Goal: Task Accomplishment & Management: Manage account settings

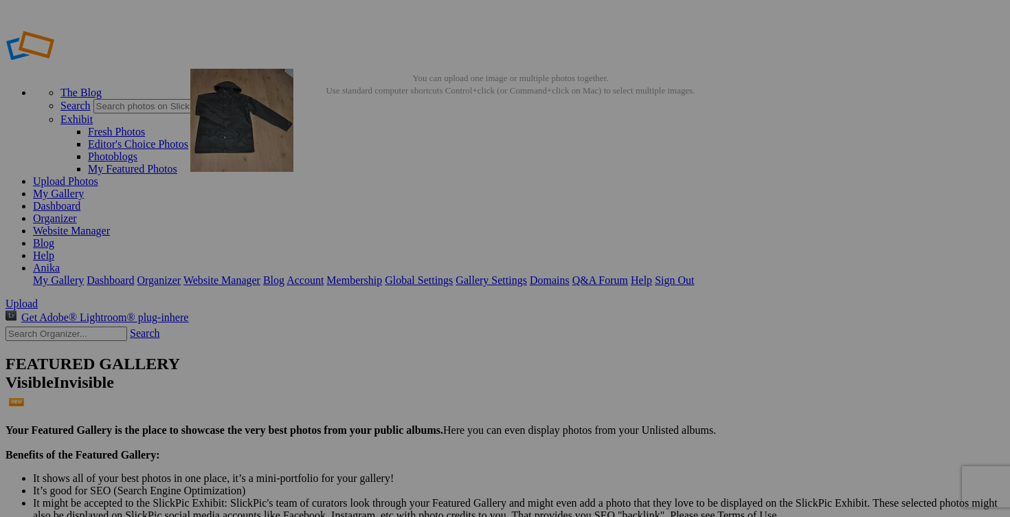
drag, startPoint x: 507, startPoint y: 190, endPoint x: 389, endPoint y: 168, distance: 120.1
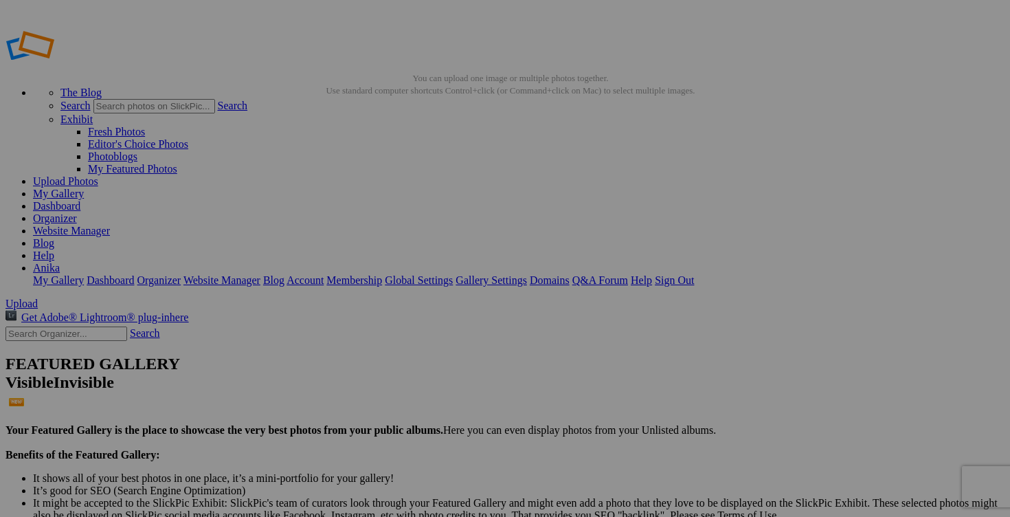
click at [414, 346] on span "Yes" at bounding box center [406, 349] width 16 height 12
drag, startPoint x: 415, startPoint y: 269, endPoint x: 329, endPoint y: 267, distance: 85.9
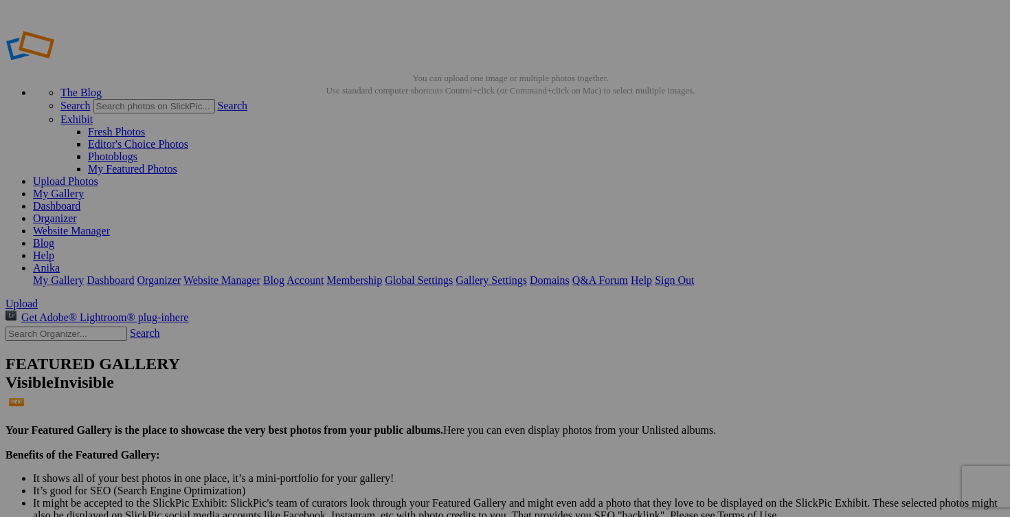
drag, startPoint x: 408, startPoint y: 267, endPoint x: 436, endPoint y: 271, distance: 27.7
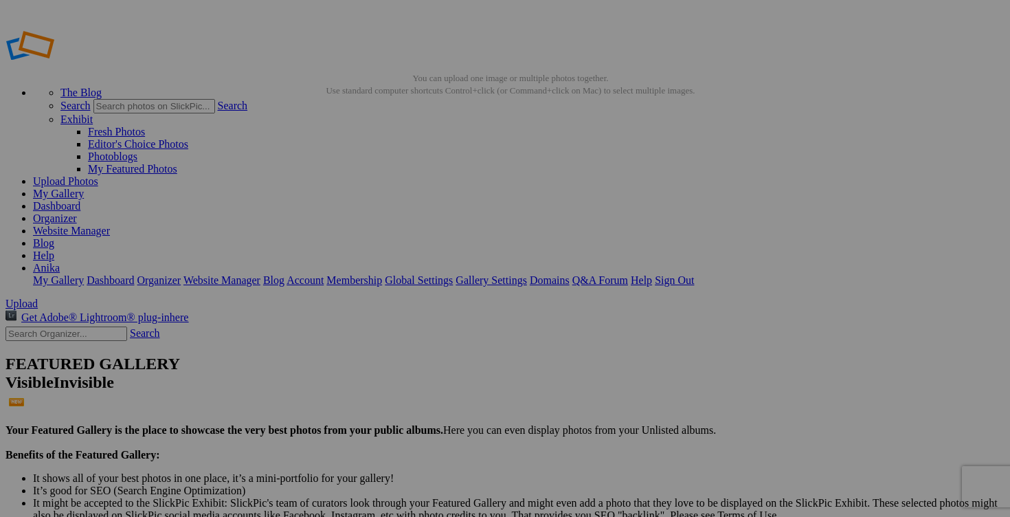
type input "manteau printemps COLUMBIA small (a donner avec achat"
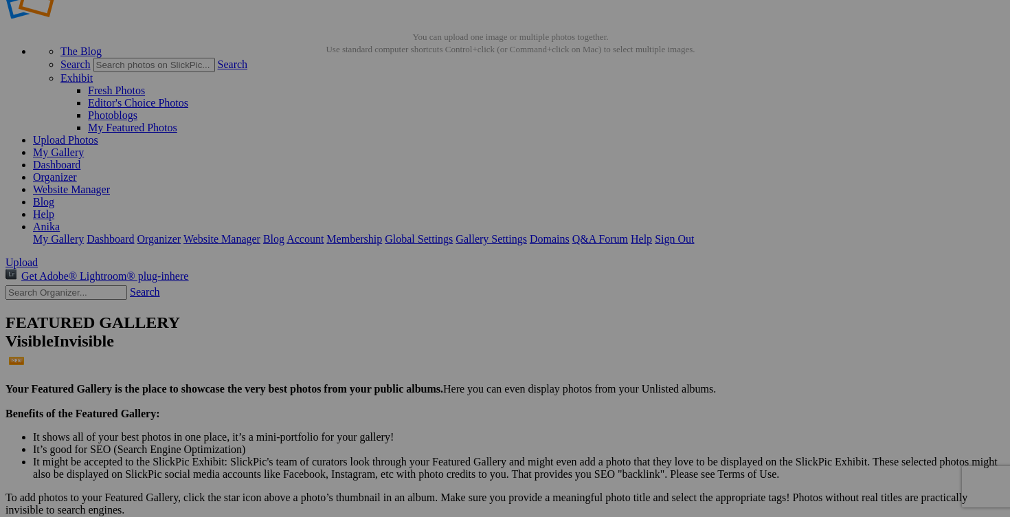
scroll to position [0, 0]
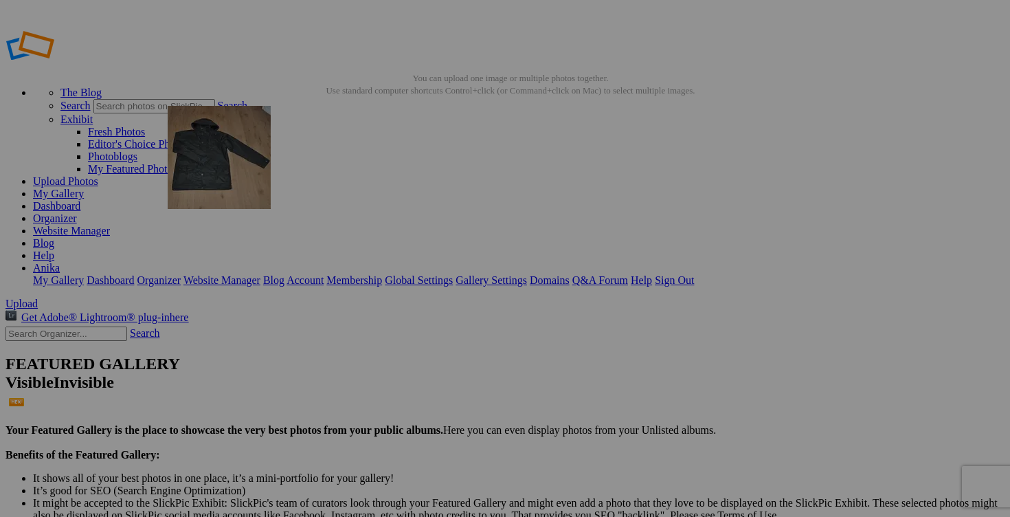
drag, startPoint x: 506, startPoint y: 225, endPoint x: 364, endPoint y: 203, distance: 143.4
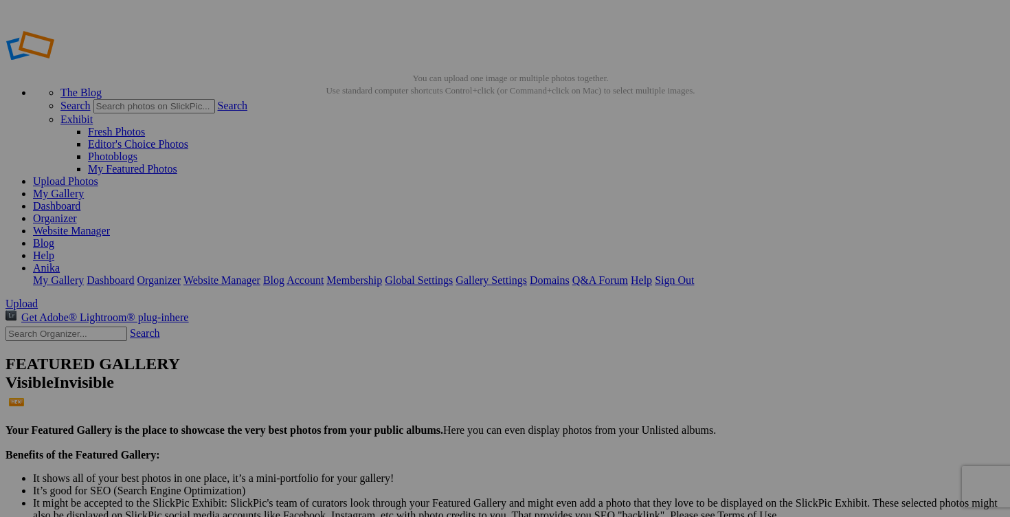
drag, startPoint x: 792, startPoint y: 267, endPoint x: 820, endPoint y: 267, distance: 28.2
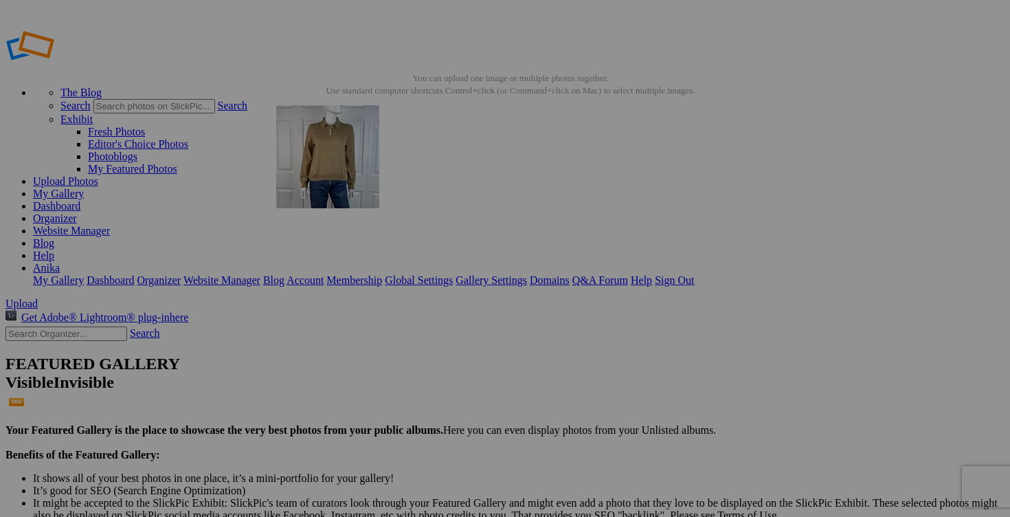
drag, startPoint x: 748, startPoint y: 221, endPoint x: 471, endPoint y: 199, distance: 277.1
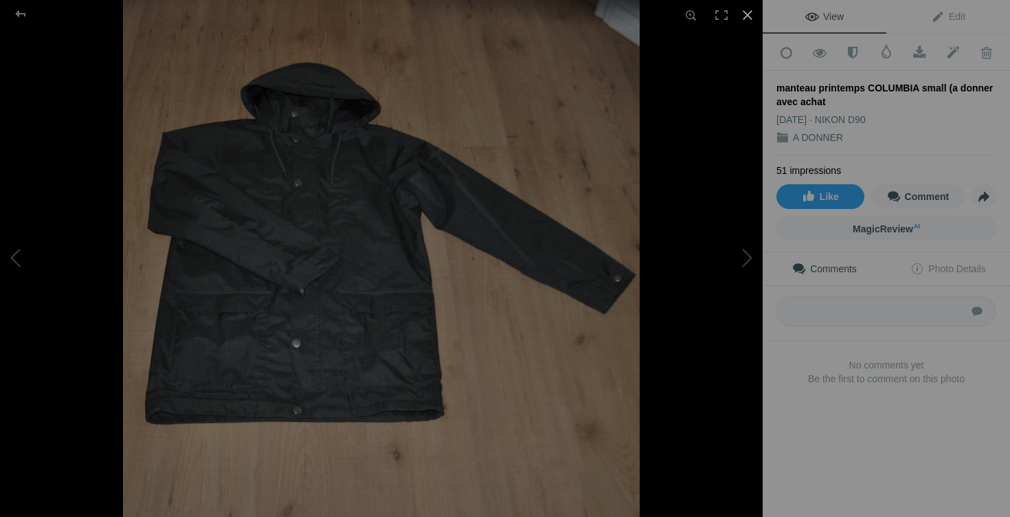
click at [744, 19] on div at bounding box center [748, 15] width 30 height 30
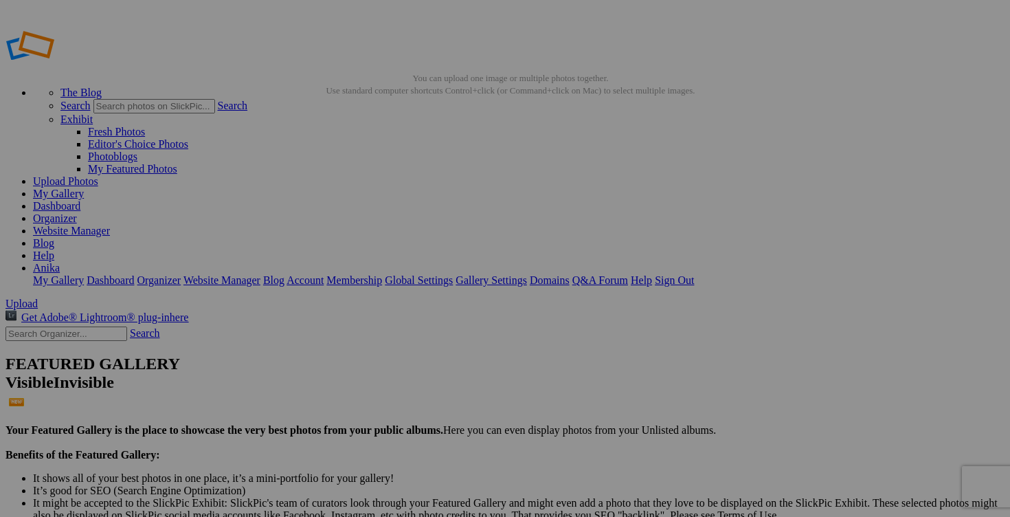
type input "manteau printemps COLUMBIA small (a donner avec achat de 40$)"
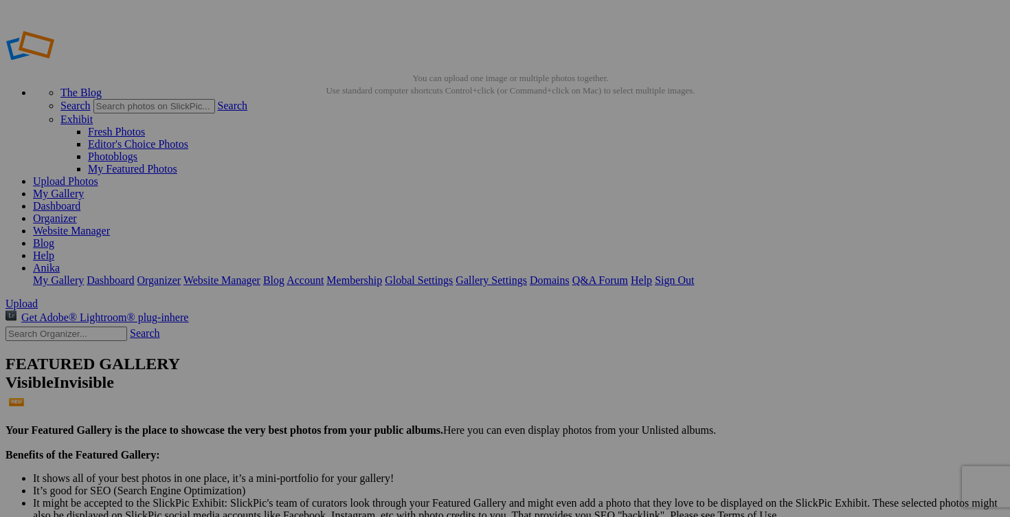
scroll to position [0, 0]
drag, startPoint x: 742, startPoint y: 266, endPoint x: 809, endPoint y: 265, distance: 67.4
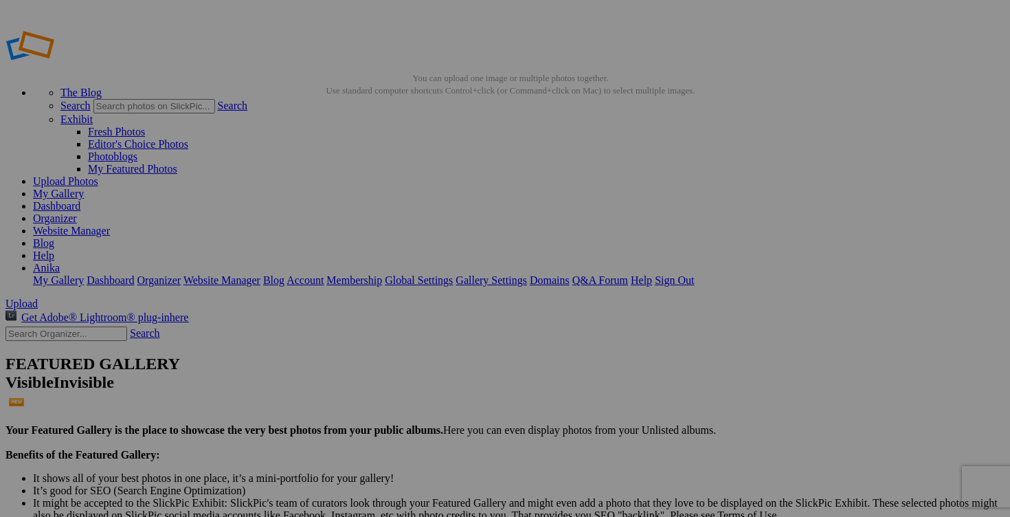
type input "chandail ROBERT BARAKETT XXL (a donner avec achat de 30$)"
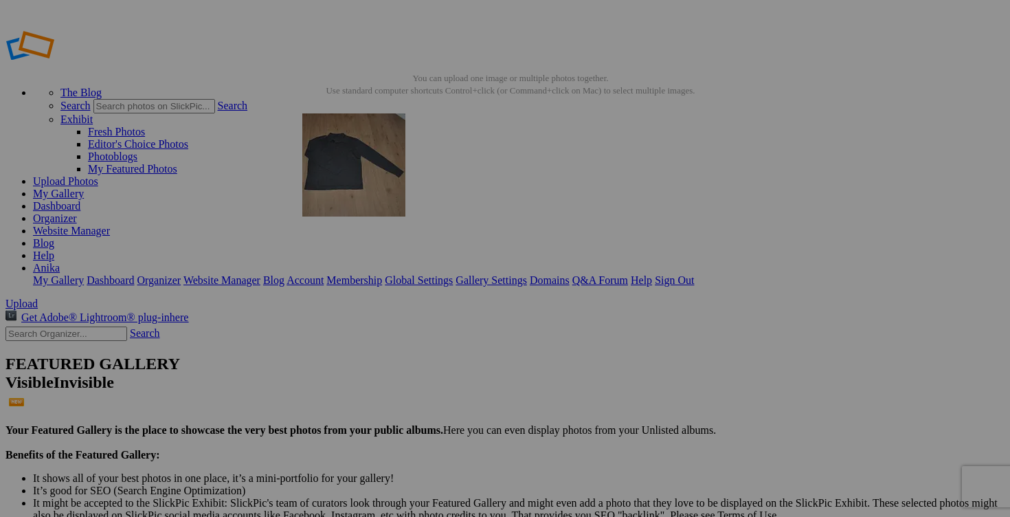
drag, startPoint x: 755, startPoint y: 221, endPoint x: 489, endPoint y: 194, distance: 268.0
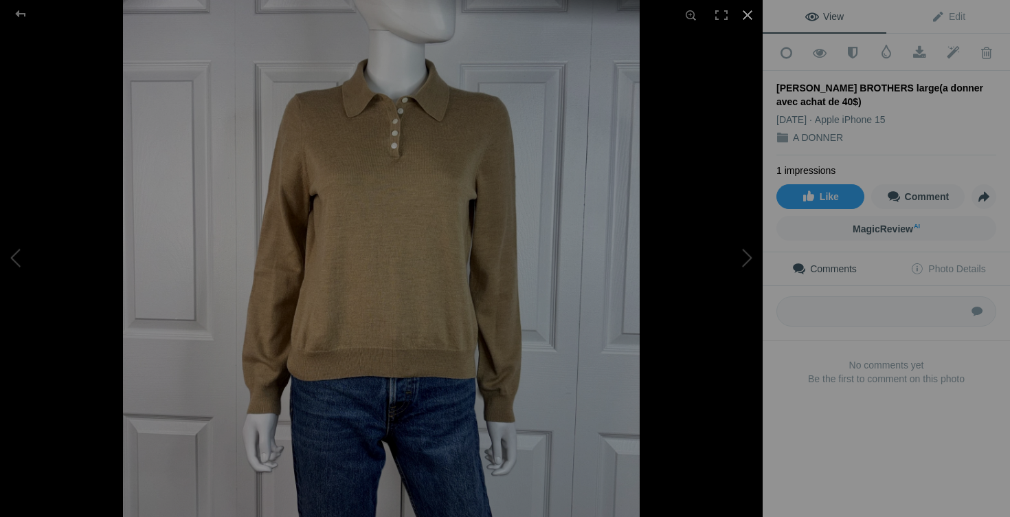
click at [744, 12] on div at bounding box center [748, 15] width 30 height 30
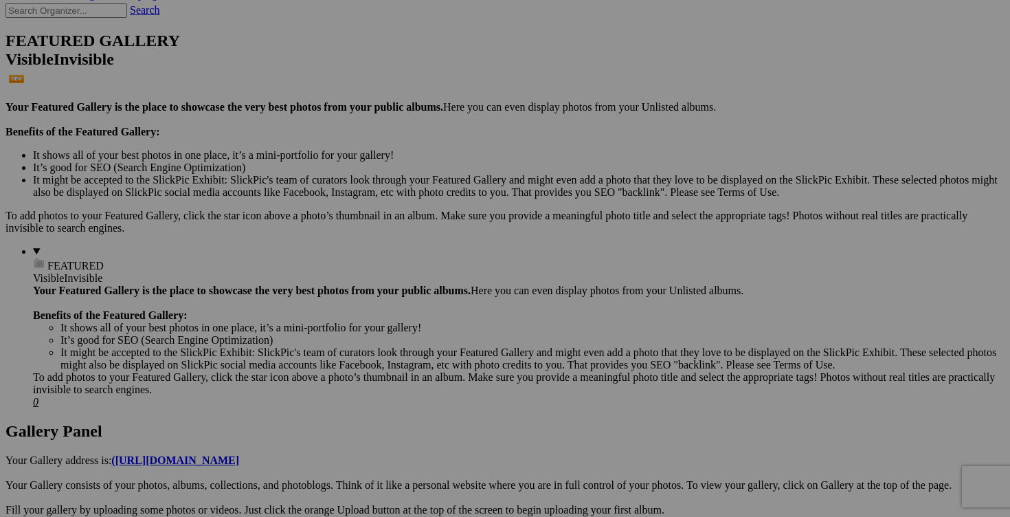
scroll to position [322, 0]
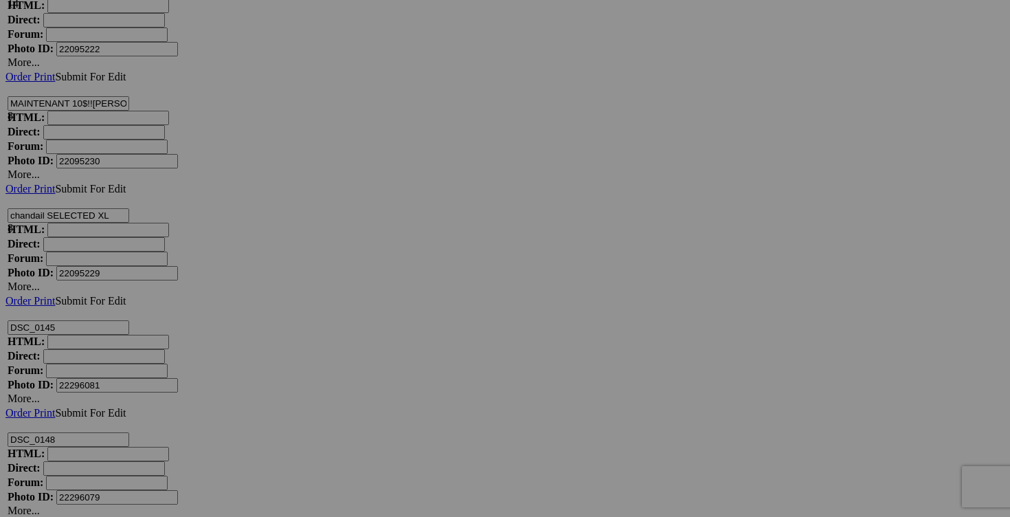
scroll to position [9436, 0]
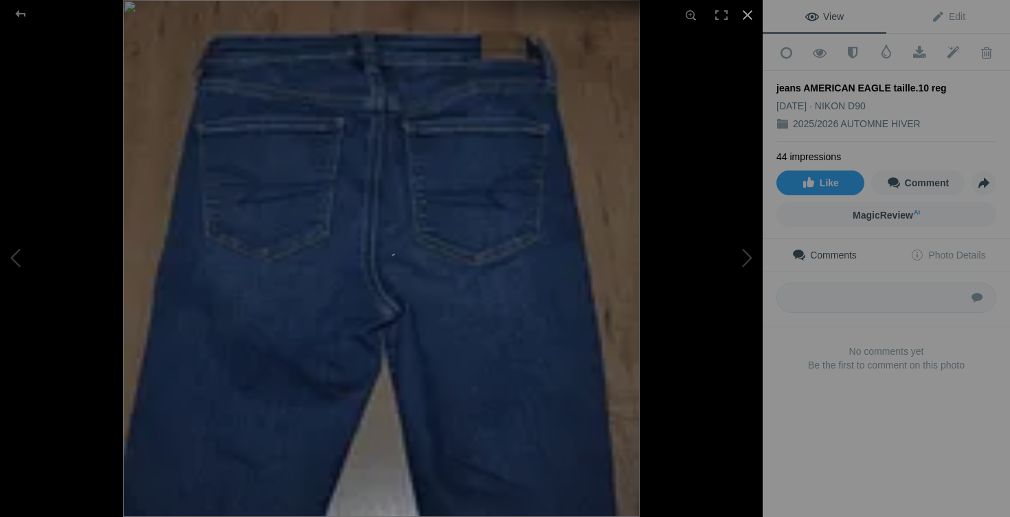
click at [744, 14] on div at bounding box center [748, 15] width 30 height 30
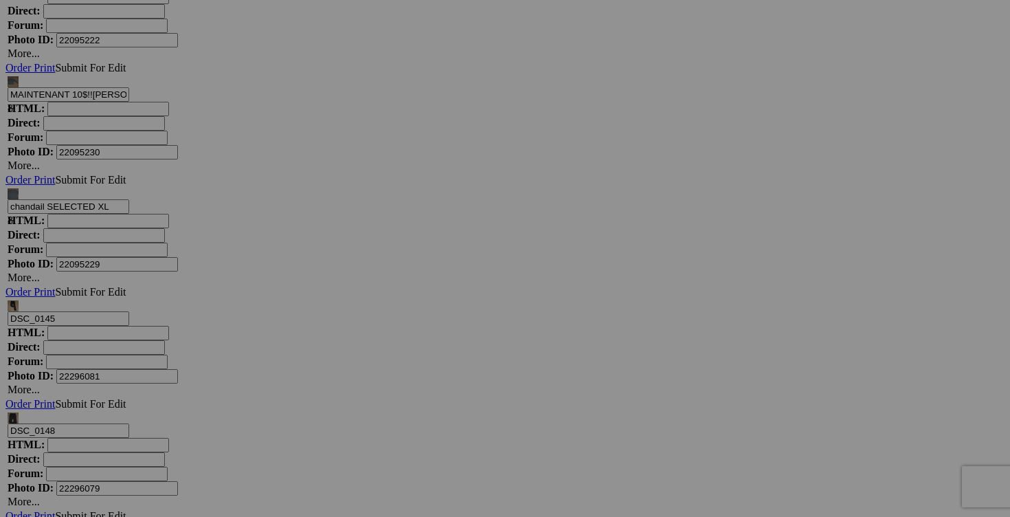
drag, startPoint x: 886, startPoint y: 278, endPoint x: 807, endPoint y: 275, distance: 78.4
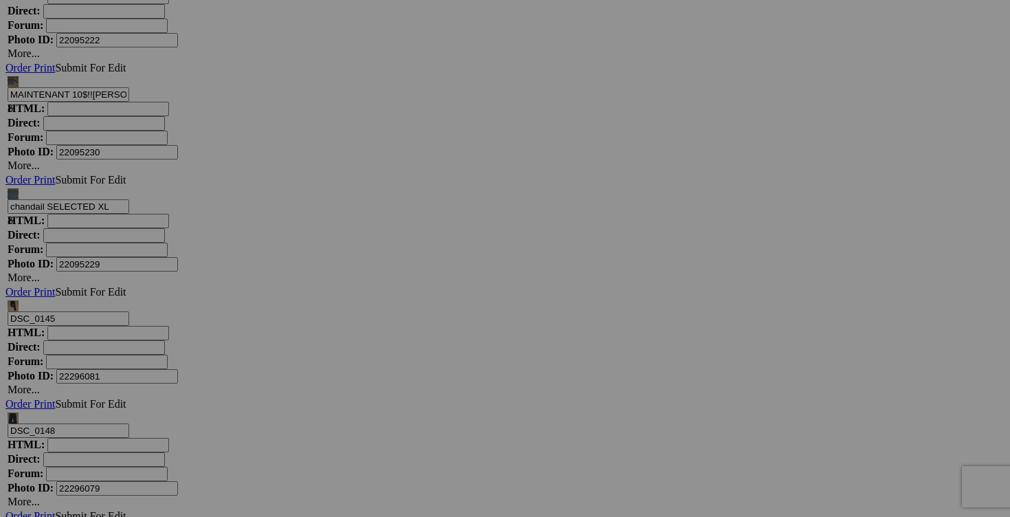
scroll to position [0, 124]
drag, startPoint x: 913, startPoint y: 278, endPoint x: 930, endPoint y: 278, distance: 16.5
type input "jeans AMERICAN EAGLE taille 10 reg 25$(comme neuf, extensible)"
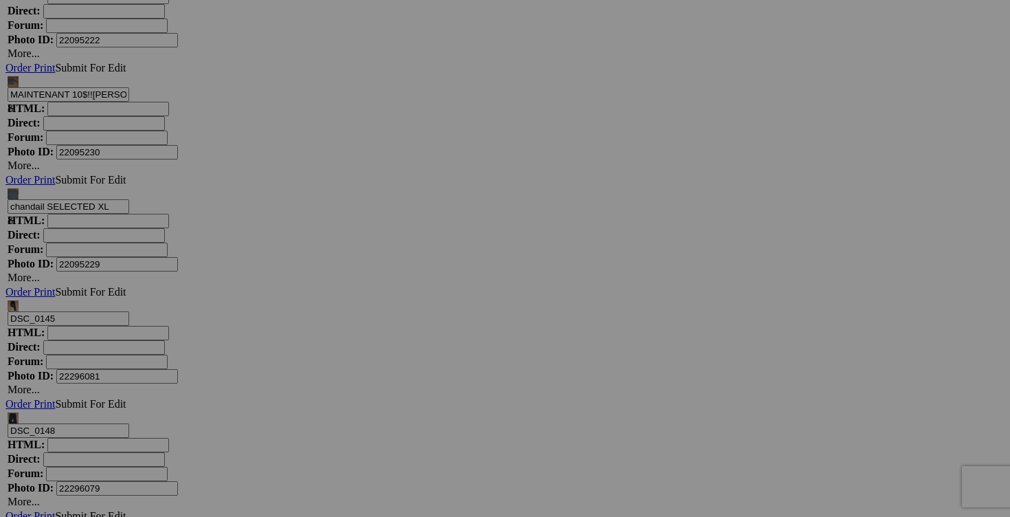
scroll to position [0, 0]
type input "jeans AMERICAN EAGLE taille 10 reg"
type input "jeans AMERICAN EAGLE taille 10"
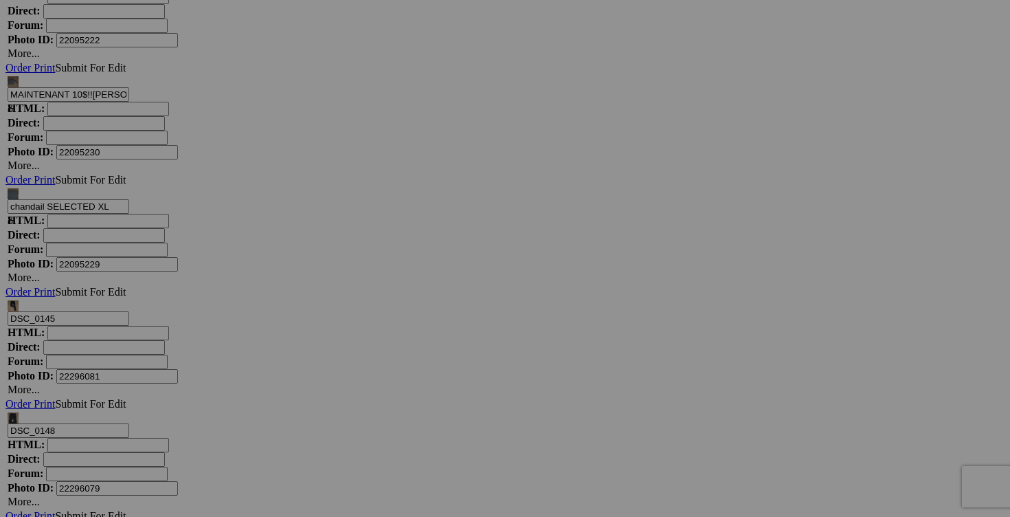
scroll to position [0, 21]
drag, startPoint x: 294, startPoint y: 448, endPoint x: 339, endPoint y: 454, distance: 45.7
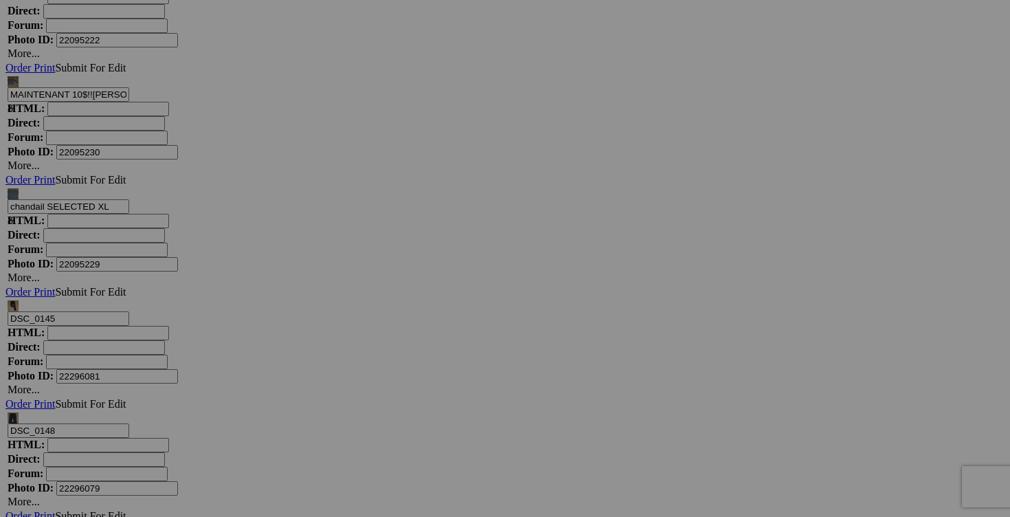
type input "jeans AMERICAN EAGLE taille 10"
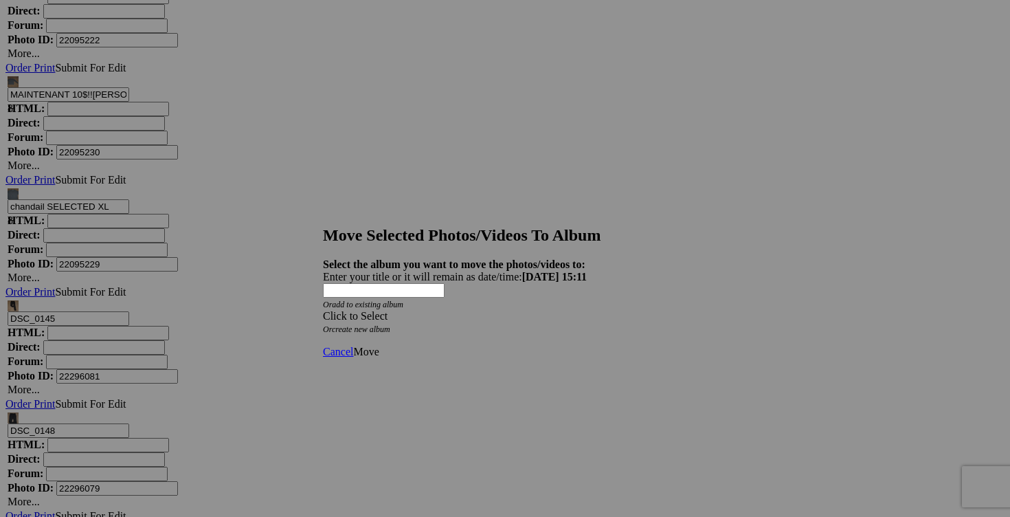
click at [323, 310] on span at bounding box center [323, 316] width 0 height 12
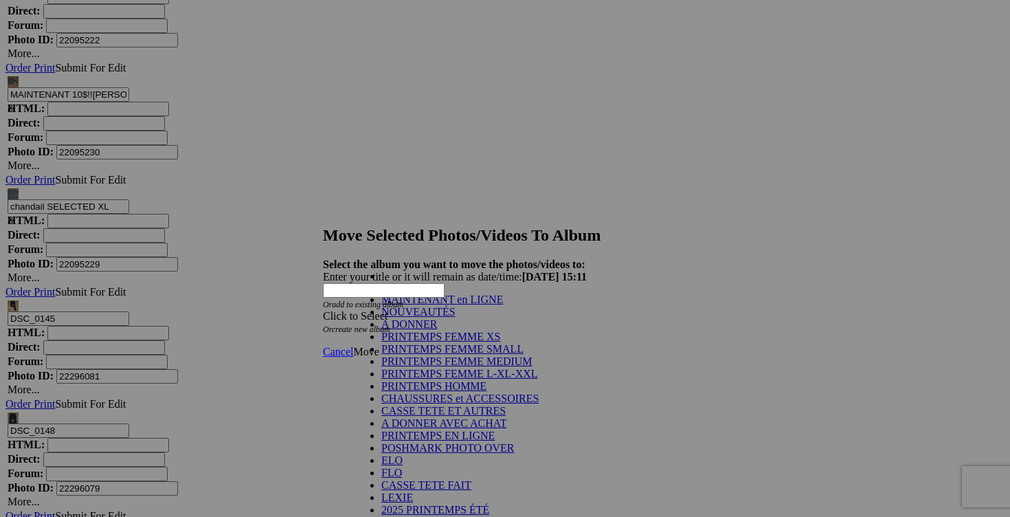
click at [447, 317] on link "NOUVEAUTÉS" at bounding box center [418, 312] width 74 height 12
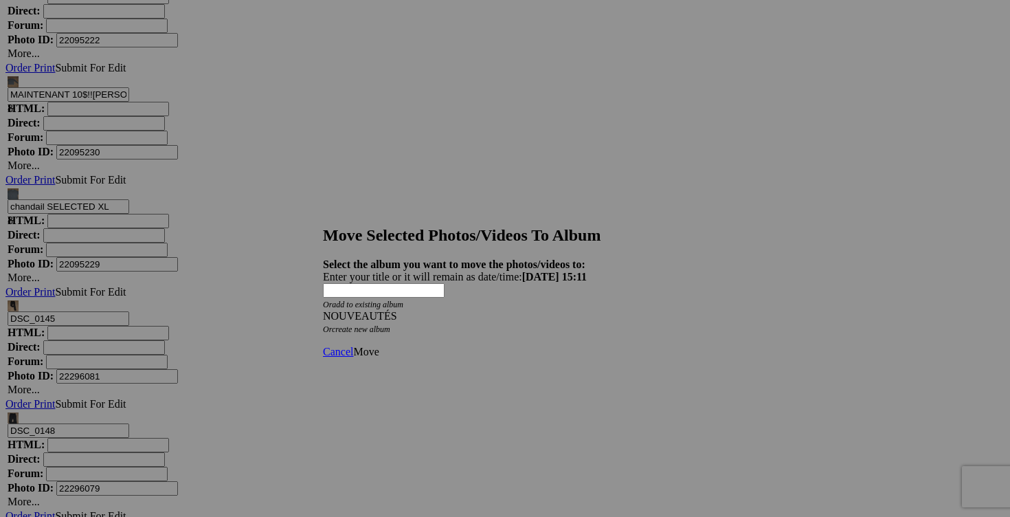
click at [379, 346] on span "Move" at bounding box center [365, 352] width 25 height 12
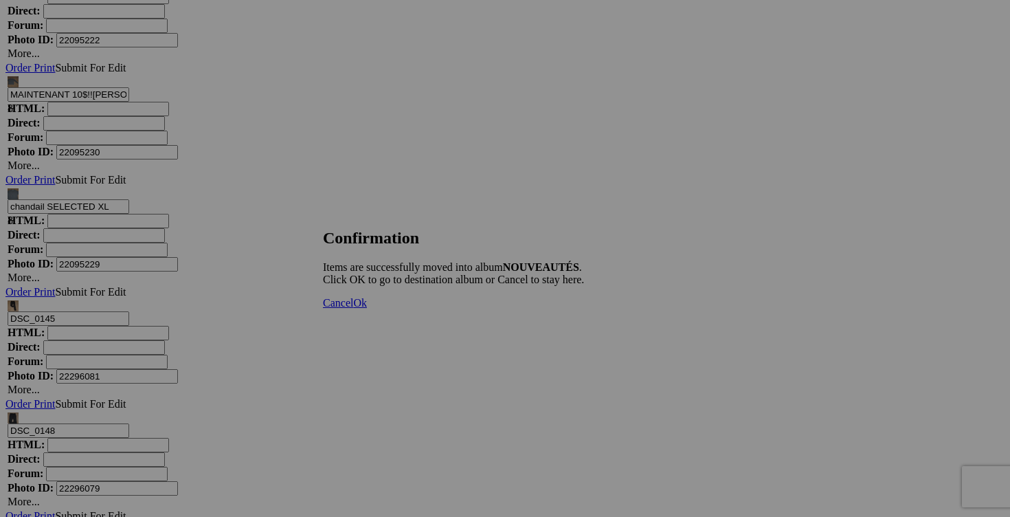
click at [353, 309] on span "Cancel" at bounding box center [338, 303] width 30 height 12
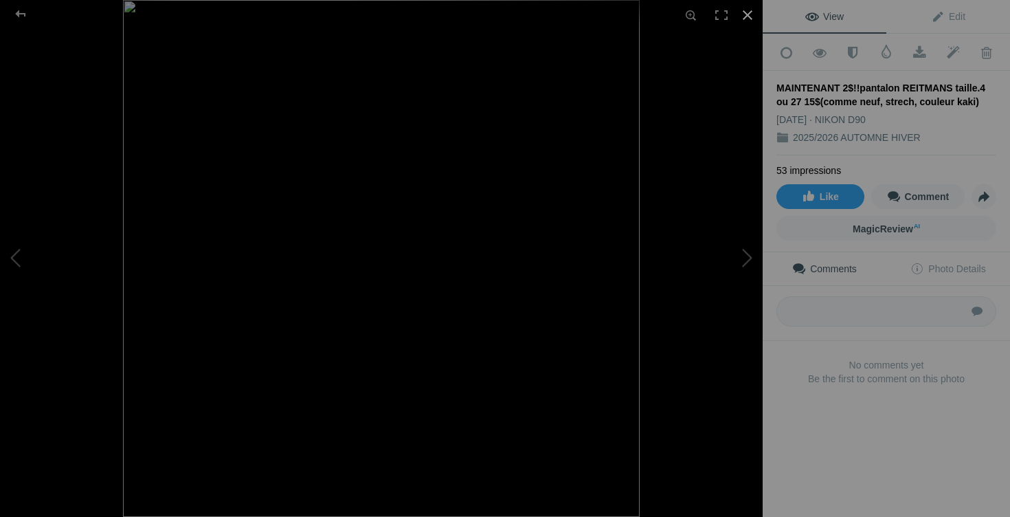
click at [749, 16] on div at bounding box center [748, 15] width 30 height 30
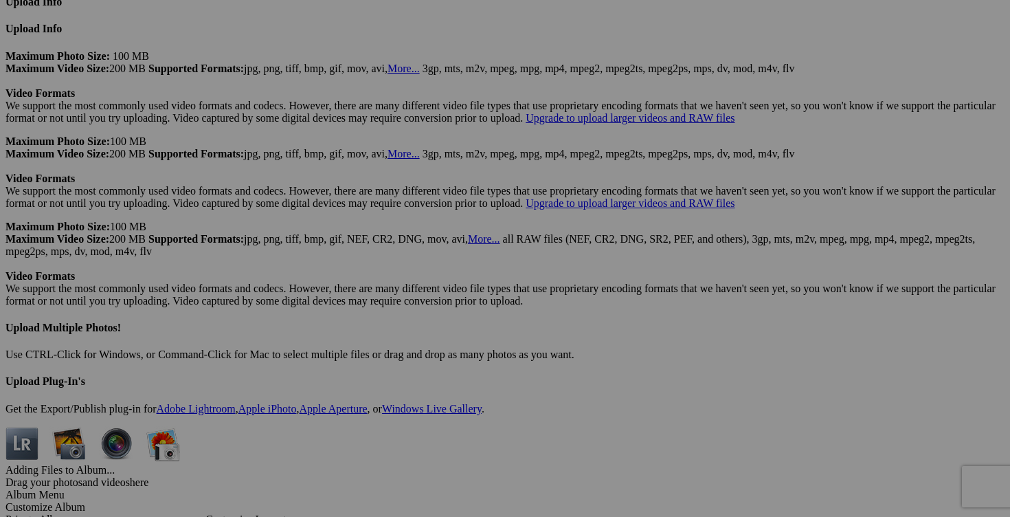
scroll to position [3610, 0]
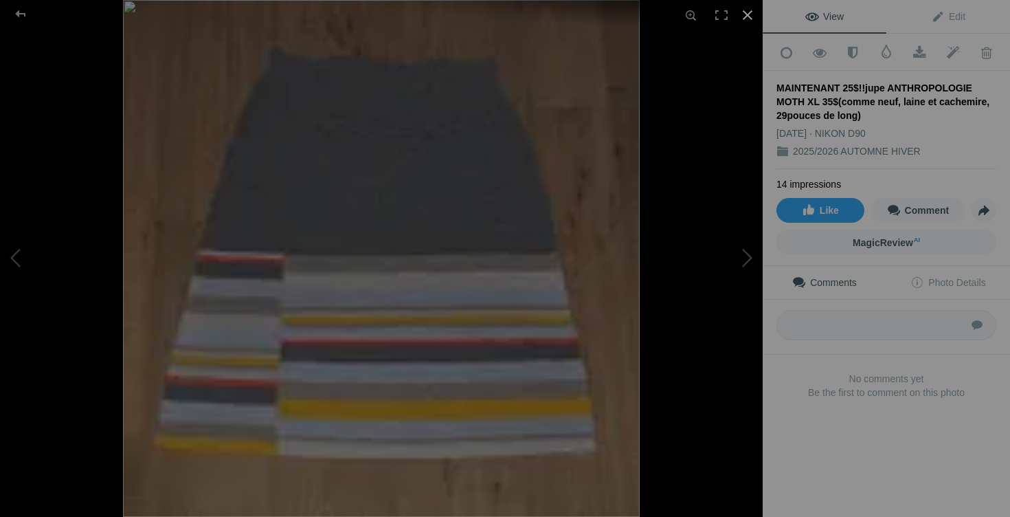
click at [747, 18] on div at bounding box center [748, 15] width 30 height 30
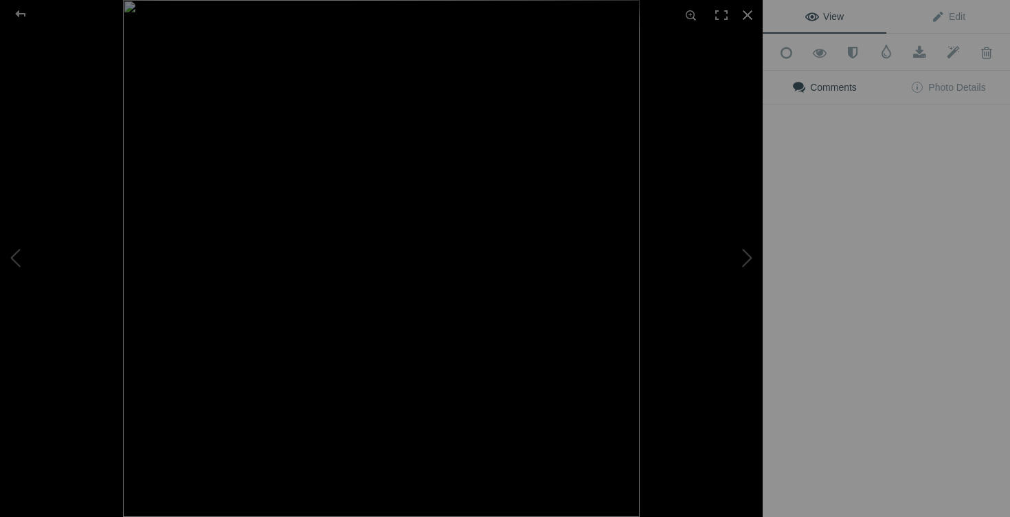
click at [621, 276] on img at bounding box center [381, 258] width 517 height 517
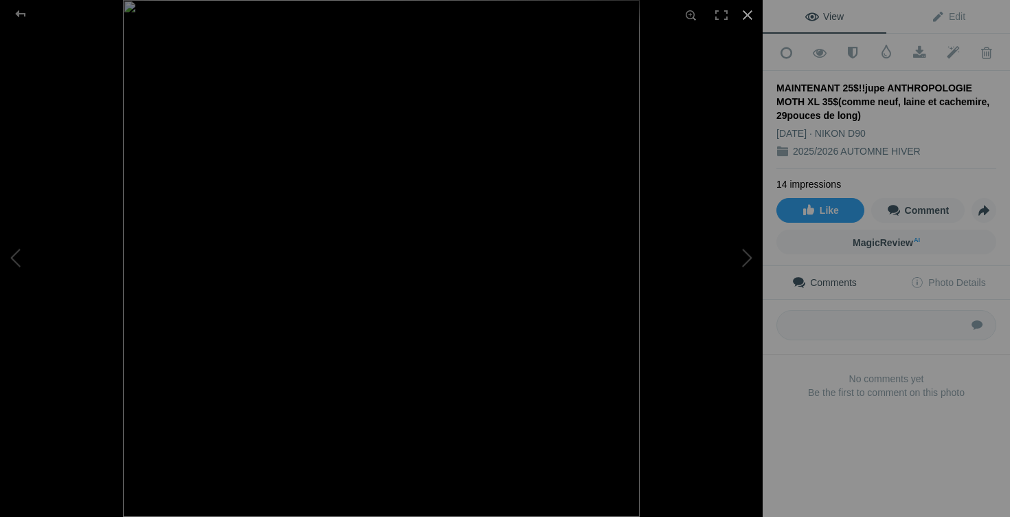
click at [746, 12] on div at bounding box center [748, 15] width 30 height 30
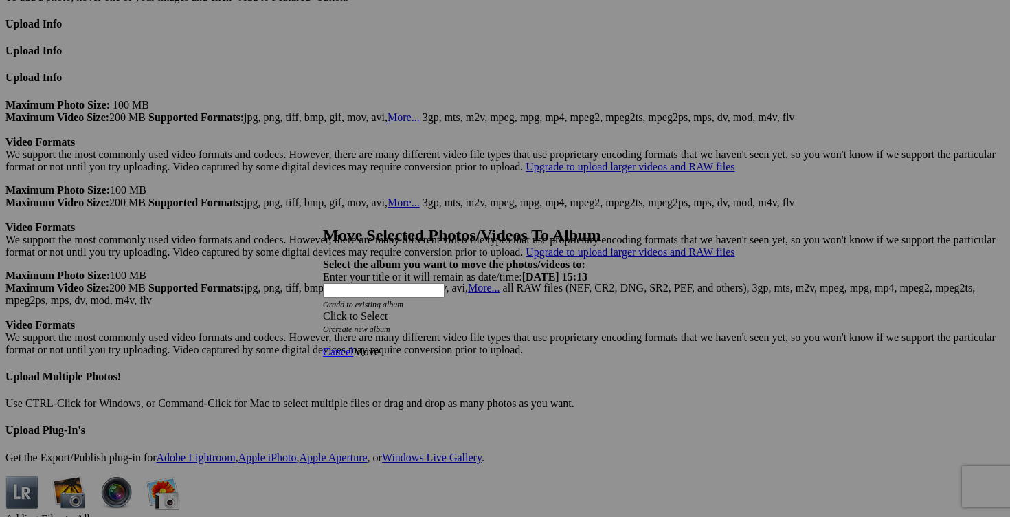
click at [581, 310] on div "Click to Select" at bounding box center [505, 316] width 364 height 12
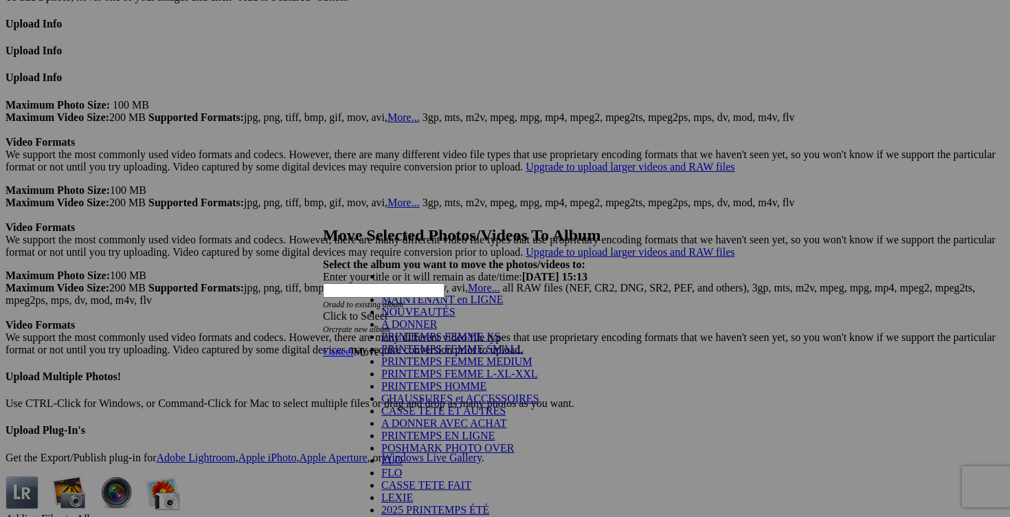
click at [456, 317] on link "NOUVEAUTÉS" at bounding box center [418, 312] width 74 height 12
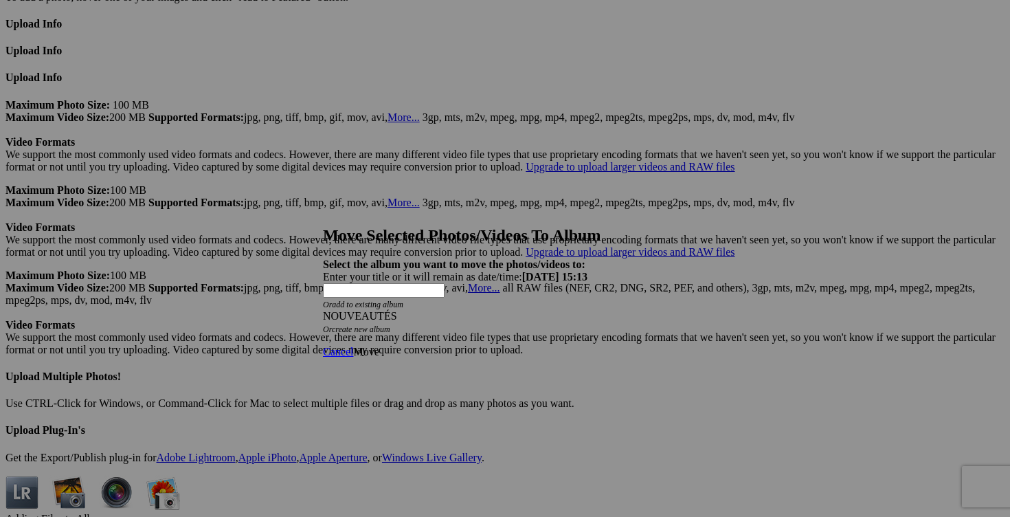
click at [379, 346] on span "Move" at bounding box center [365, 352] width 25 height 12
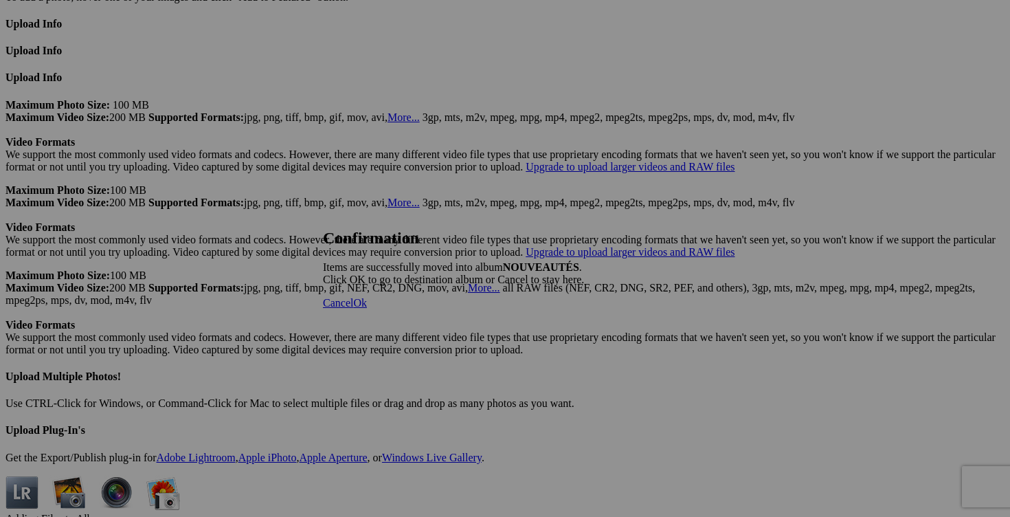
click at [353, 309] on span "Cancel" at bounding box center [338, 303] width 30 height 12
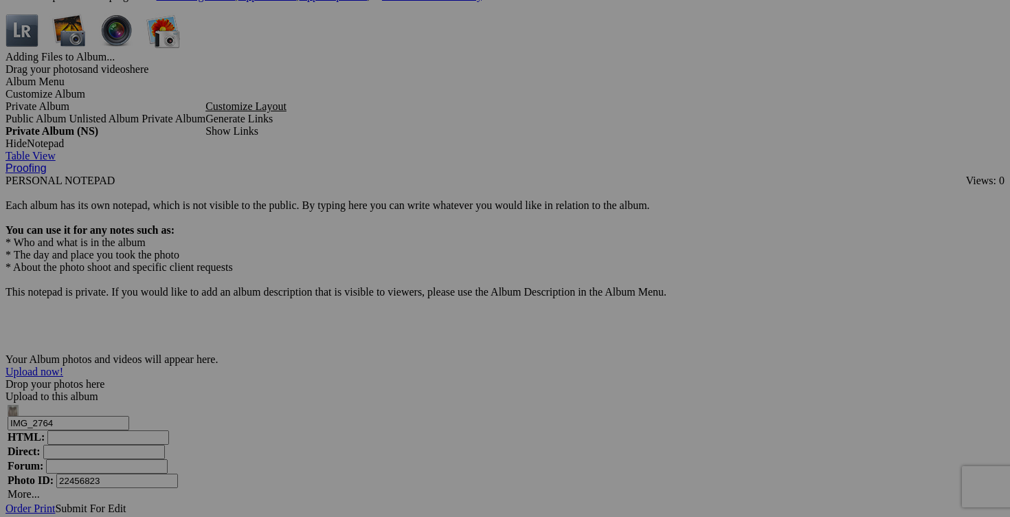
scroll to position [4077, 0]
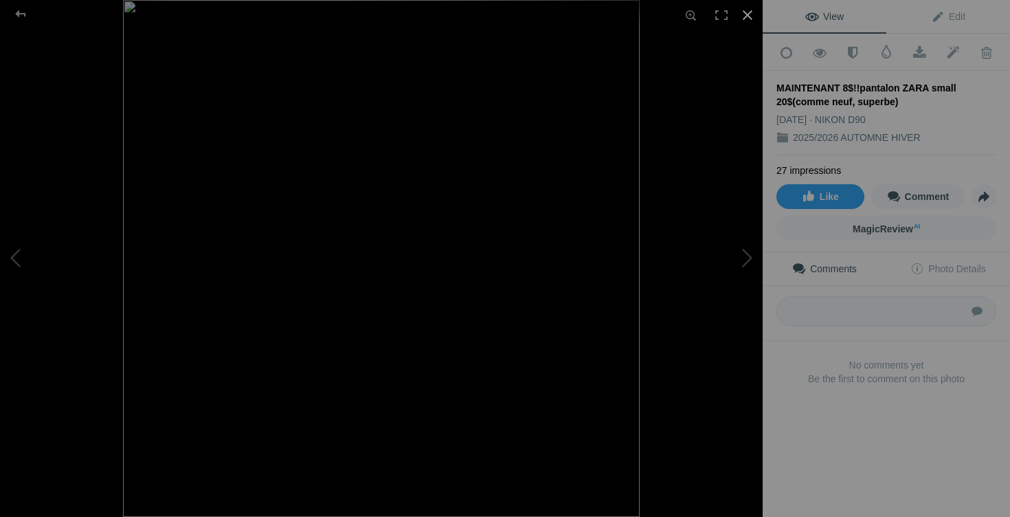
click at [746, 13] on div at bounding box center [748, 15] width 30 height 30
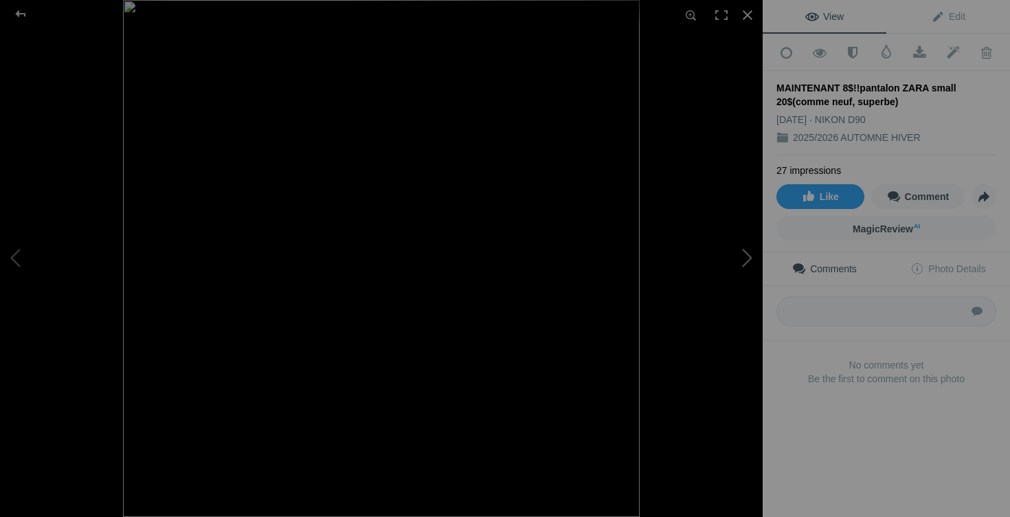
click at [747, 254] on button at bounding box center [711, 259] width 103 height 186
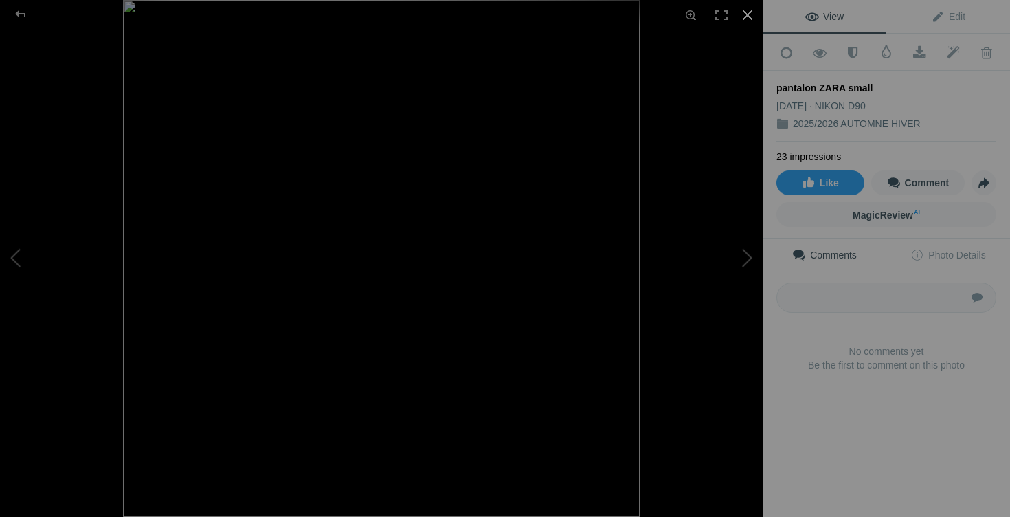
click at [751, 21] on div at bounding box center [748, 15] width 30 height 30
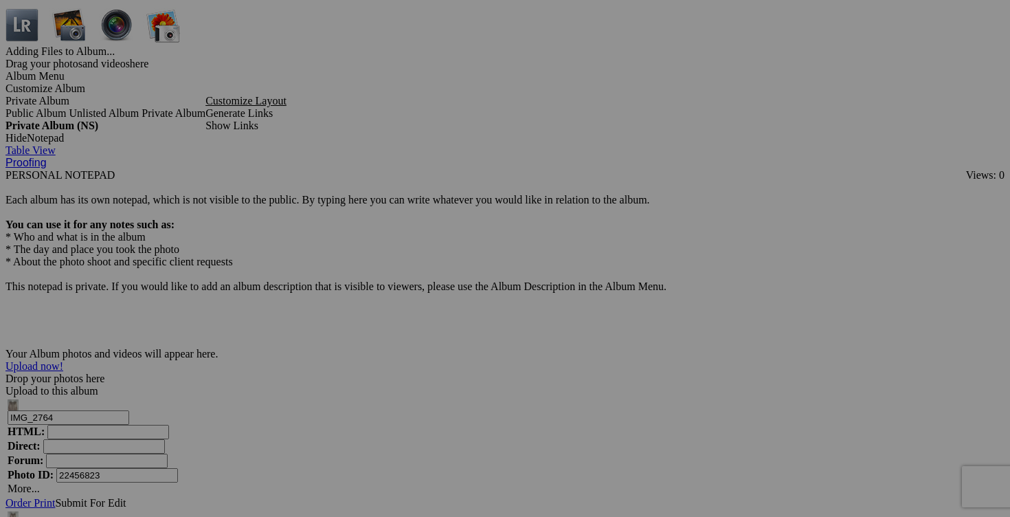
drag, startPoint x: 641, startPoint y: 403, endPoint x: 576, endPoint y: 399, distance: 65.4
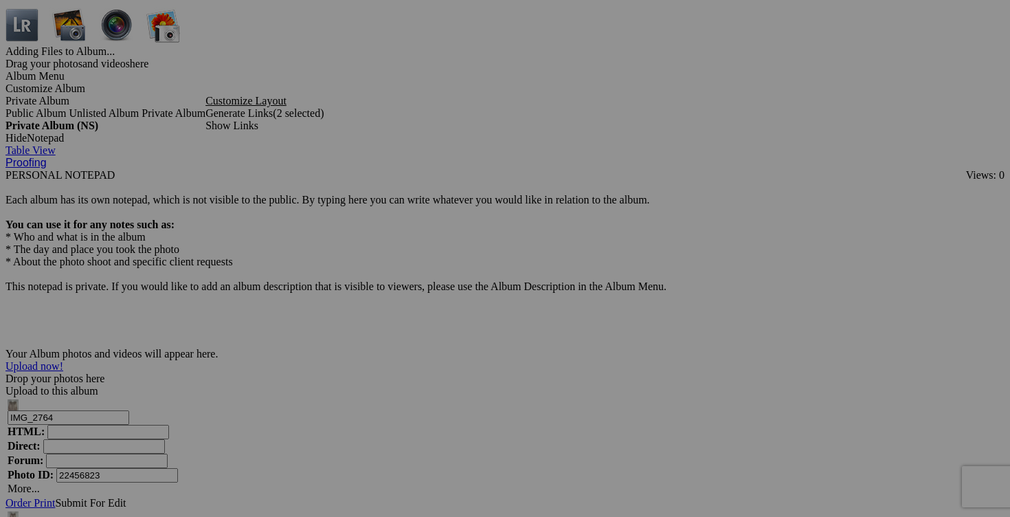
type input "pantalon ZARA small 15$(comme neuf, superbe)"
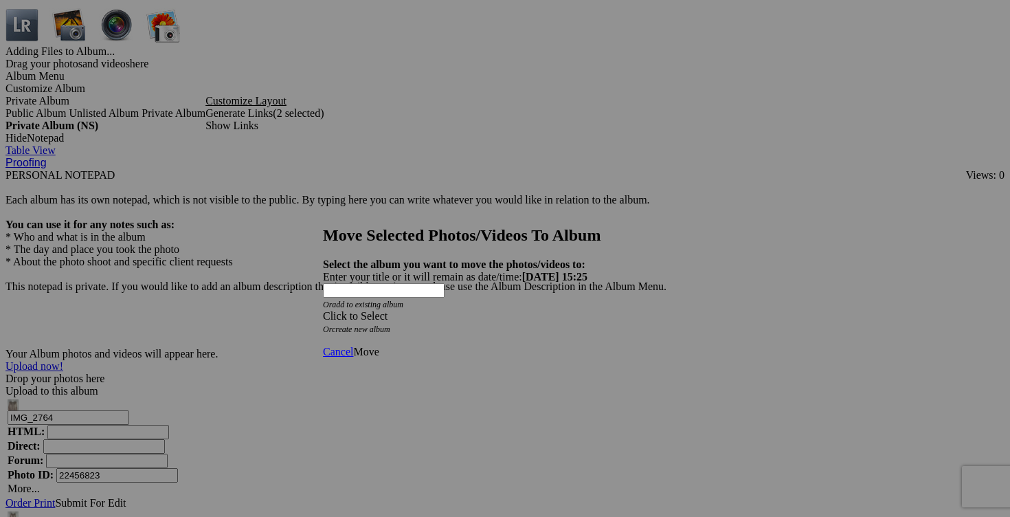
click at [323, 310] on span at bounding box center [323, 316] width 0 height 12
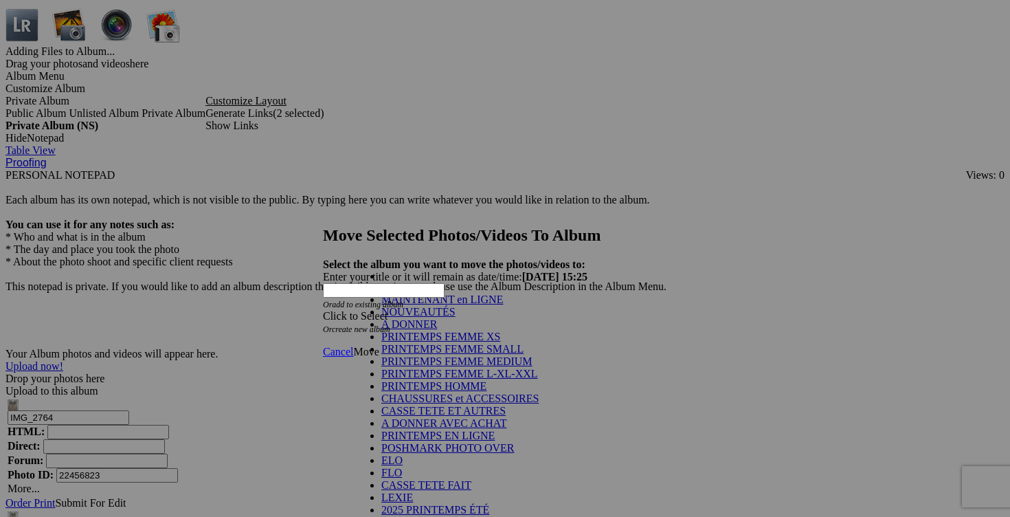
click at [456, 317] on link "NOUVEAUTÉS" at bounding box center [418, 312] width 74 height 12
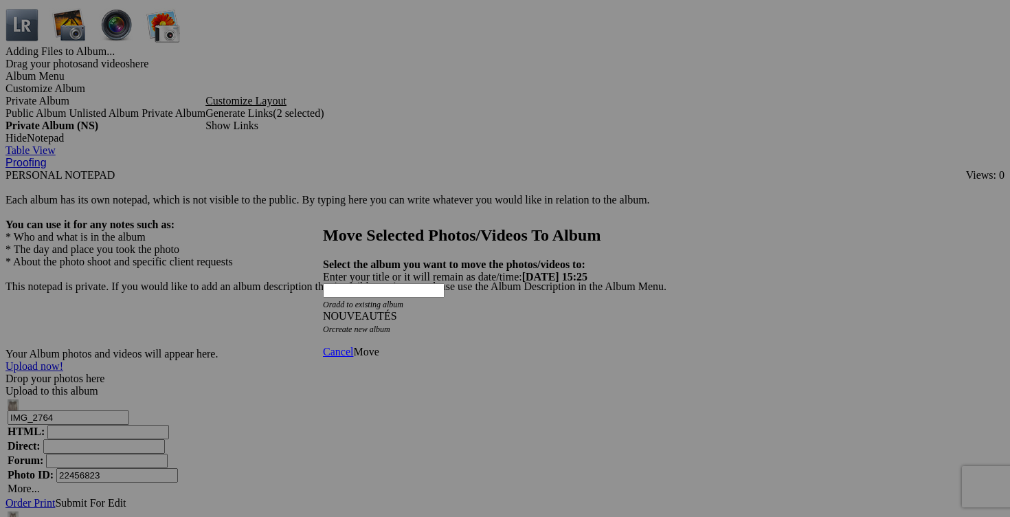
click at [379, 346] on span "Move" at bounding box center [365, 352] width 25 height 12
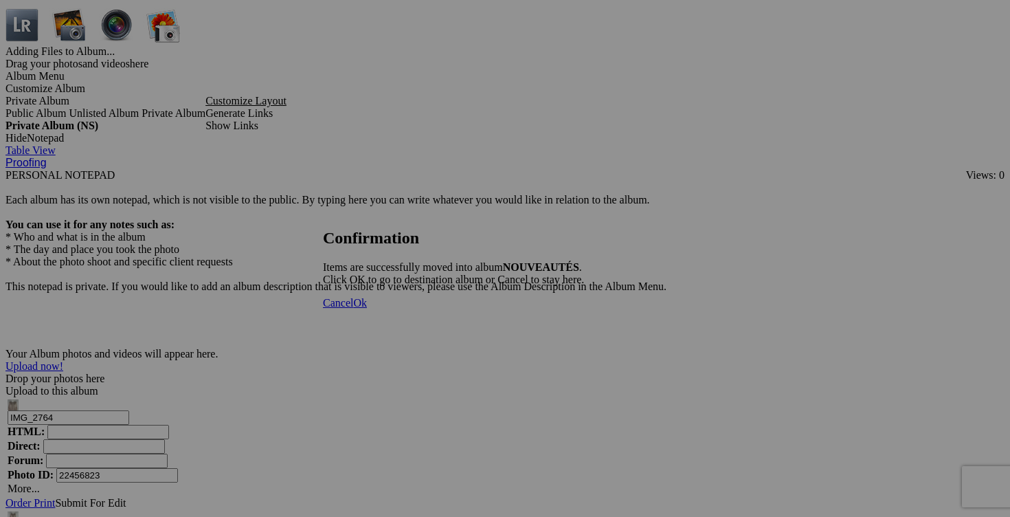
click at [353, 309] on span "Cancel" at bounding box center [338, 303] width 30 height 12
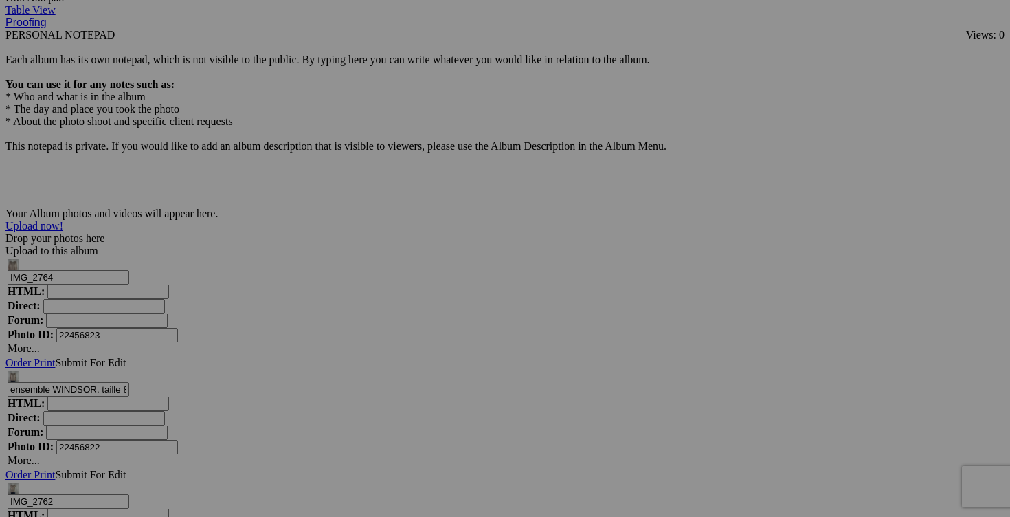
scroll to position [4293, 0]
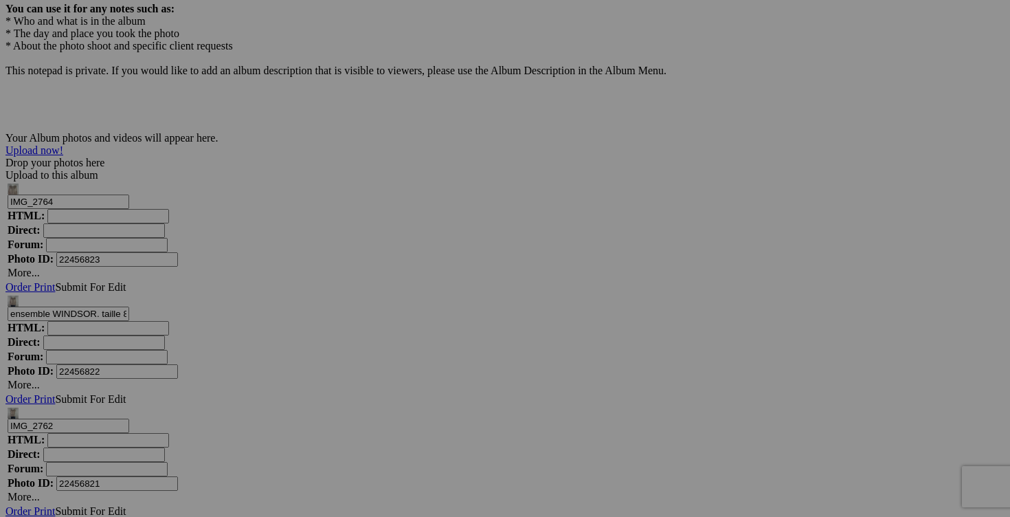
drag, startPoint x: 403, startPoint y: 361, endPoint x: 316, endPoint y: 357, distance: 87.4
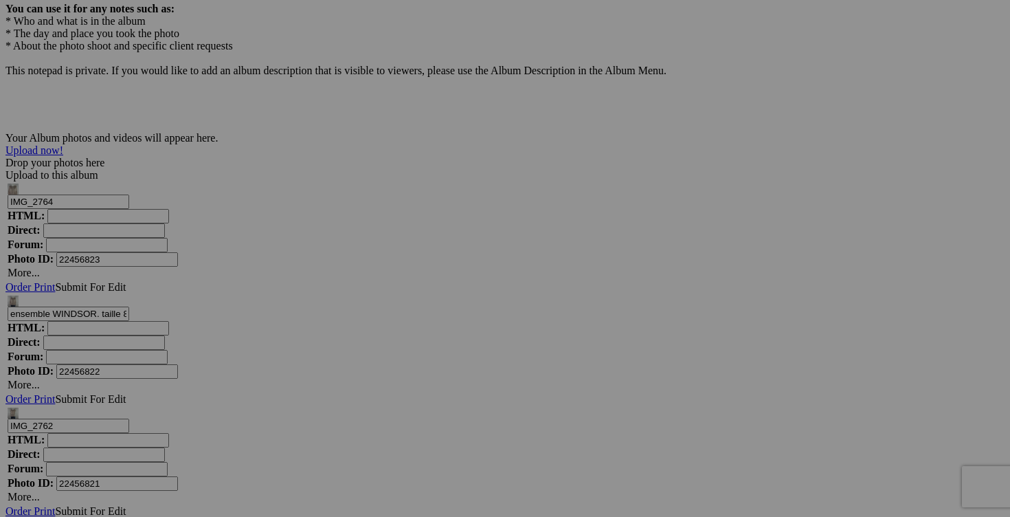
type input "pantalon MELANIE LYNE taille 14 15$(comme neuf, superbe, tres confortable)"
drag, startPoint x: 515, startPoint y: 360, endPoint x: 559, endPoint y: 358, distance: 43.3
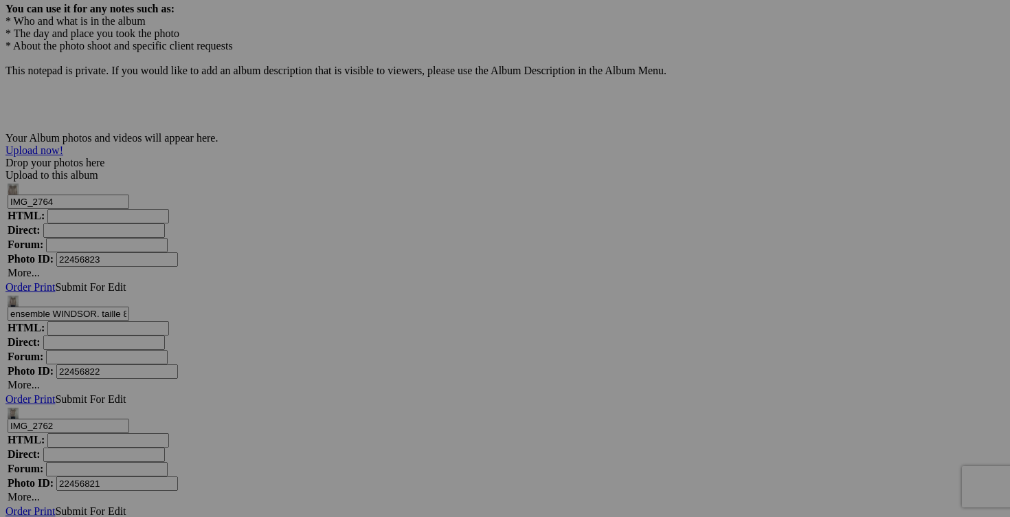
scroll to position [0, 6]
type input "pantalon MELANIE LYNE taille 14"
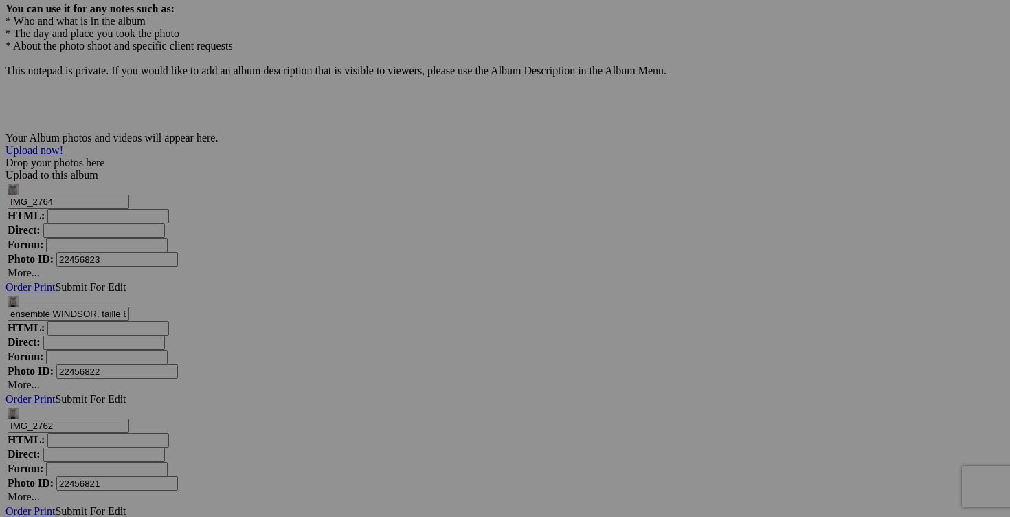
type input "pantalon MELANIE LYNE taille 14 15$(comme neuf, très confortable et extensible)"
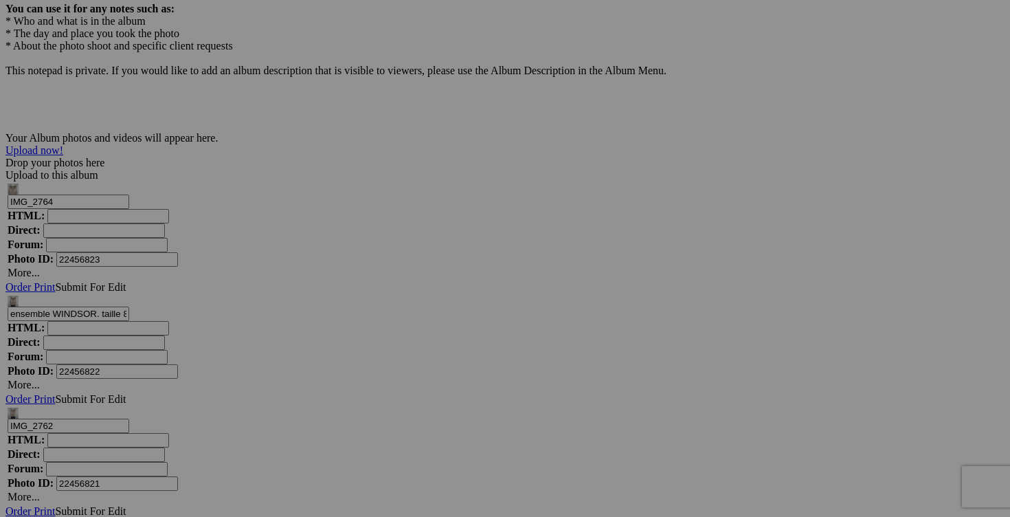
scroll to position [0, 0]
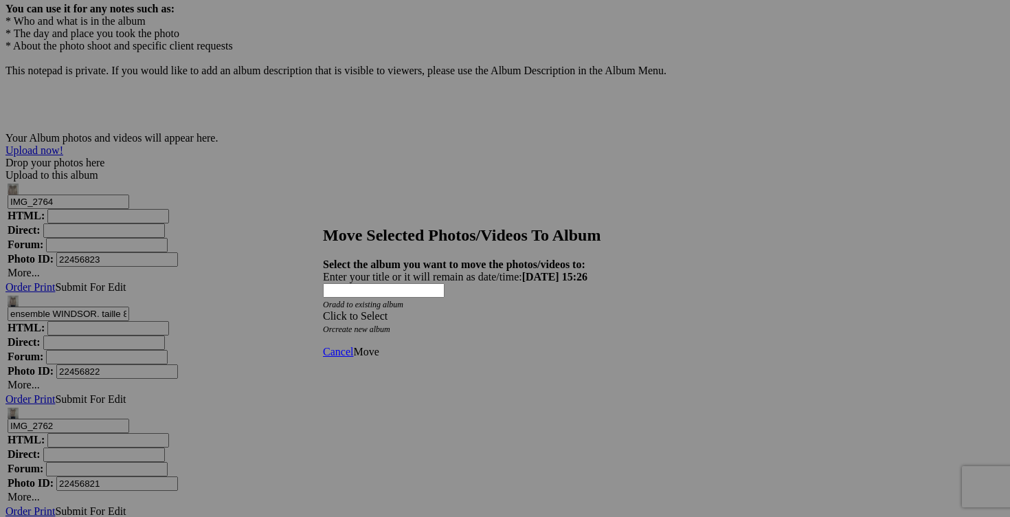
click at [584, 310] on div "Click to Select" at bounding box center [505, 316] width 364 height 12
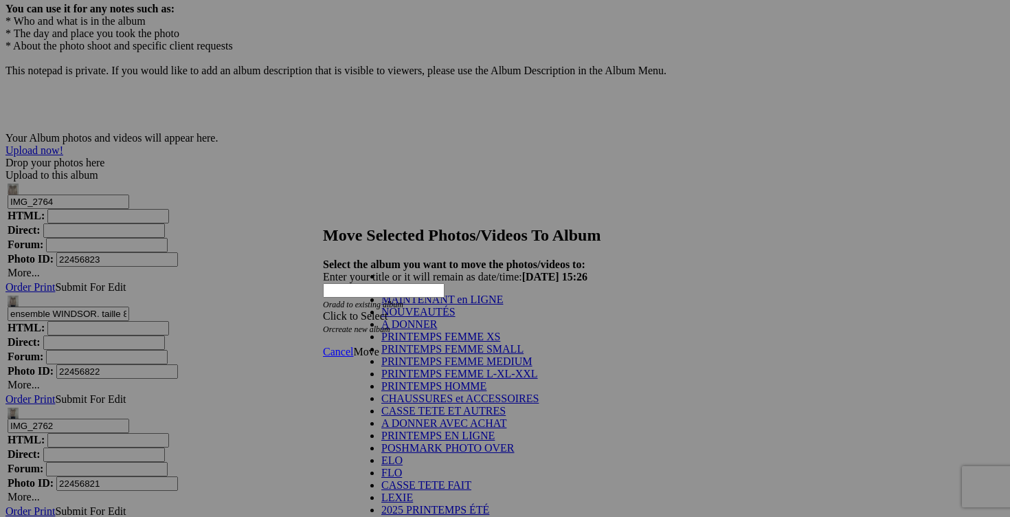
click at [456, 317] on link "NOUVEAUTÉS" at bounding box center [418, 312] width 74 height 12
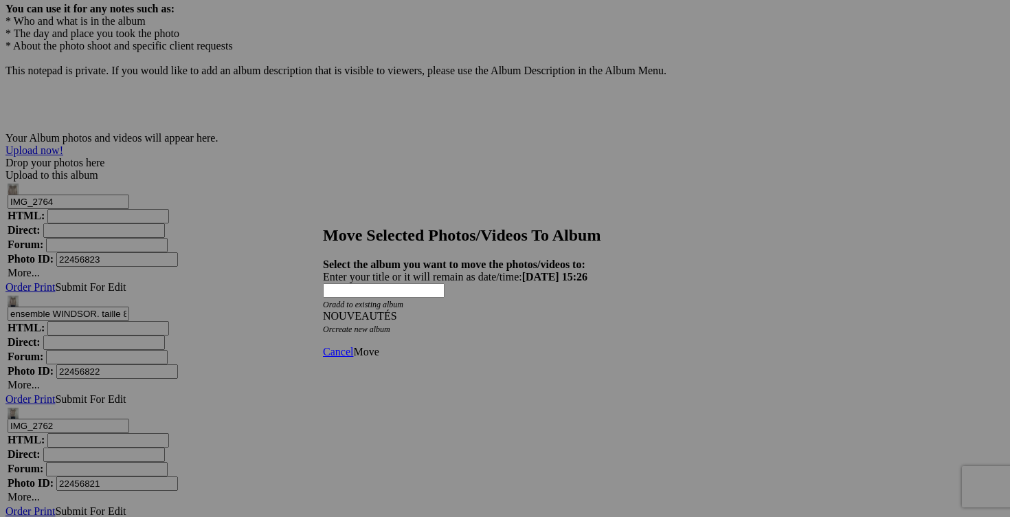
click at [379, 346] on span "Move" at bounding box center [365, 352] width 25 height 12
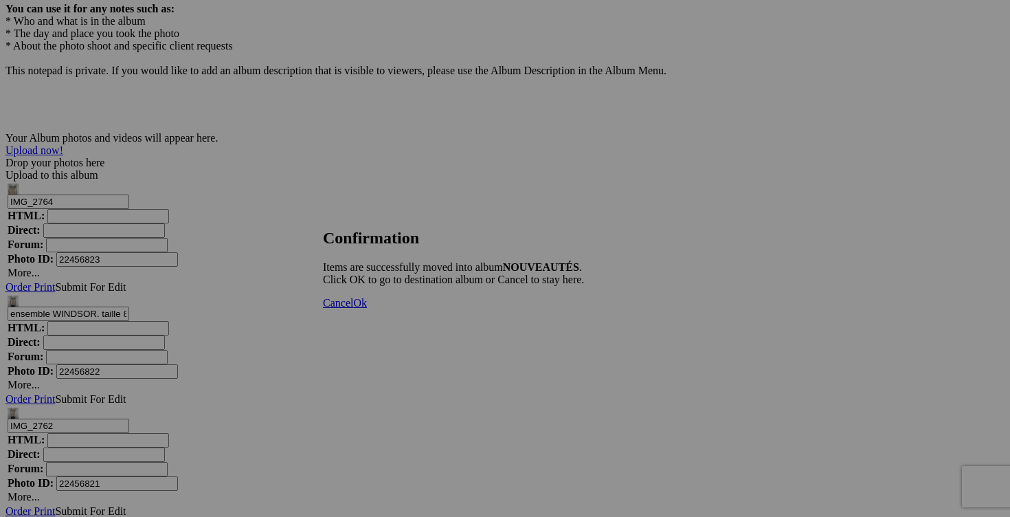
click at [353, 309] on span "Cancel" at bounding box center [338, 303] width 30 height 12
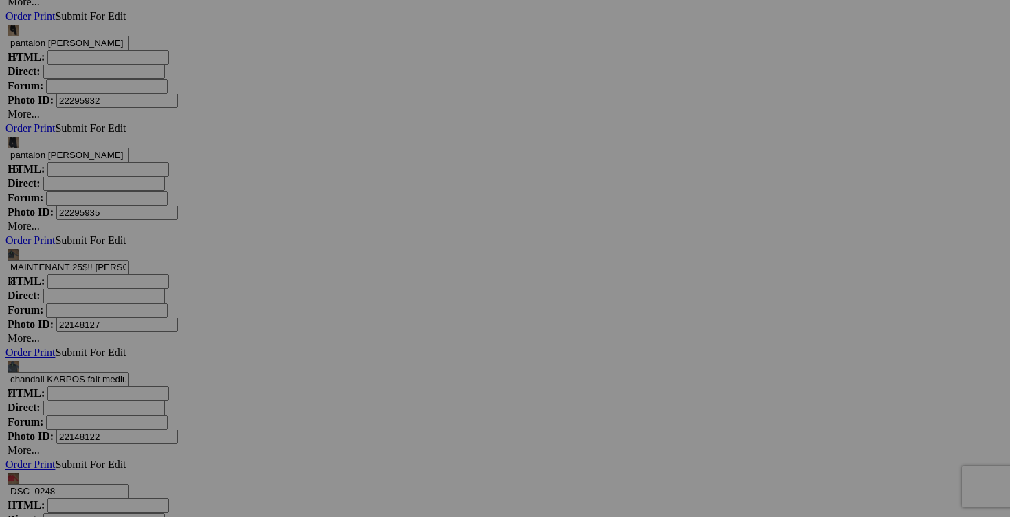
scroll to position [6475, 0]
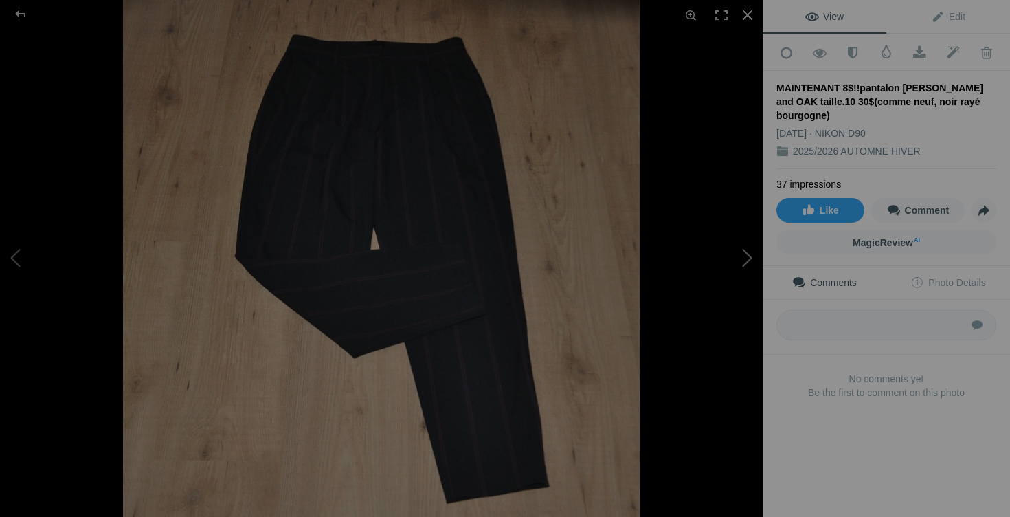
click at [746, 260] on button at bounding box center [711, 259] width 103 height 186
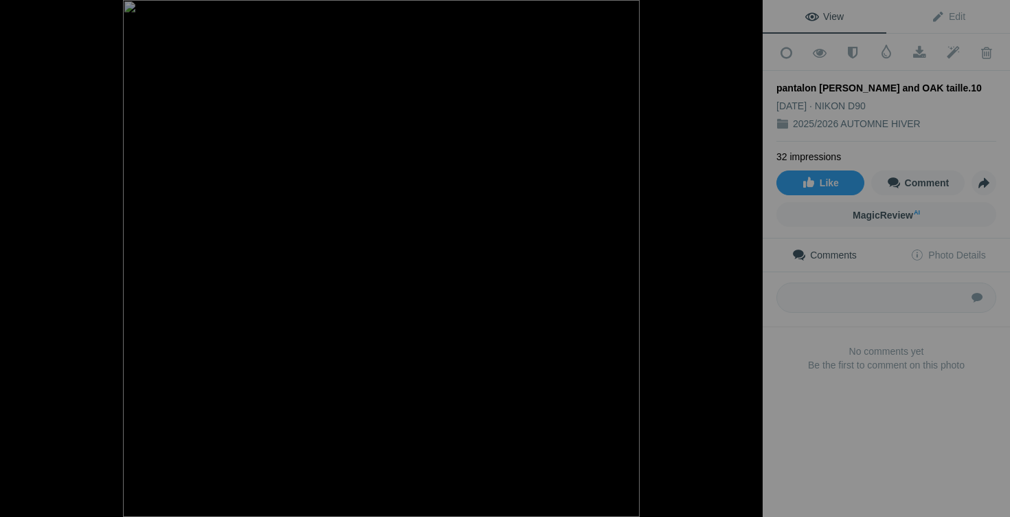
click at [746, 260] on button at bounding box center [711, 259] width 103 height 186
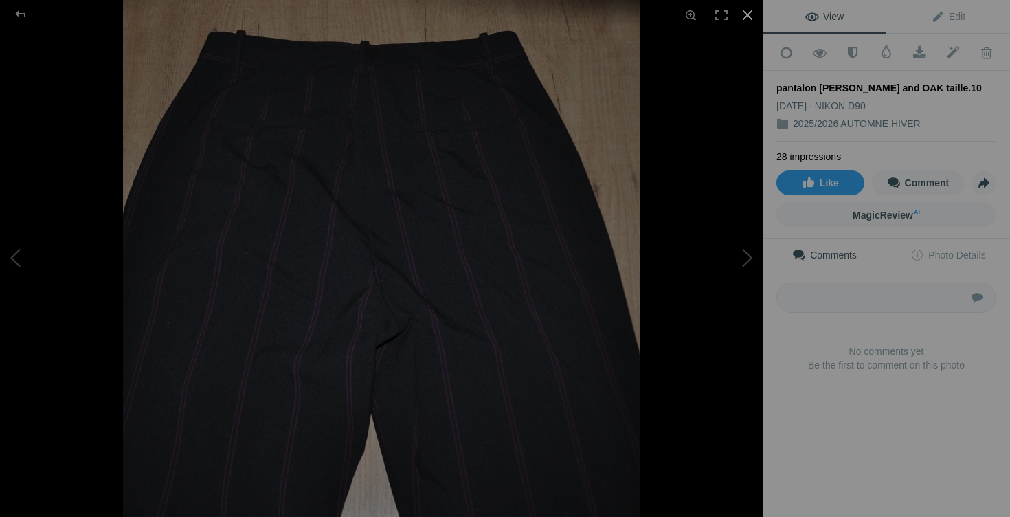
click at [748, 25] on div at bounding box center [748, 15] width 30 height 30
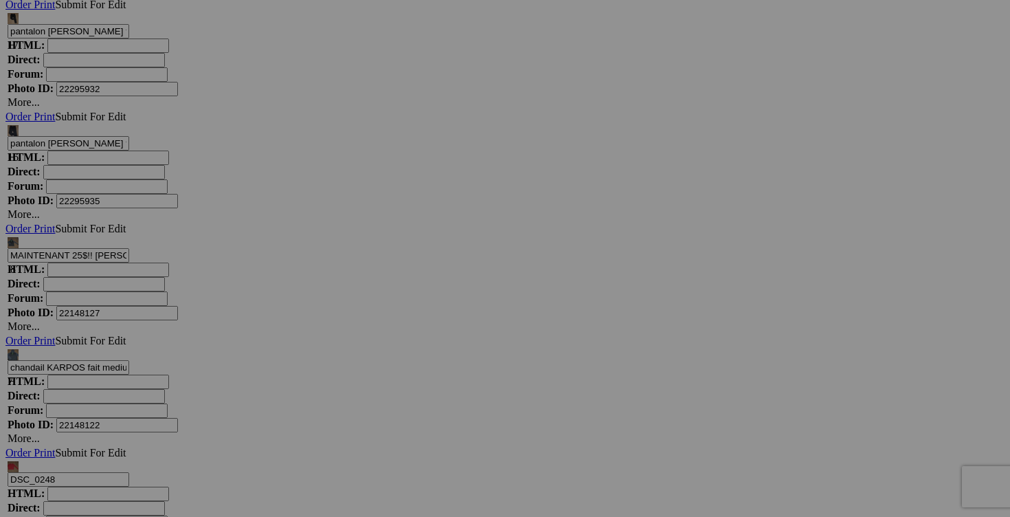
drag, startPoint x: 763, startPoint y: 271, endPoint x: 693, endPoint y: 271, distance: 70.1
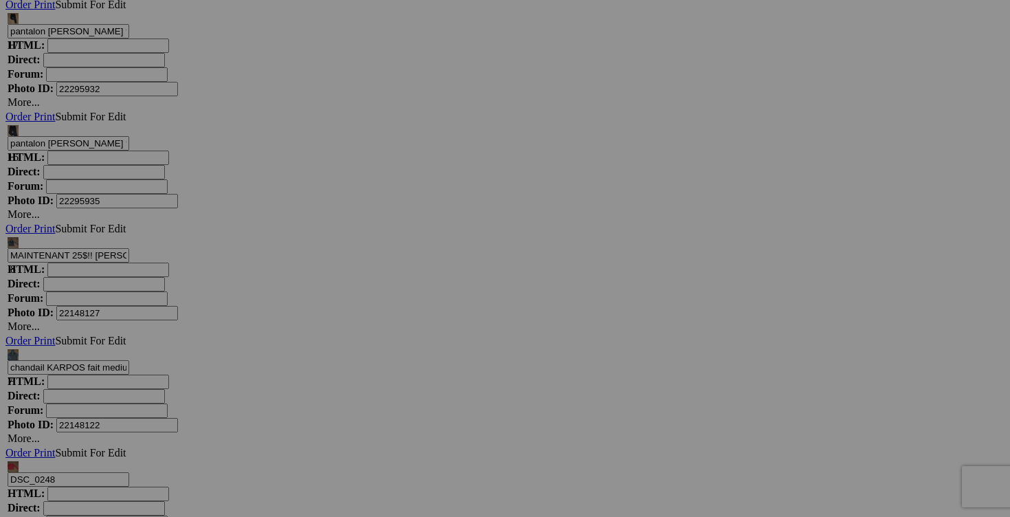
type input "pantalon FRANK and OAK taille 10 15$(comme neuf, noir rayé bourgogne)"
type input "pantalon FRANK and OAK taille 10"
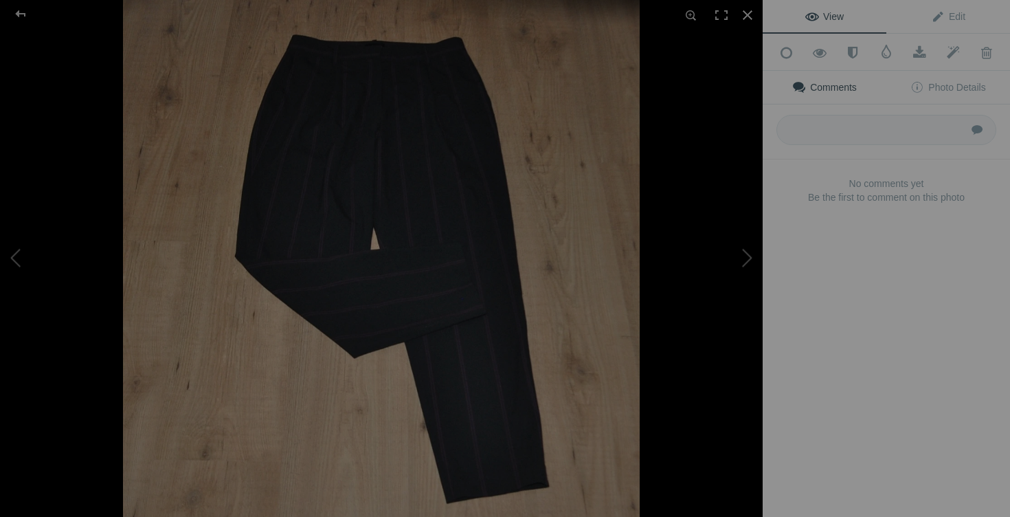
type input "pantalon FRANK and OAK taille 10"
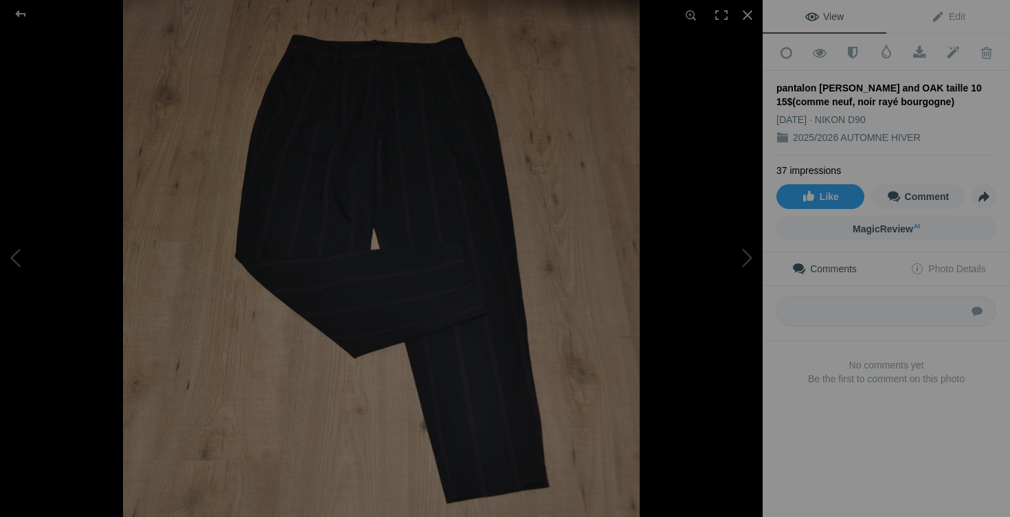
scroll to position [0, 0]
click at [745, 19] on div at bounding box center [748, 15] width 30 height 30
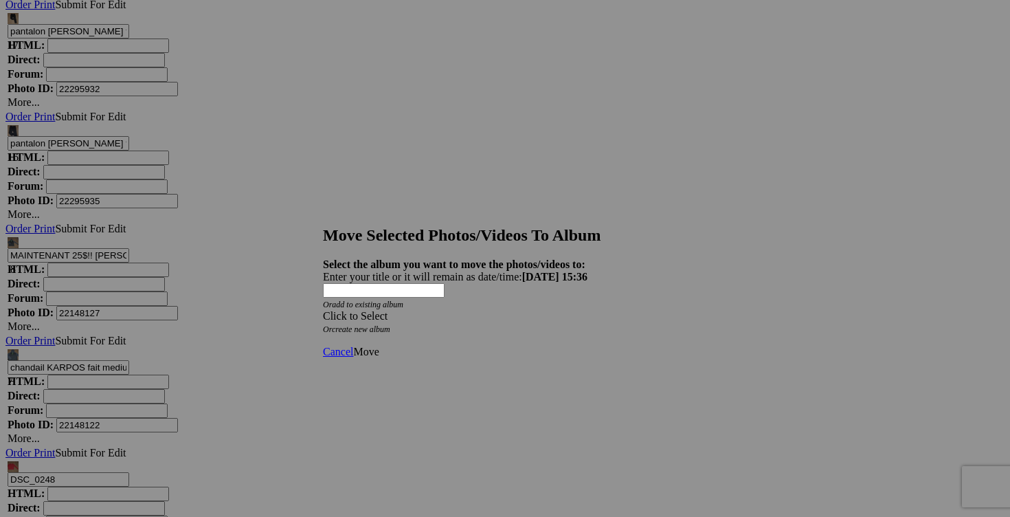
click at [588, 310] on div "Click to Select" at bounding box center [505, 316] width 364 height 12
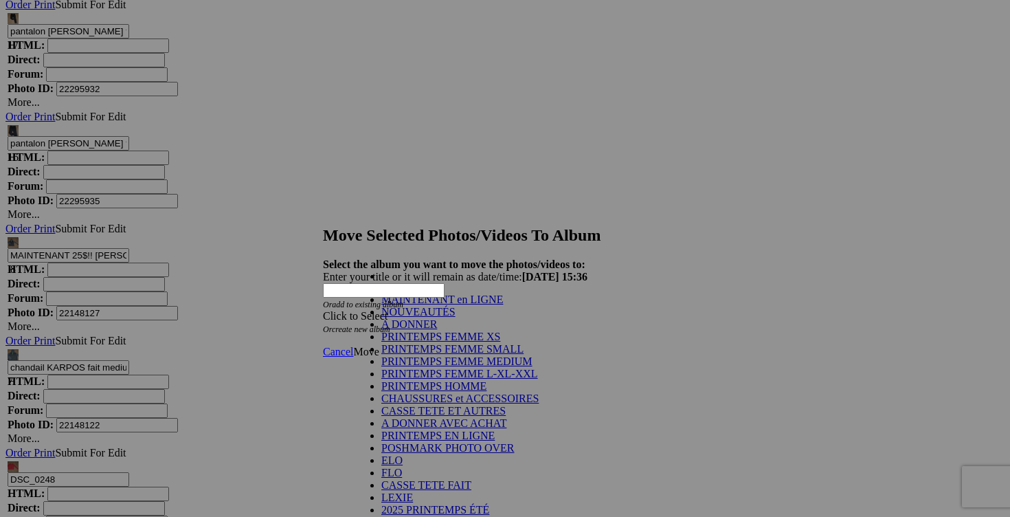
click at [456, 317] on link "NOUVEAUTÉS" at bounding box center [418, 312] width 74 height 12
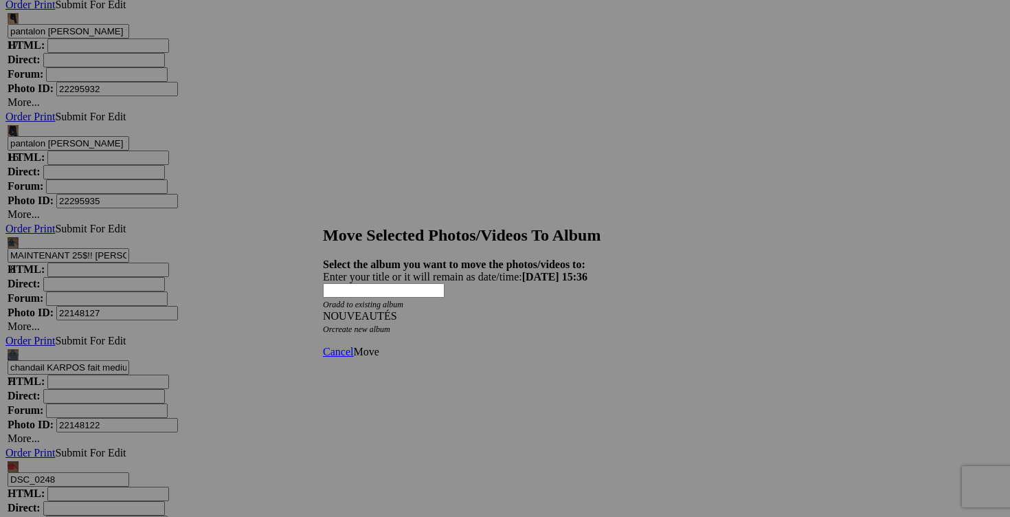
click at [379, 346] on span "Move" at bounding box center [365, 352] width 25 height 12
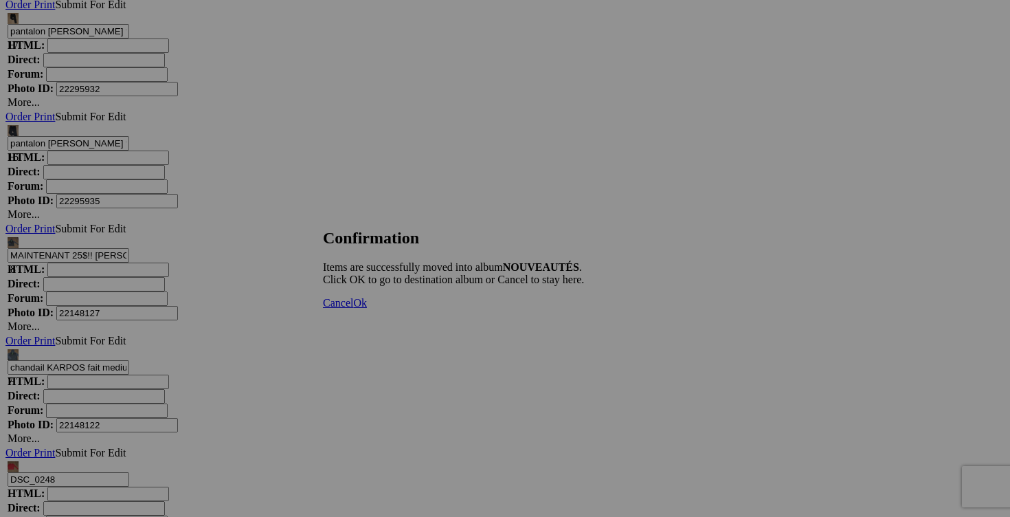
click at [353, 309] on span "Cancel" at bounding box center [338, 303] width 30 height 12
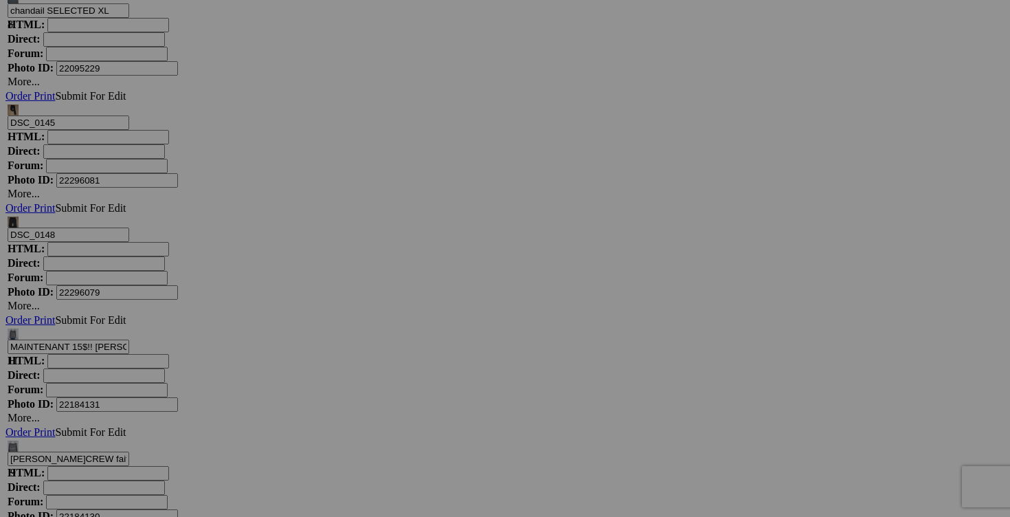
scroll to position [9684, 0]
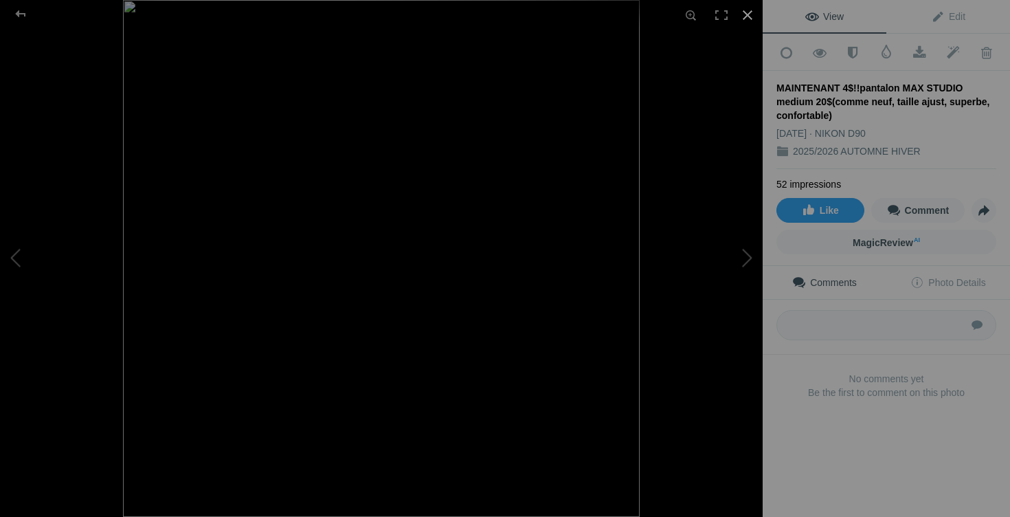
click at [750, 14] on div at bounding box center [748, 15] width 30 height 30
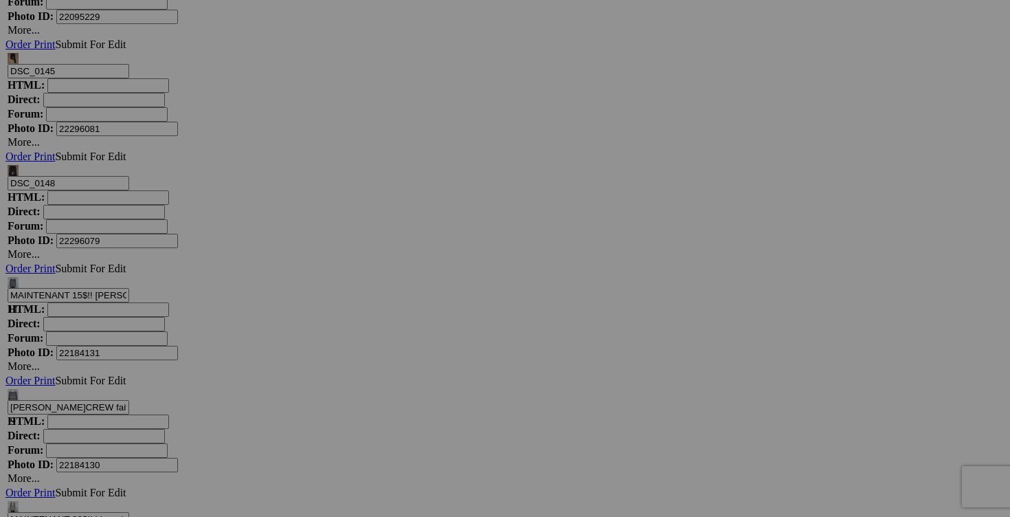
drag, startPoint x: 640, startPoint y: 205, endPoint x: 567, endPoint y: 194, distance: 74.3
drag, startPoint x: 646, startPoint y: 199, endPoint x: 660, endPoint y: 173, distance: 28.9
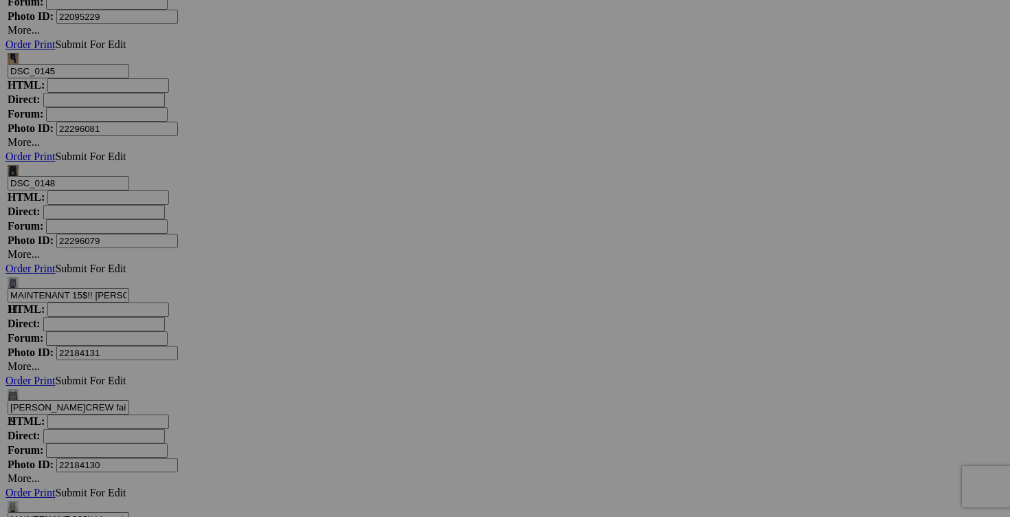
scroll to position [0, 109]
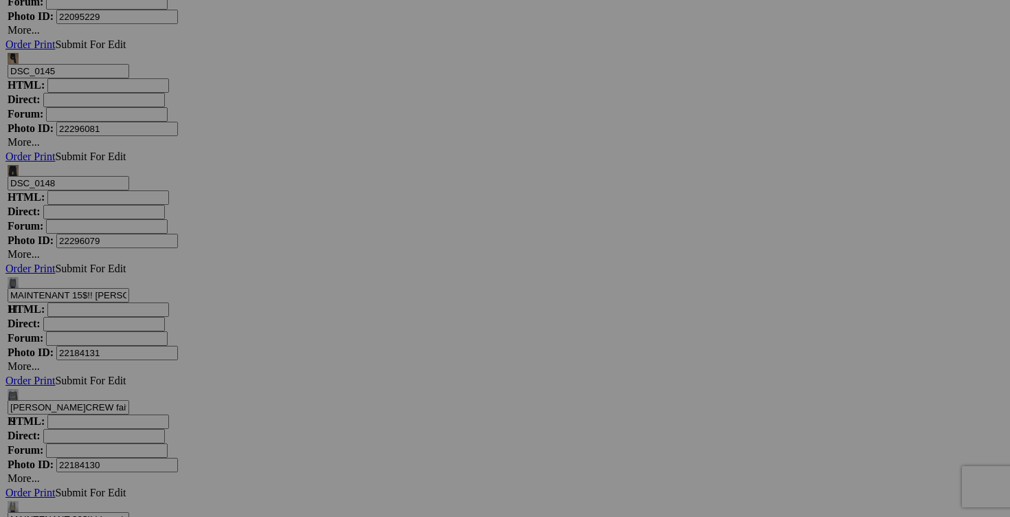
type input "pantalon MAX STUDIO medium 15$(comme neuf, extensible et confortable)"
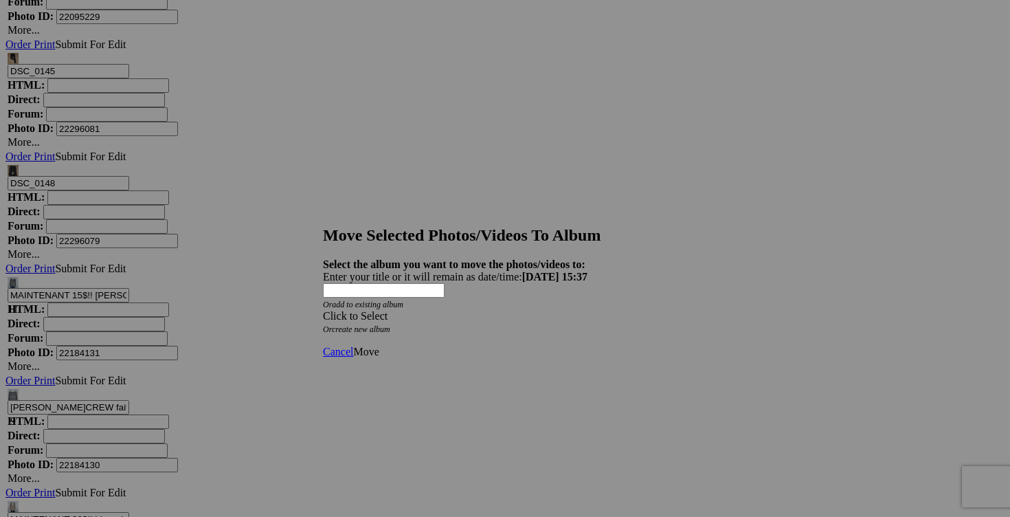
click at [323, 310] on span at bounding box center [323, 316] width 0 height 12
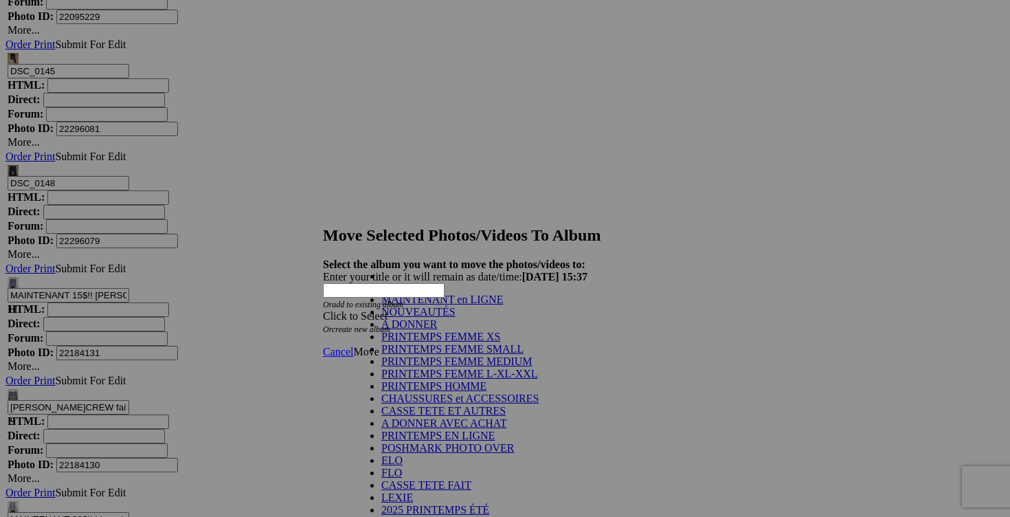
click at [451, 317] on link "NOUVEAUTÉS" at bounding box center [418, 312] width 74 height 12
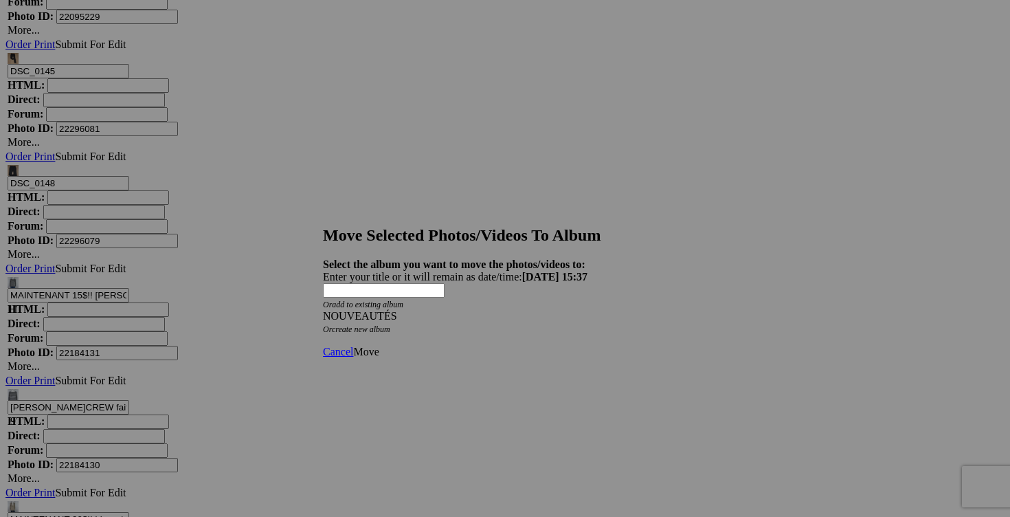
click at [379, 346] on span "Move" at bounding box center [365, 352] width 25 height 12
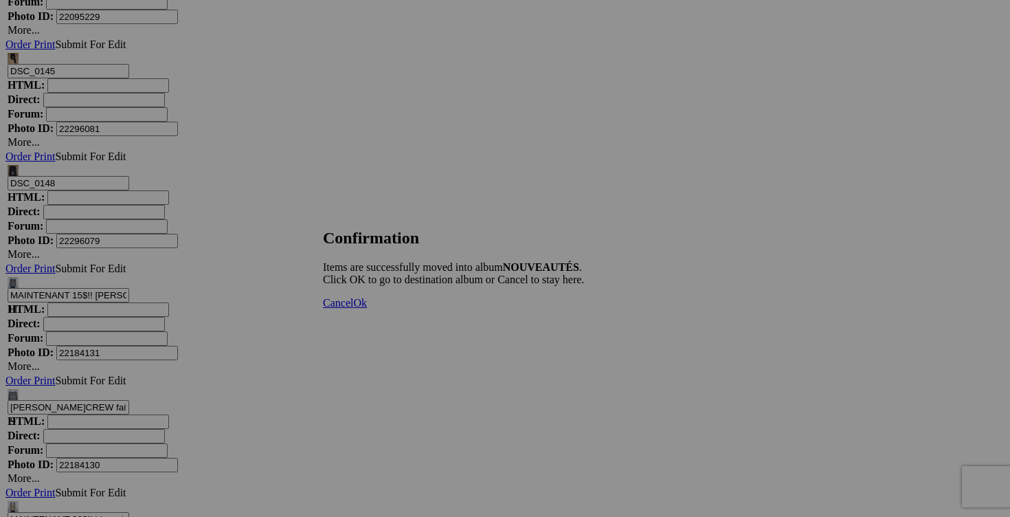
click at [353, 309] on span "Cancel" at bounding box center [338, 303] width 30 height 12
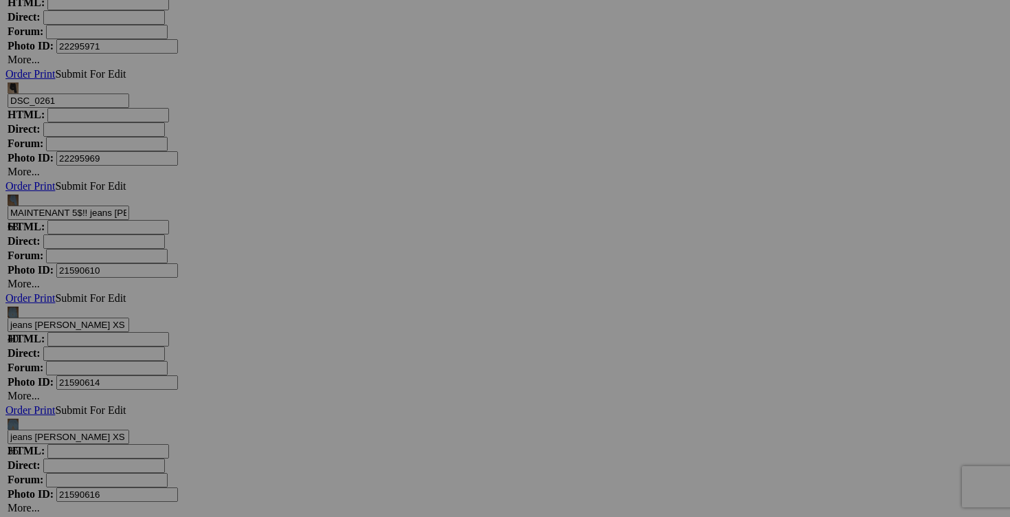
scroll to position [4987, 0]
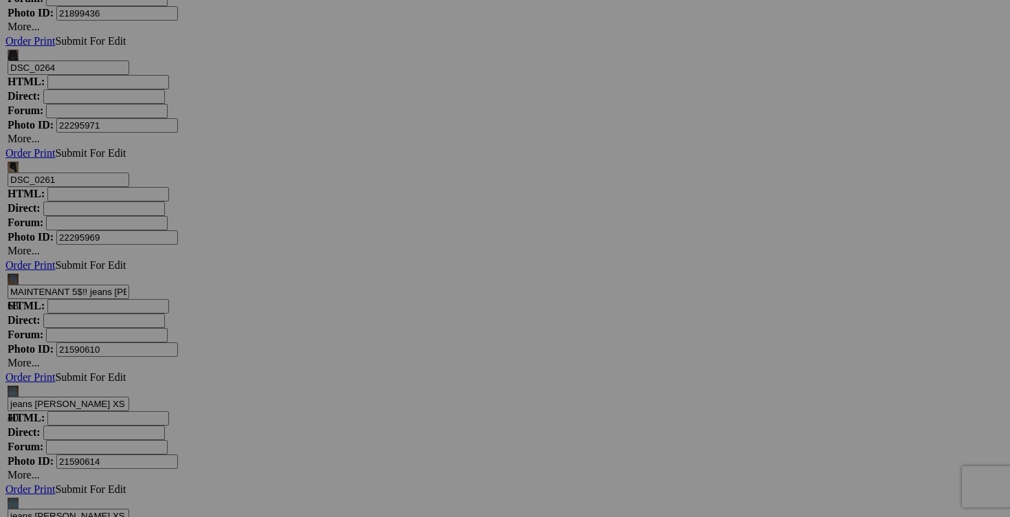
click at [414, 345] on link "Yes" at bounding box center [406, 349] width 16 height 12
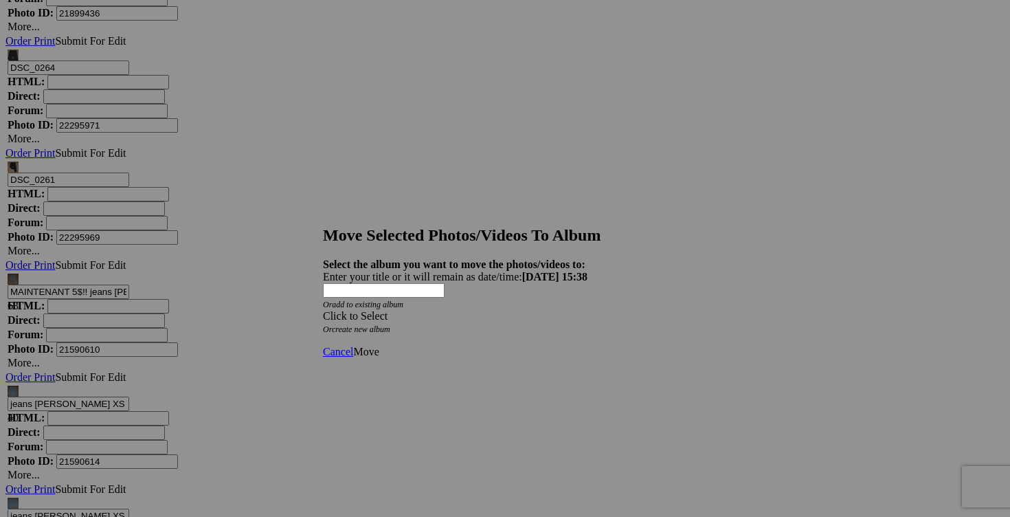
click at [587, 310] on div "Click to Select" at bounding box center [505, 316] width 364 height 12
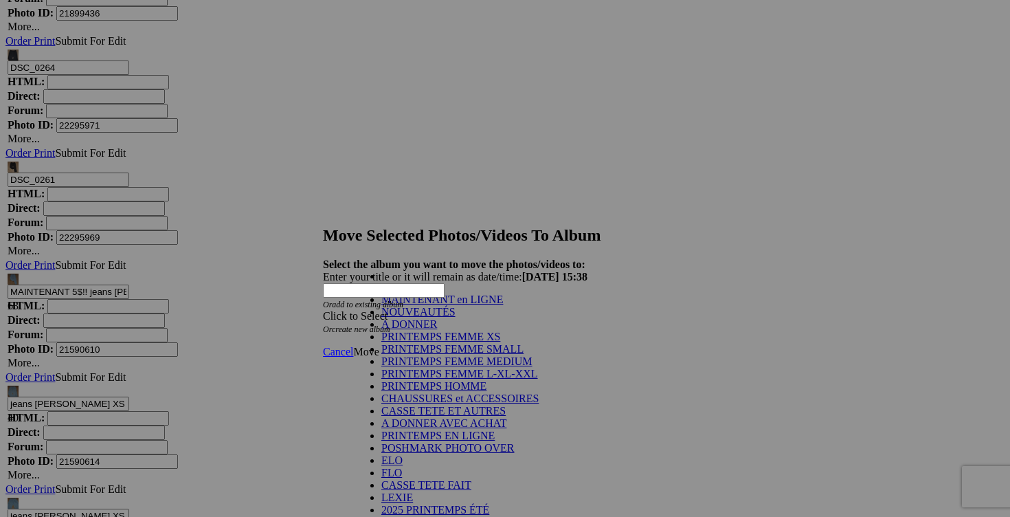
click at [437, 330] on link "A DONNER" at bounding box center [409, 324] width 56 height 12
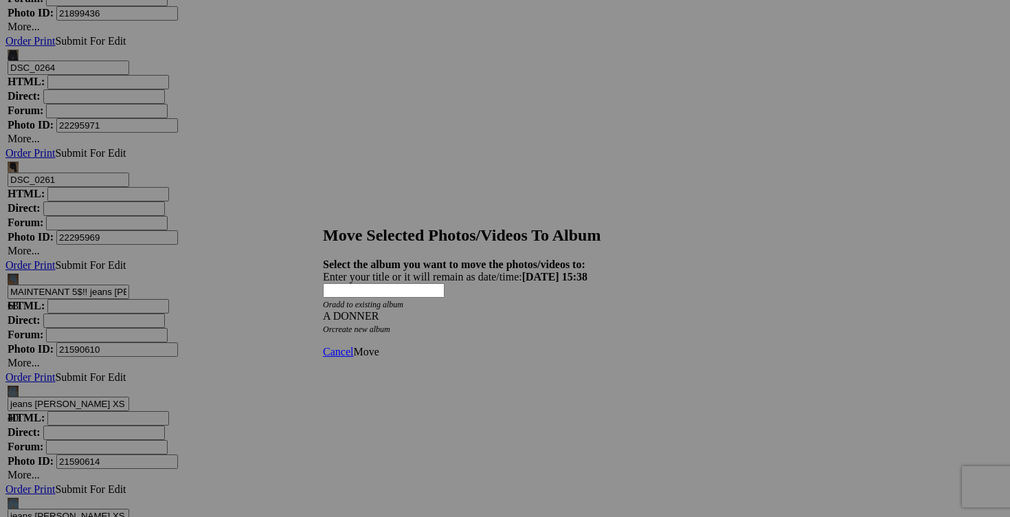
click at [379, 346] on span "Move" at bounding box center [365, 352] width 25 height 12
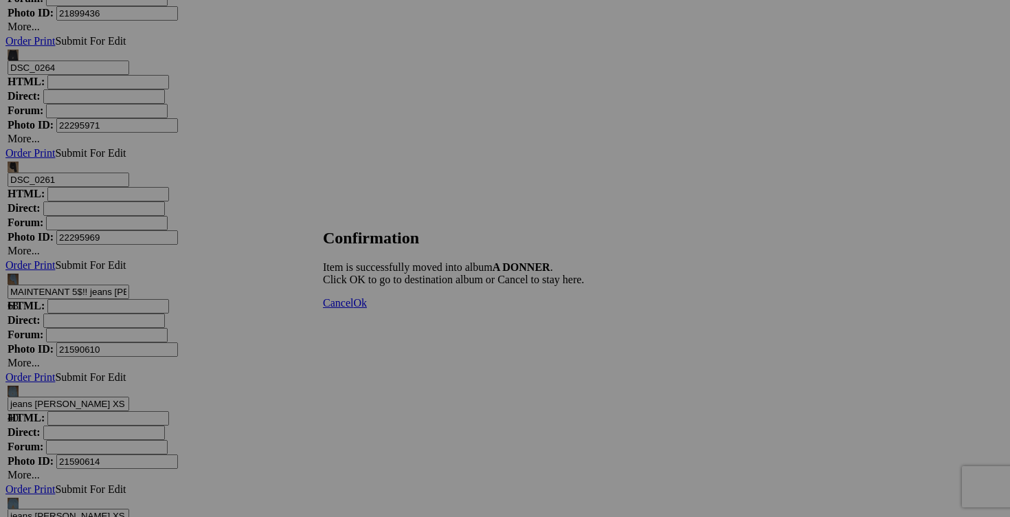
click at [353, 309] on link "Cancel" at bounding box center [338, 303] width 30 height 12
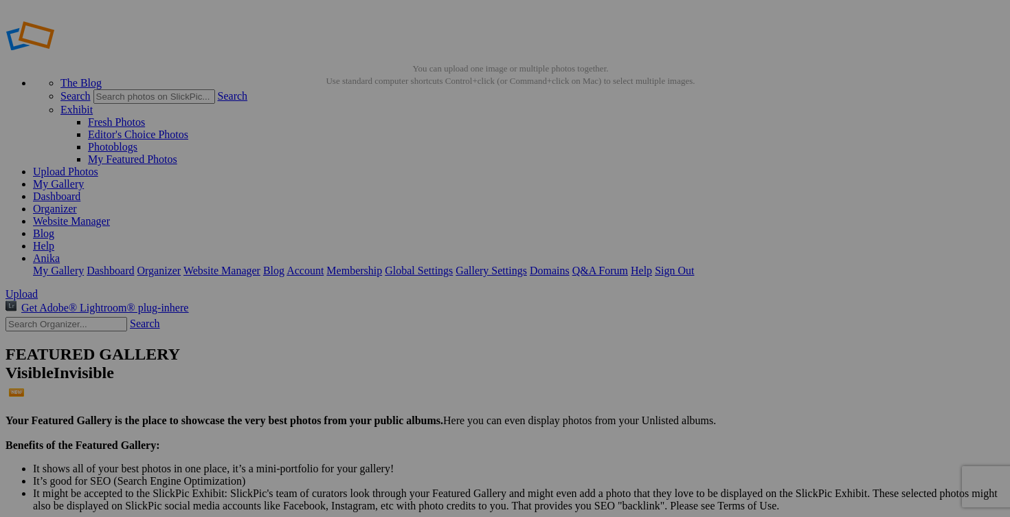
scroll to position [0, 0]
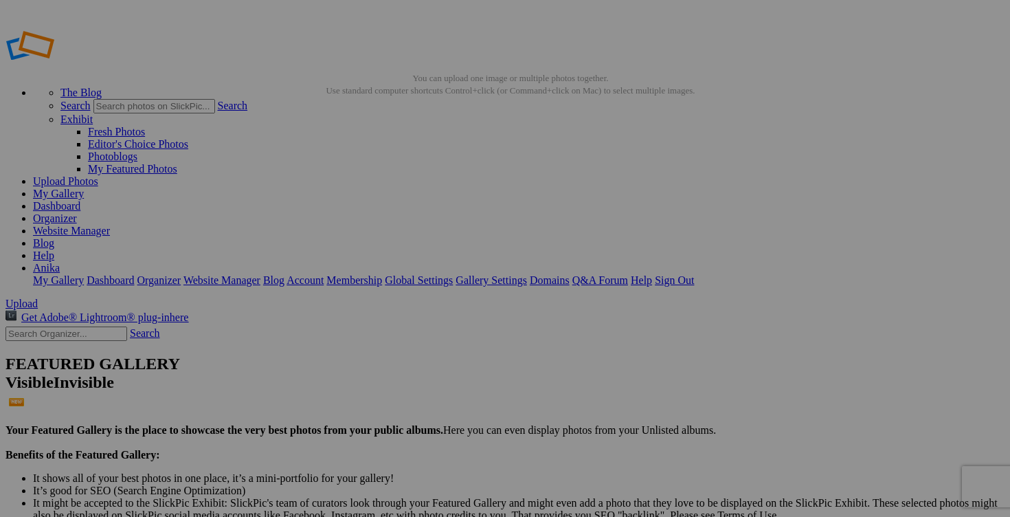
drag, startPoint x: 401, startPoint y: 268, endPoint x: 326, endPoint y: 254, distance: 75.5
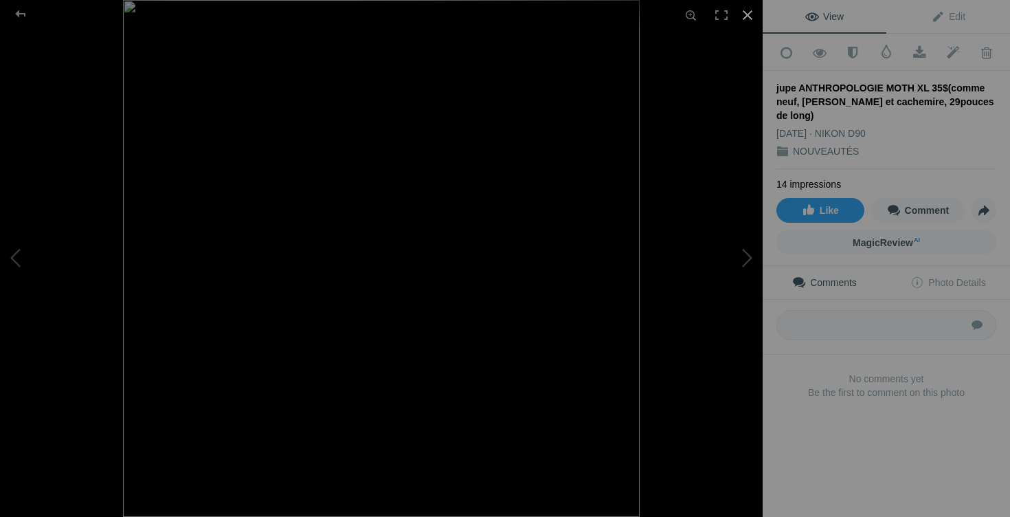
click at [748, 14] on div at bounding box center [748, 15] width 30 height 30
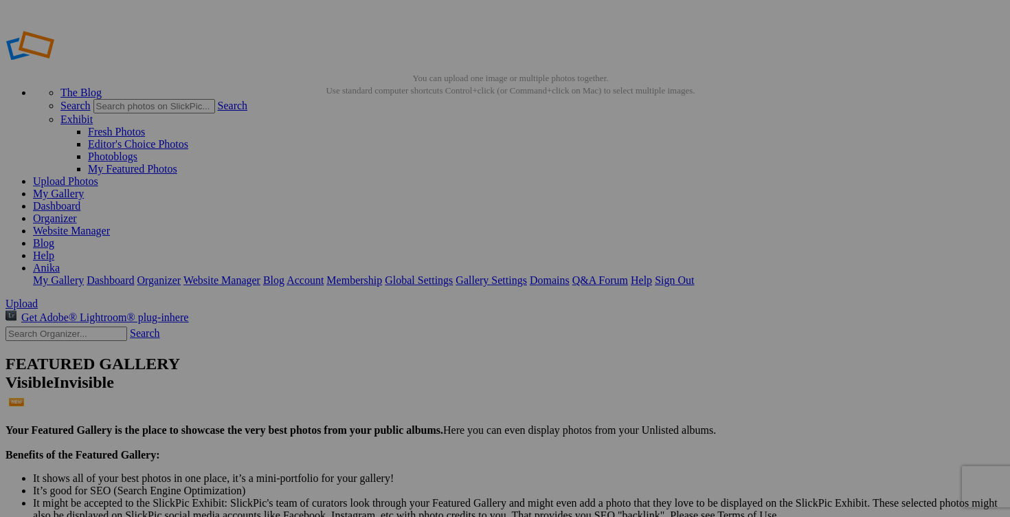
scroll to position [0, 203]
drag, startPoint x: 389, startPoint y: 266, endPoint x: 450, endPoint y: 267, distance: 61.2
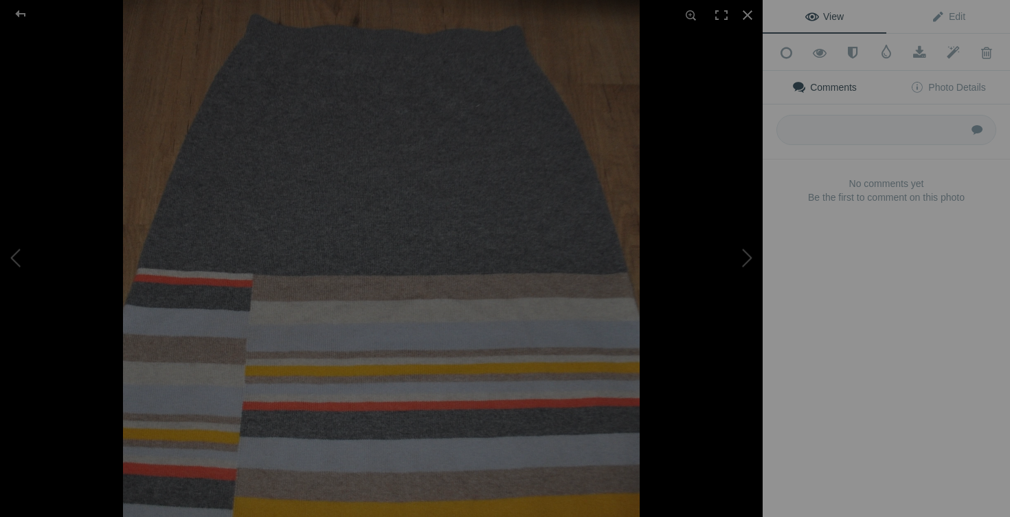
scroll to position [0, 0]
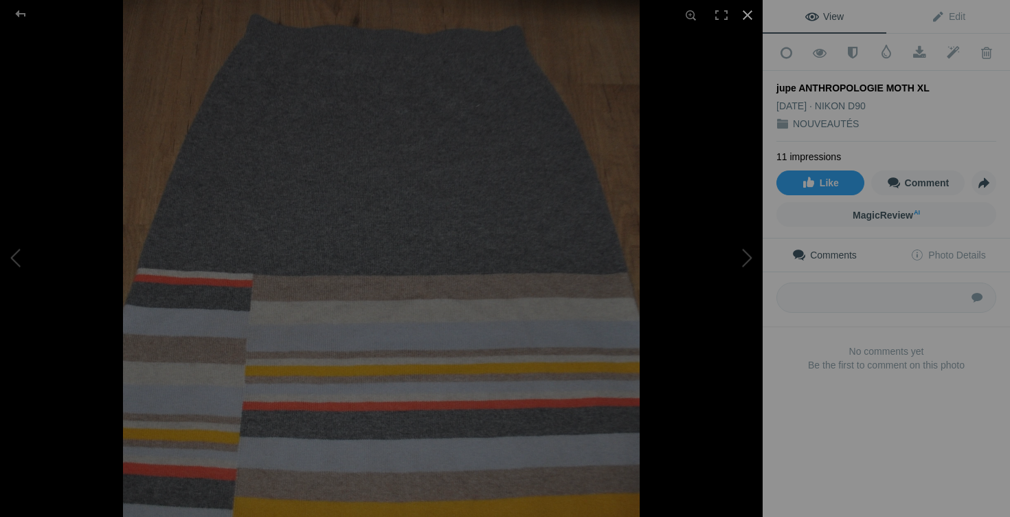
click at [748, 11] on div at bounding box center [748, 15] width 30 height 30
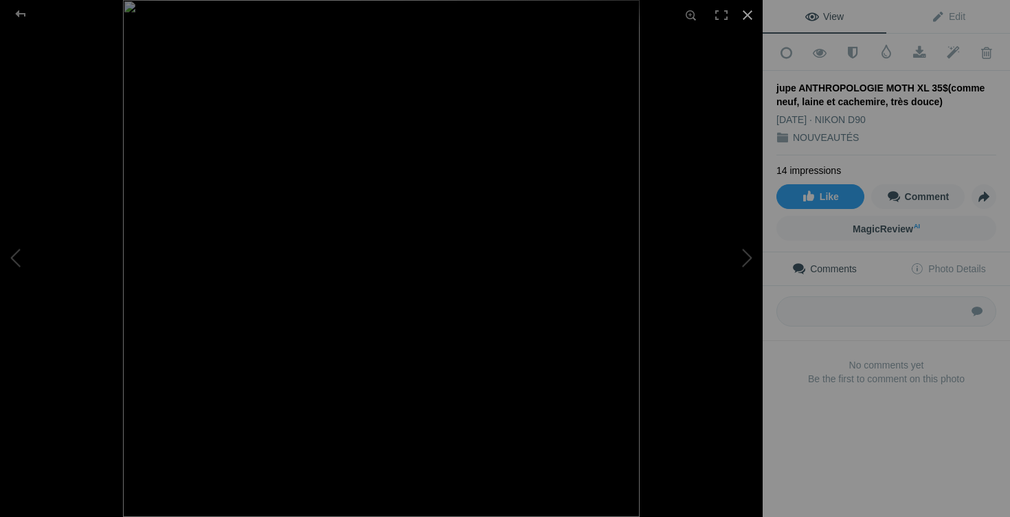
click at [745, 13] on div at bounding box center [748, 15] width 30 height 30
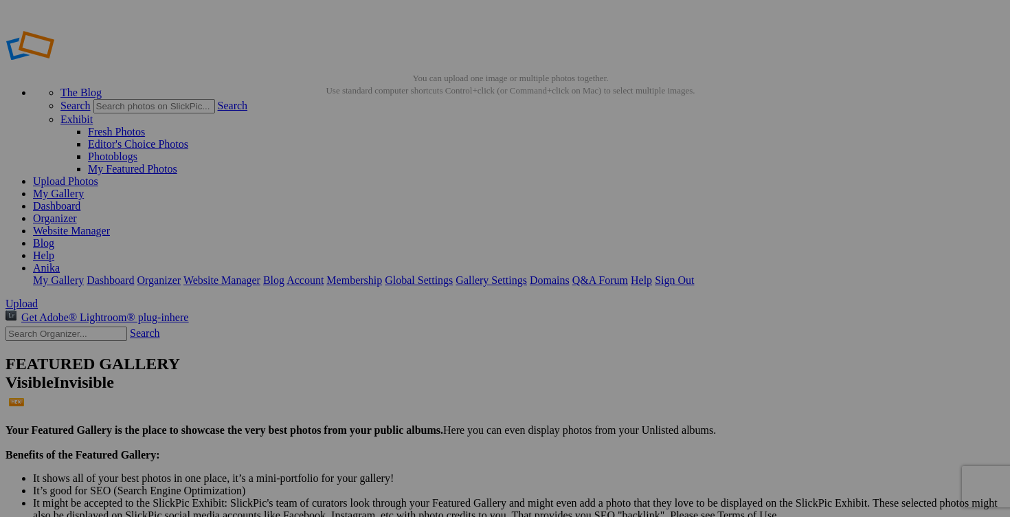
scroll to position [0, 177]
drag, startPoint x: 422, startPoint y: 263, endPoint x: 447, endPoint y: 263, distance: 25.4
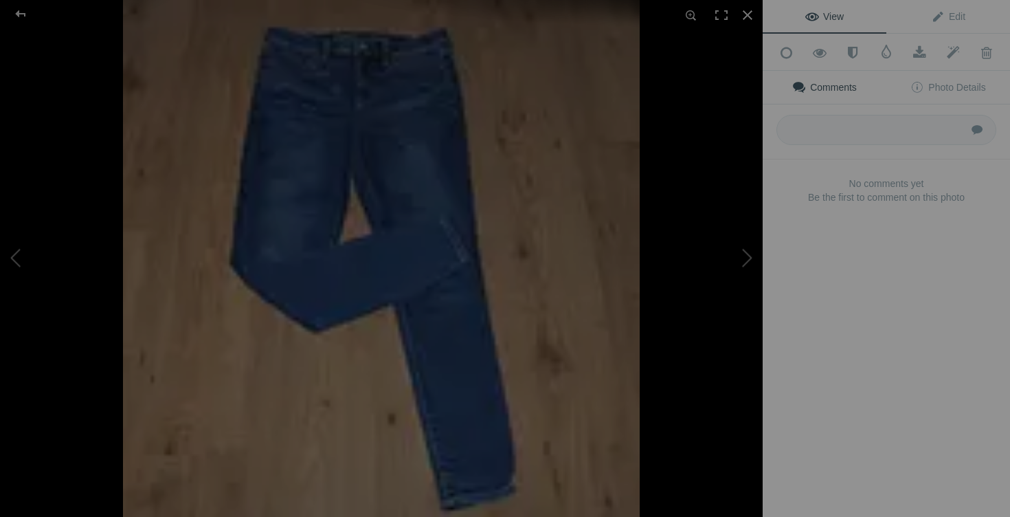
type input "jupe ANTHROPOLOGIE MOTH XL 30$(comme neuf, laine et cachemire, très douce)"
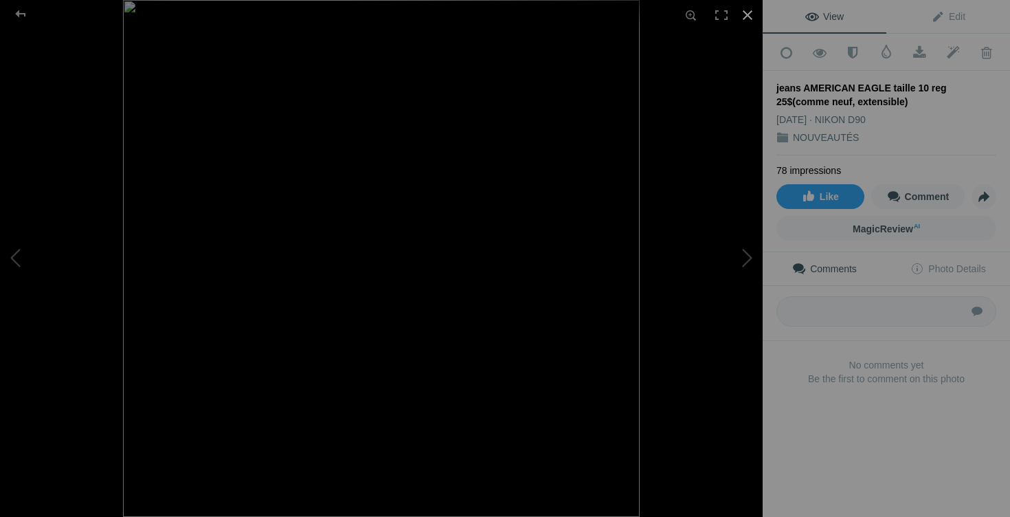
click at [749, 11] on div at bounding box center [748, 15] width 30 height 30
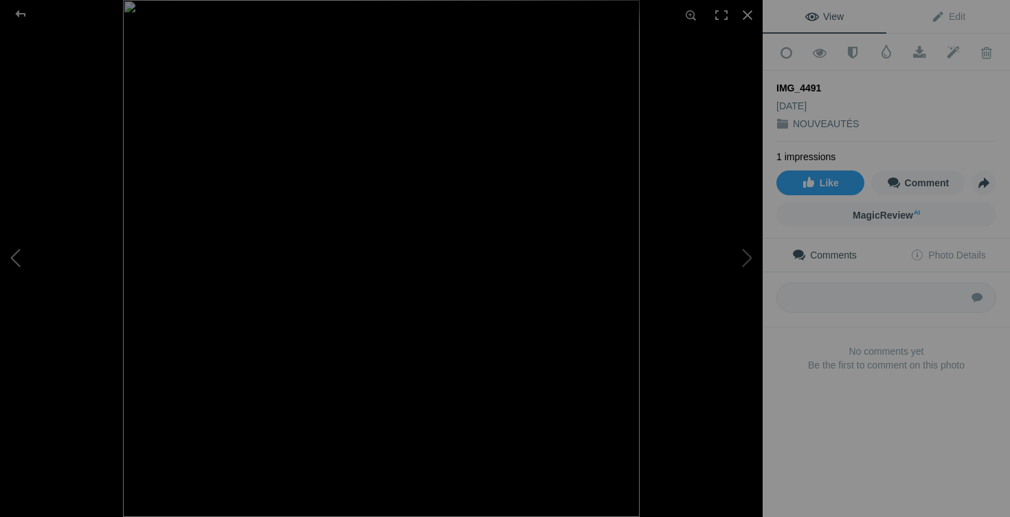
click at [18, 254] on button at bounding box center [51, 259] width 103 height 186
click at [748, 14] on div at bounding box center [748, 15] width 30 height 30
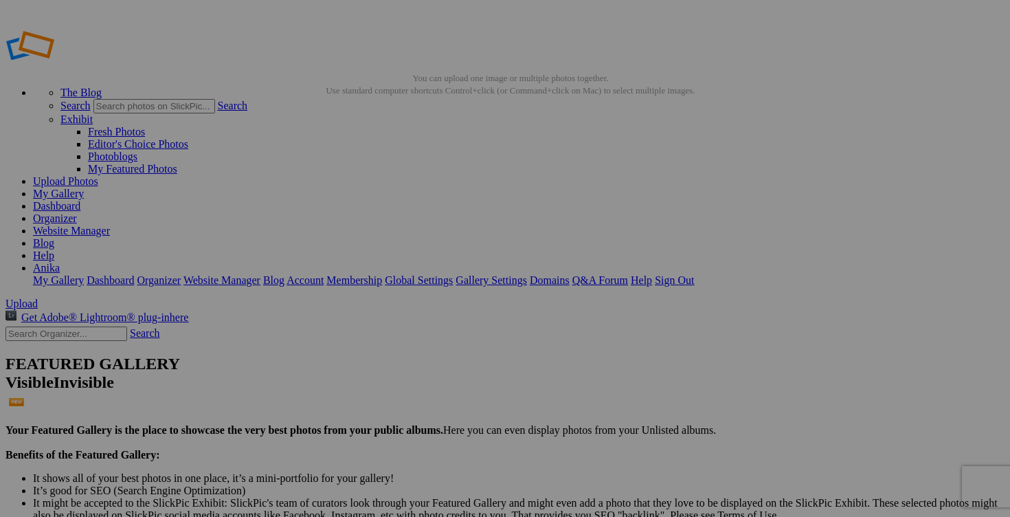
scroll to position [0, 180]
drag, startPoint x: 575, startPoint y: 268, endPoint x: 684, endPoint y: 262, distance: 108.7
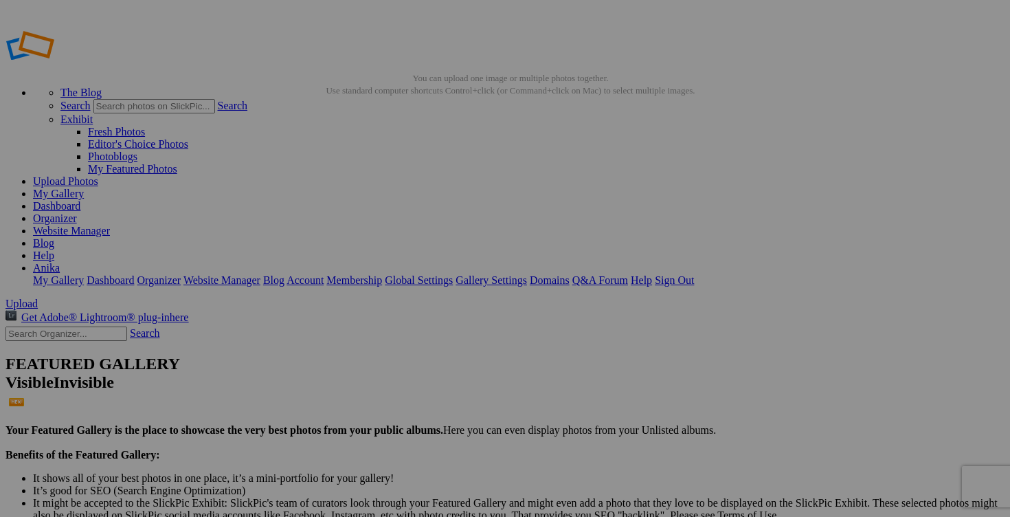
scroll to position [0, 10]
drag, startPoint x: 699, startPoint y: 267, endPoint x: 805, endPoint y: 260, distance: 106.0
drag, startPoint x: 801, startPoint y: 269, endPoint x: 676, endPoint y: 267, distance: 125.1
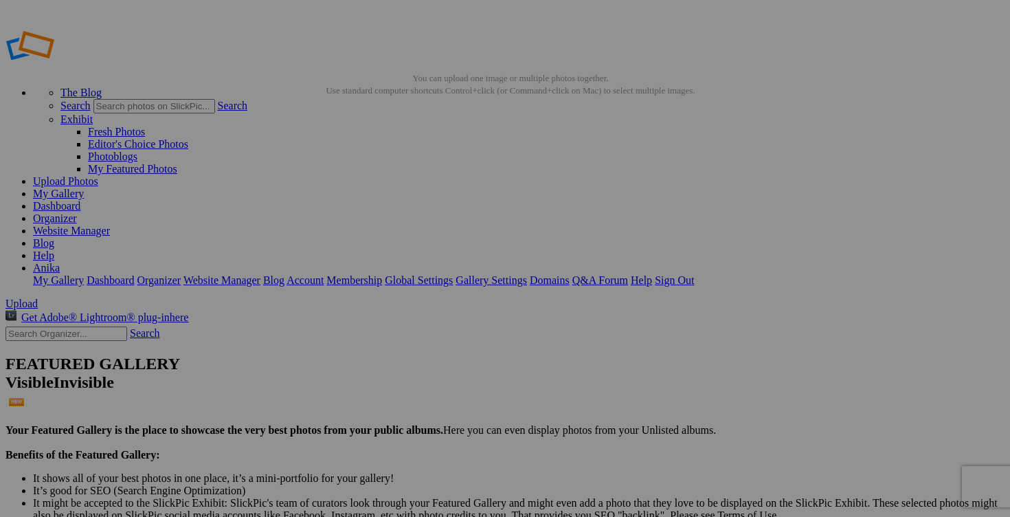
drag, startPoint x: 423, startPoint y: 268, endPoint x: 317, endPoint y: 266, distance: 105.8
paste input "jupe ANTHROPOLOGIE MOTH XL"
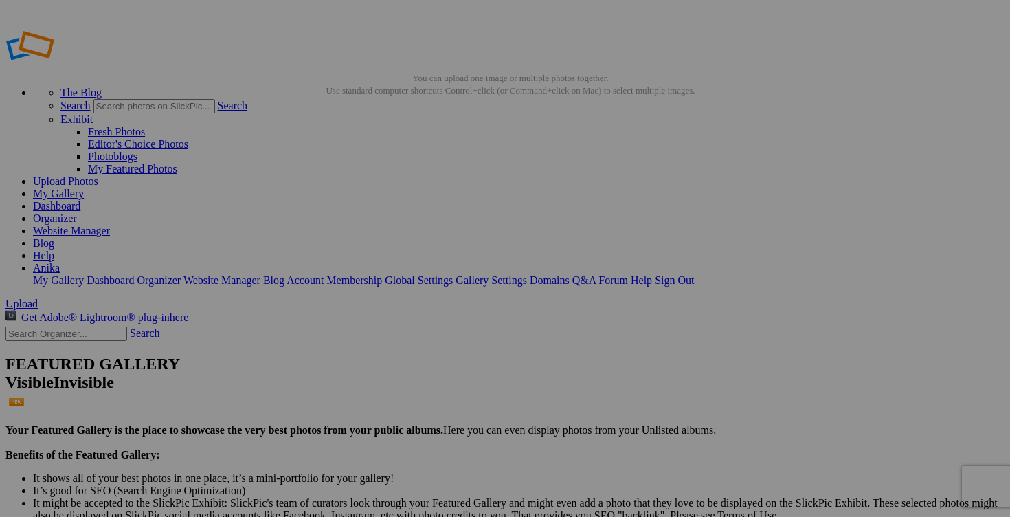
type input "jupe ANTHROPOLOGIE MOTH XL"
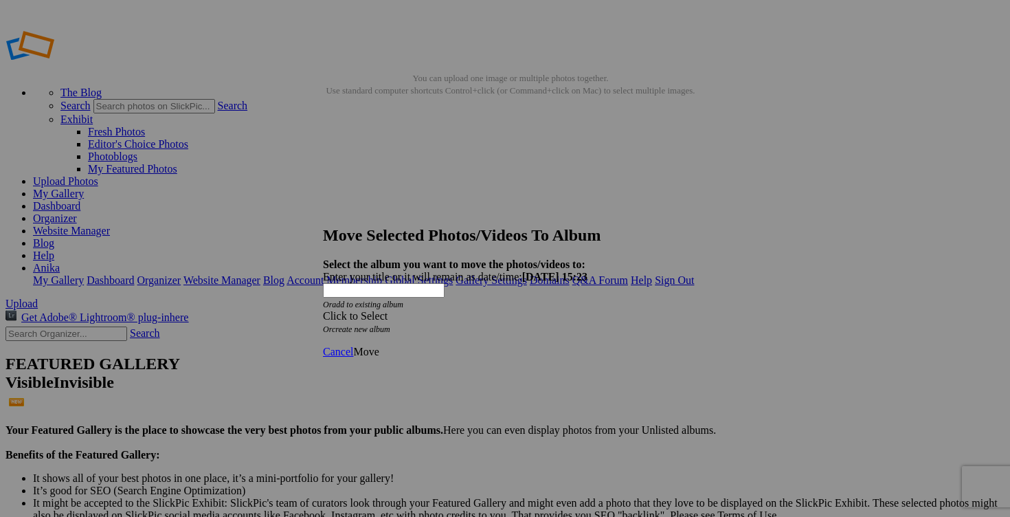
click at [596, 310] on div "Click to Select" at bounding box center [505, 316] width 364 height 12
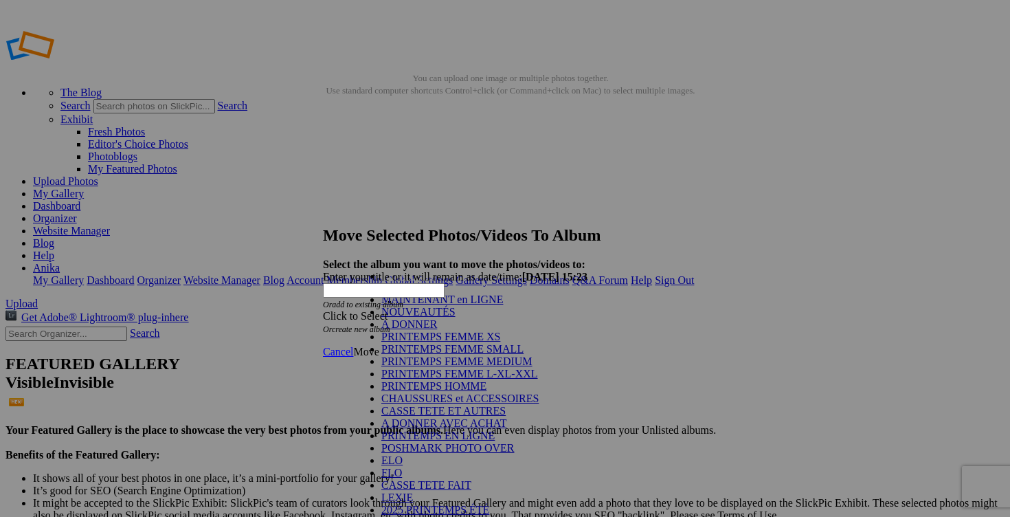
scroll to position [161, 0]
click at [399, 442] on link "POSHMARK PHOTO OVER" at bounding box center [447, 448] width 133 height 12
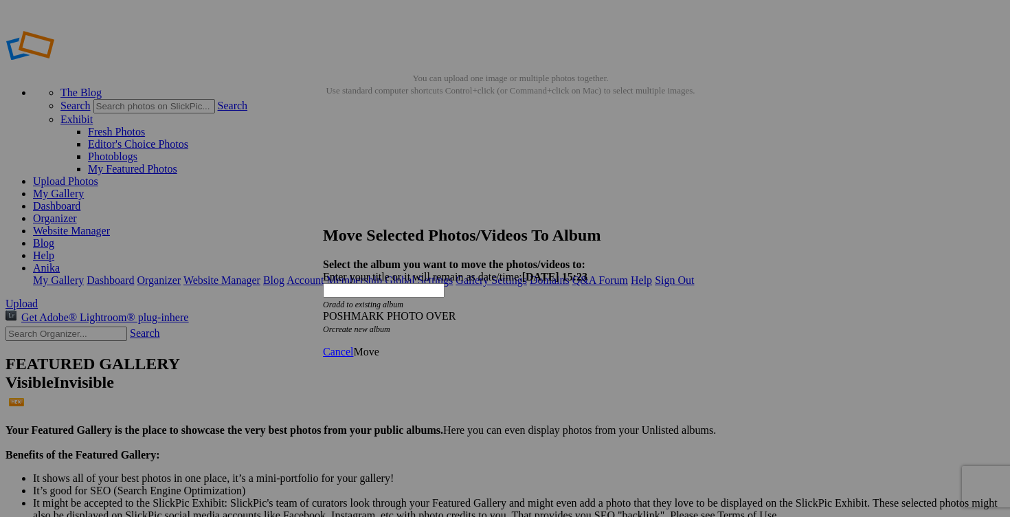
click at [687, 346] on div "Cancel Move" at bounding box center [505, 352] width 364 height 12
click at [379, 346] on span "Move" at bounding box center [365, 352] width 25 height 12
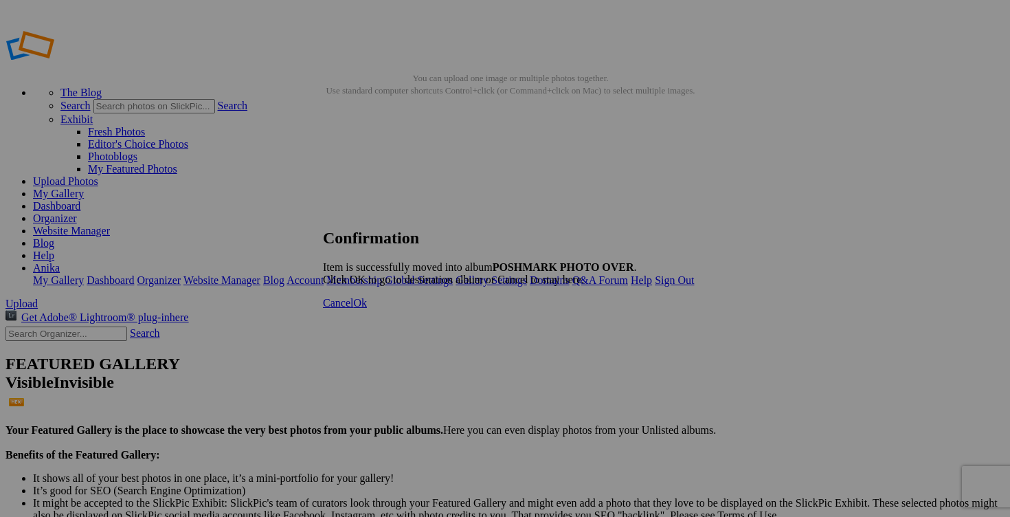
click at [353, 309] on link "Cancel" at bounding box center [338, 303] width 30 height 12
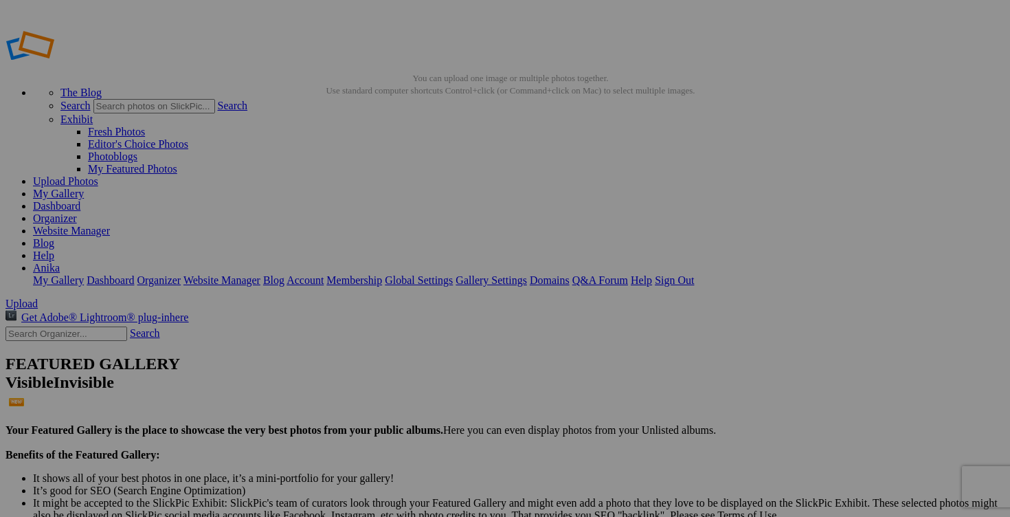
drag, startPoint x: 401, startPoint y: 268, endPoint x: 340, endPoint y: 247, distance: 64.5
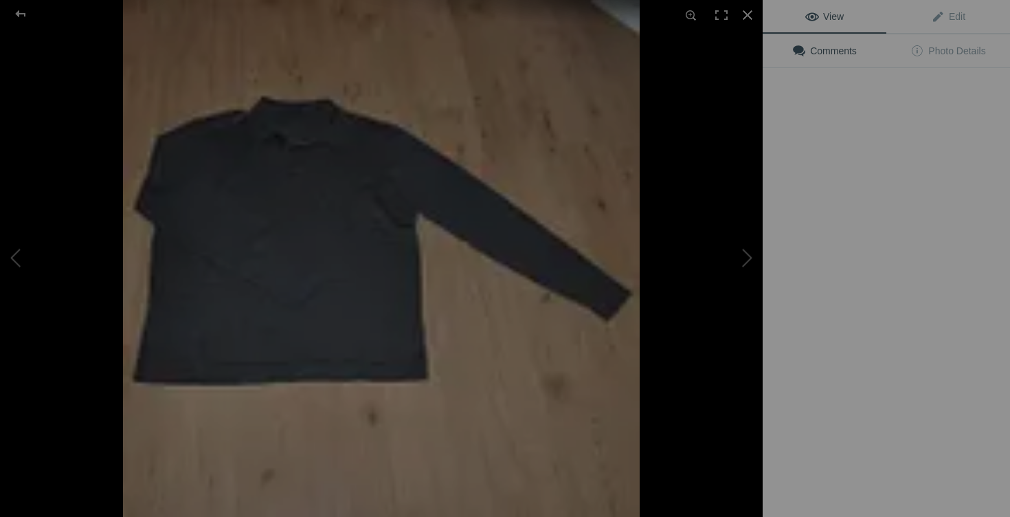
type input "chandail [PERSON_NAME] XXL 50$(comme neuf, payé 375$, merino)"
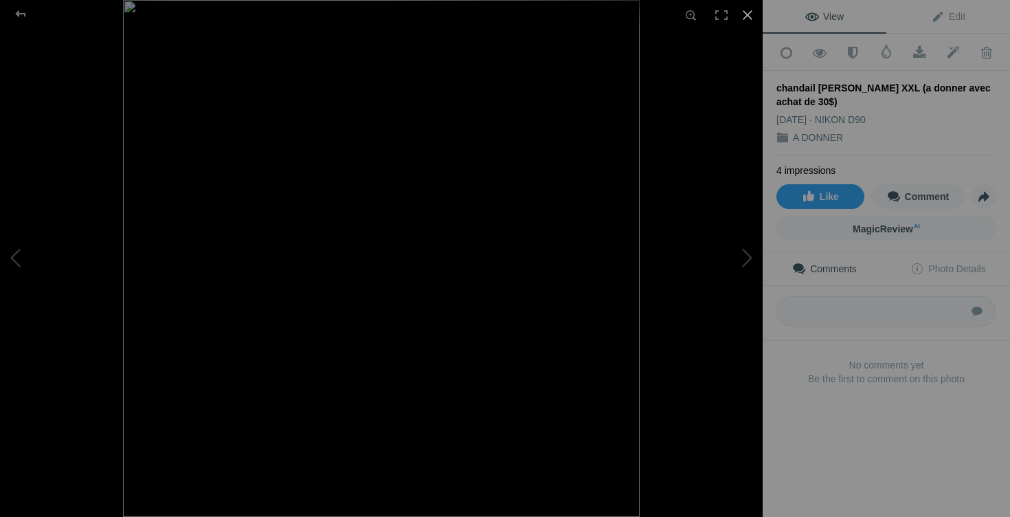
click at [744, 14] on div at bounding box center [748, 15] width 30 height 30
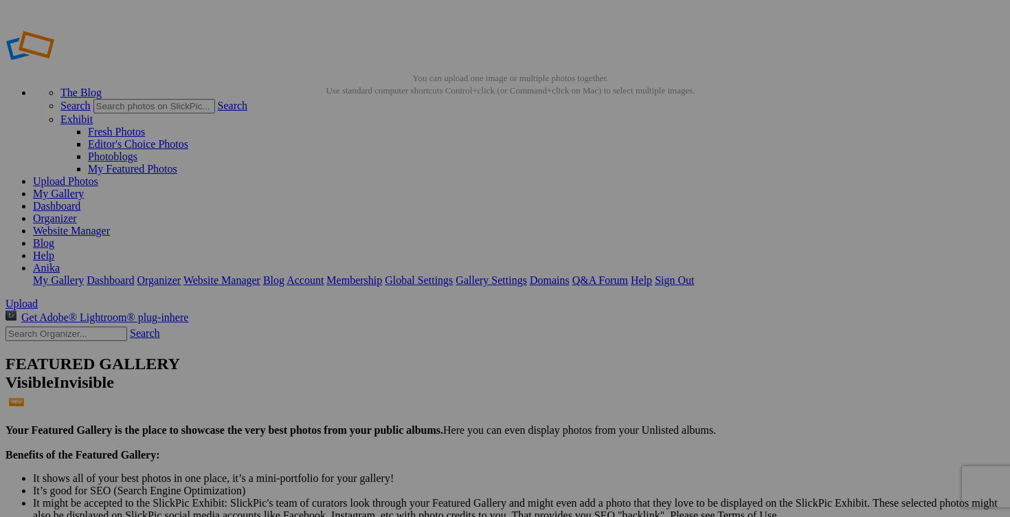
drag, startPoint x: 679, startPoint y: 267, endPoint x: 553, endPoint y: 267, distance: 125.8
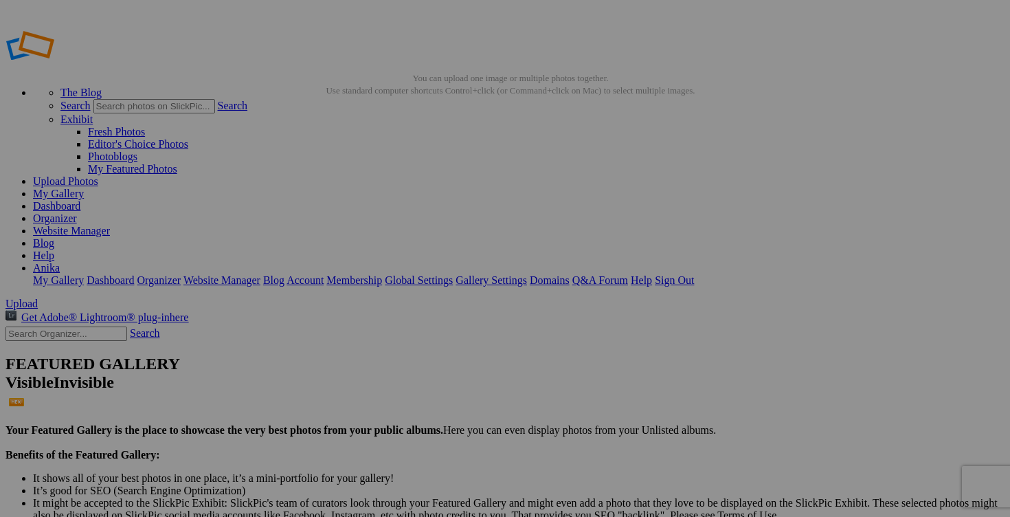
type input "chandail [PERSON_NAME] XXL (a donner avec achat de 40$)"
drag, startPoint x: 333, startPoint y: 265, endPoint x: 476, endPoint y: 274, distance: 143.3
paste input "(a donner avec achat de 40$"
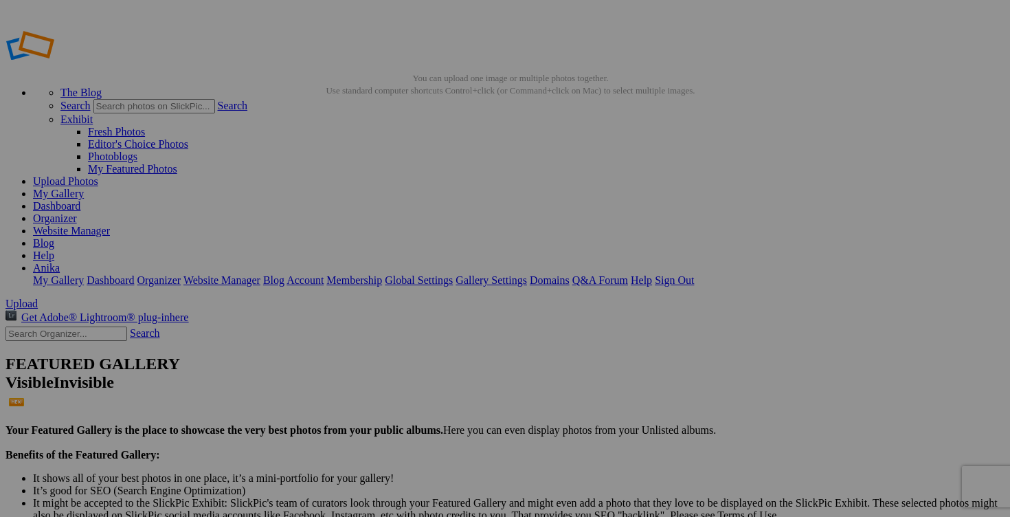
scroll to position [0, 117]
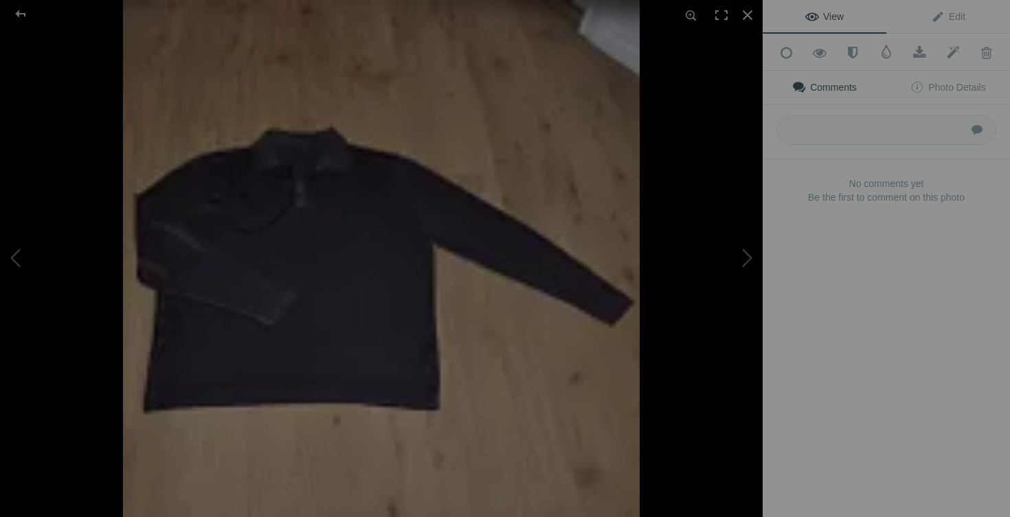
type input "chandail [PERSON_NAME] XXL (a donner avec achat de 40$)"
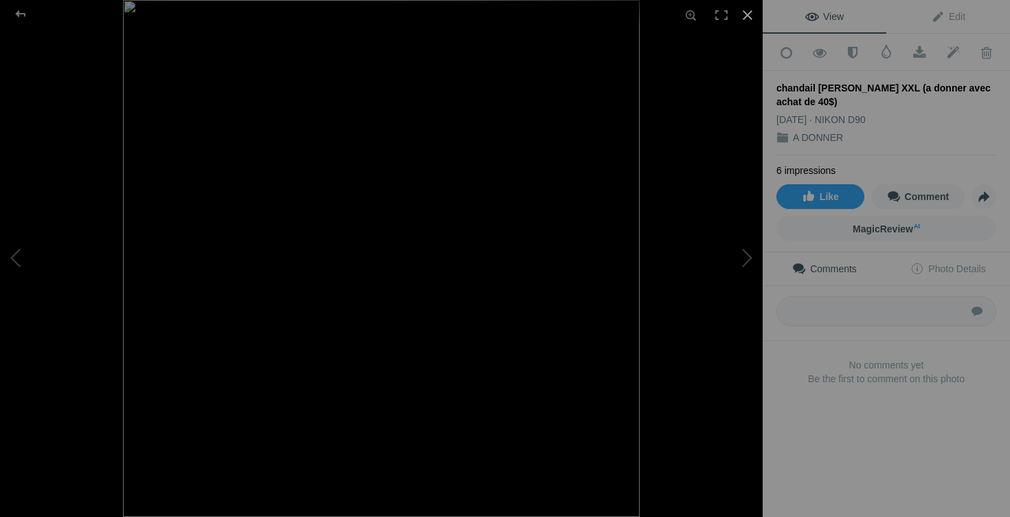
click at [747, 16] on div at bounding box center [748, 15] width 30 height 30
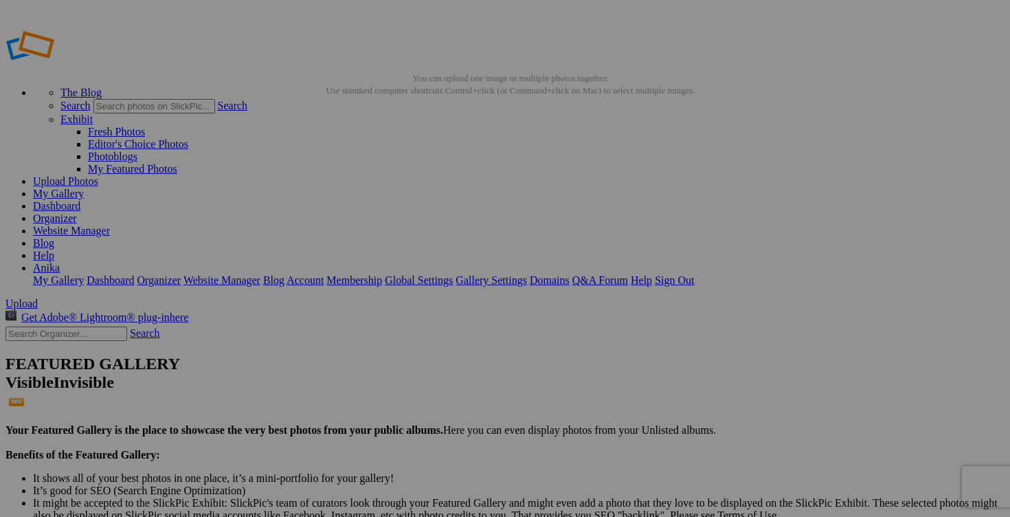
click at [414, 348] on link "Yes" at bounding box center [406, 349] width 16 height 12
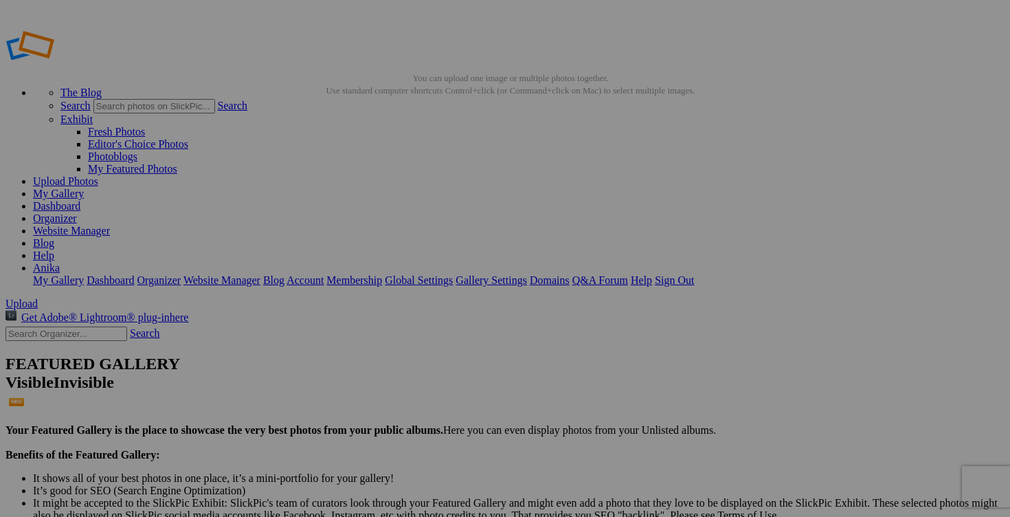
click at [414, 353] on span "Yes" at bounding box center [406, 349] width 16 height 12
click at [414, 349] on span "Yes" at bounding box center [406, 349] width 16 height 12
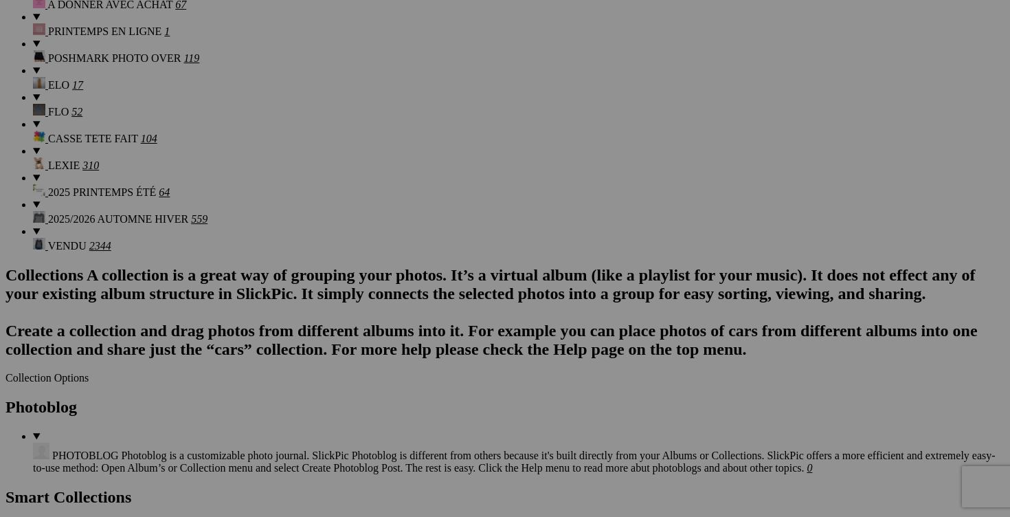
scroll to position [1409, 0]
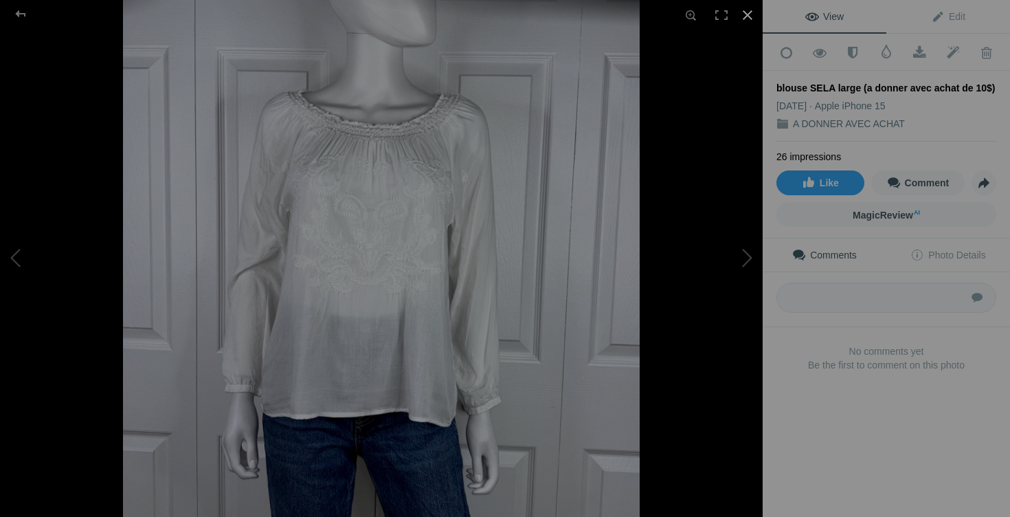
click at [751, 11] on div at bounding box center [748, 15] width 30 height 30
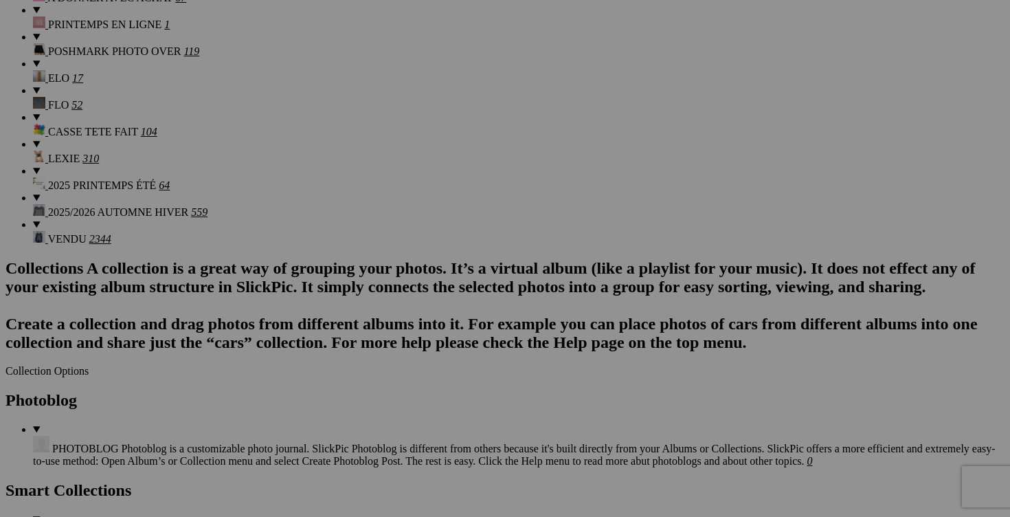
click at [414, 348] on span "Yes" at bounding box center [406, 349] width 16 height 12
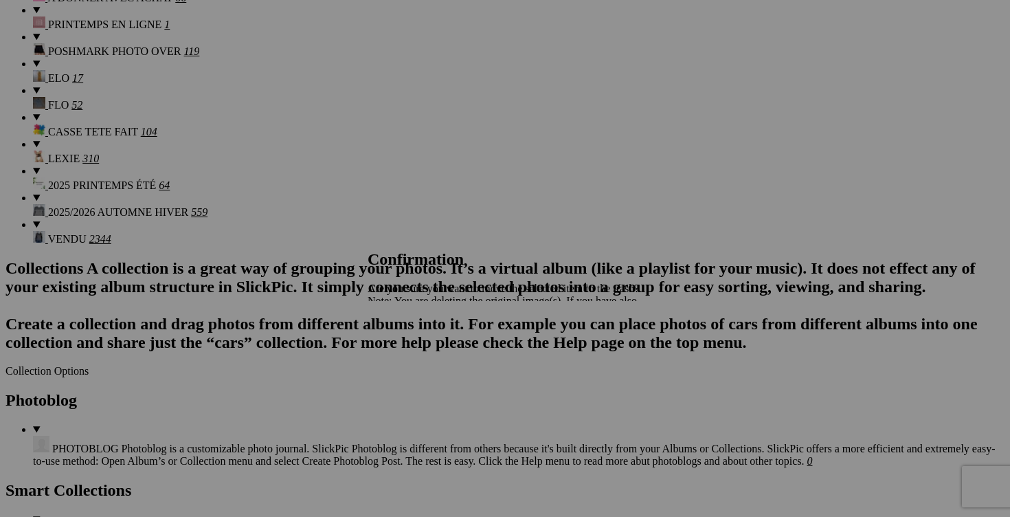
click at [414, 350] on span "Yes" at bounding box center [406, 349] width 16 height 12
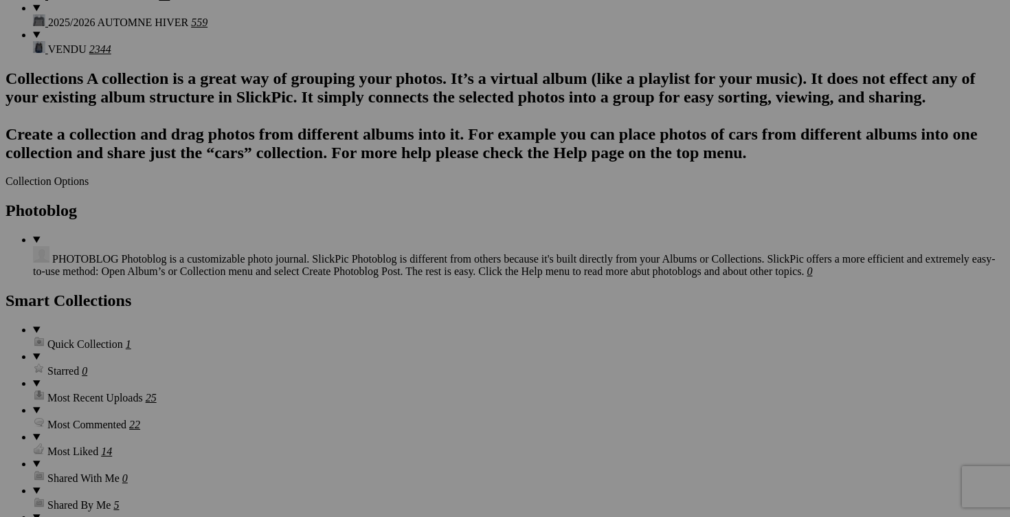
scroll to position [1602, 0]
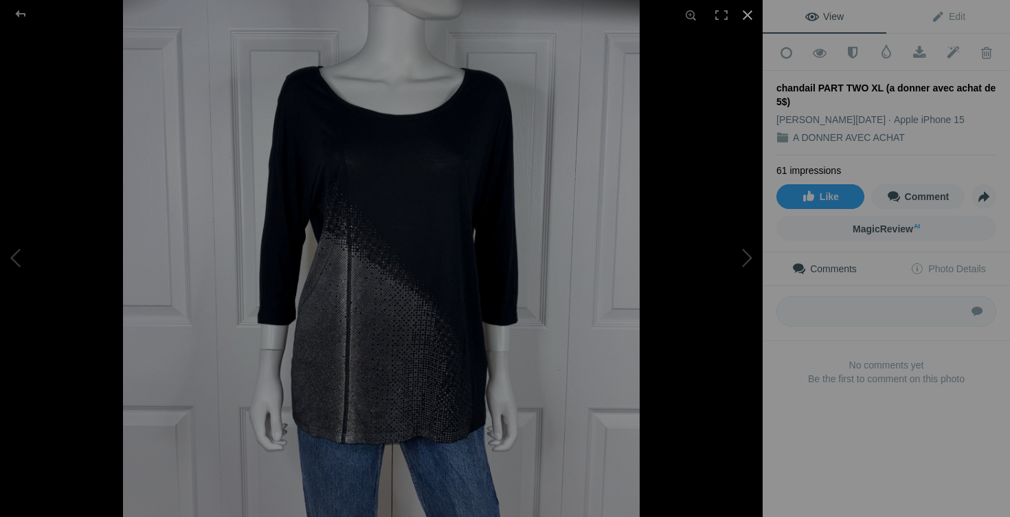
click at [746, 15] on div at bounding box center [748, 15] width 30 height 30
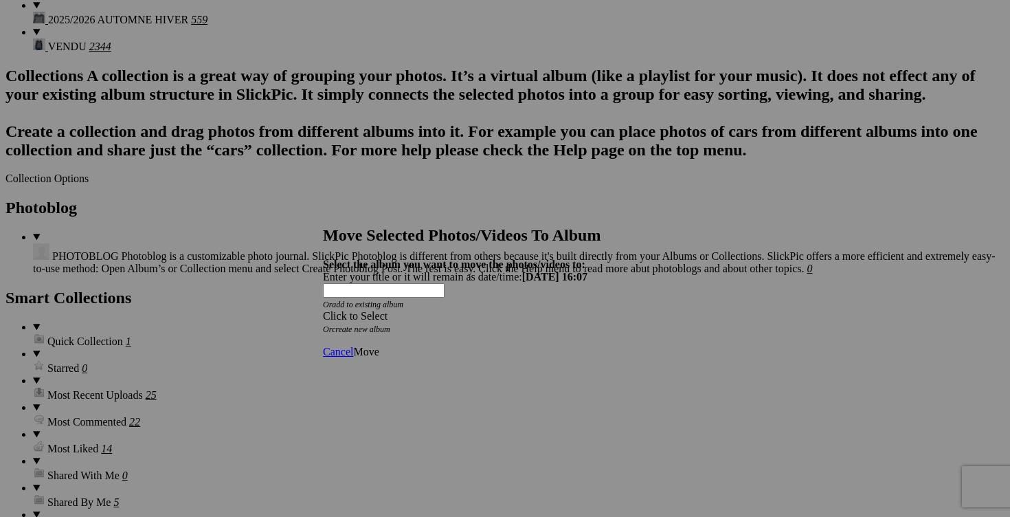
click at [323, 310] on span at bounding box center [323, 316] width 0 height 12
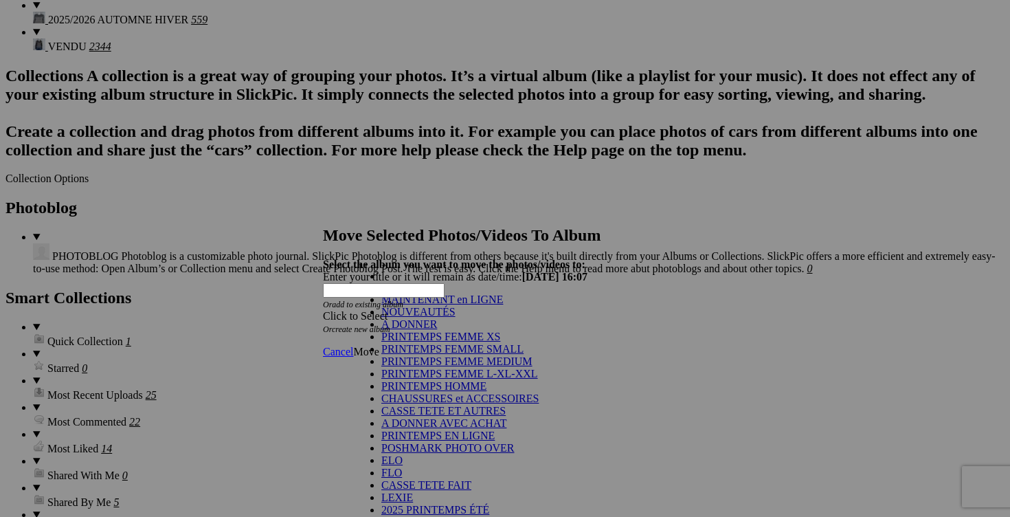
click at [434, 330] on link "A DONNER" at bounding box center [409, 324] width 56 height 12
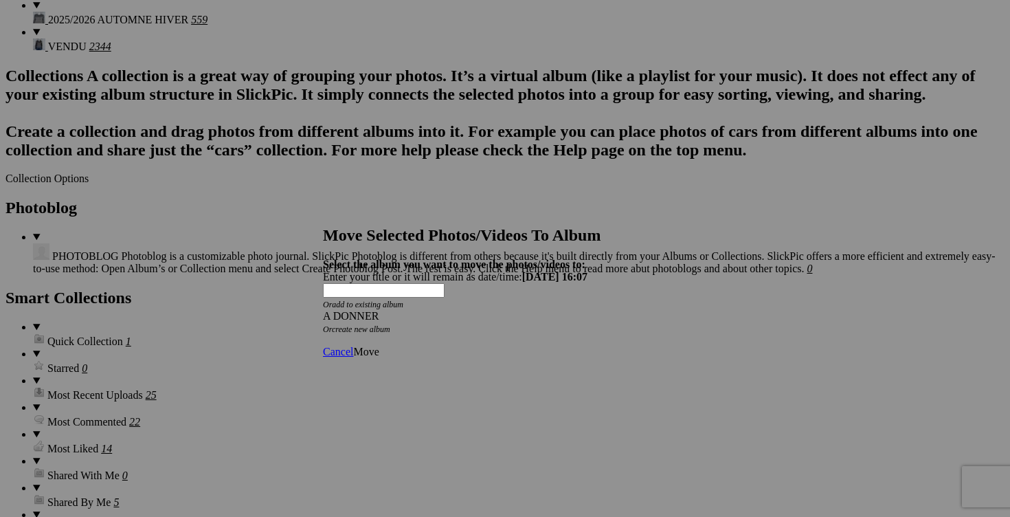
click at [379, 346] on span "Move" at bounding box center [365, 352] width 25 height 12
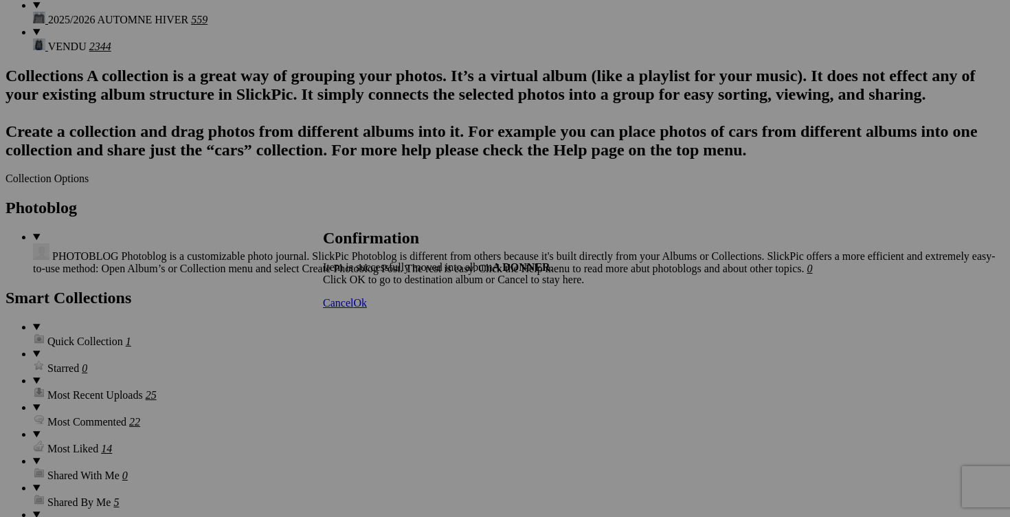
click at [353, 309] on span "Cancel" at bounding box center [338, 303] width 30 height 12
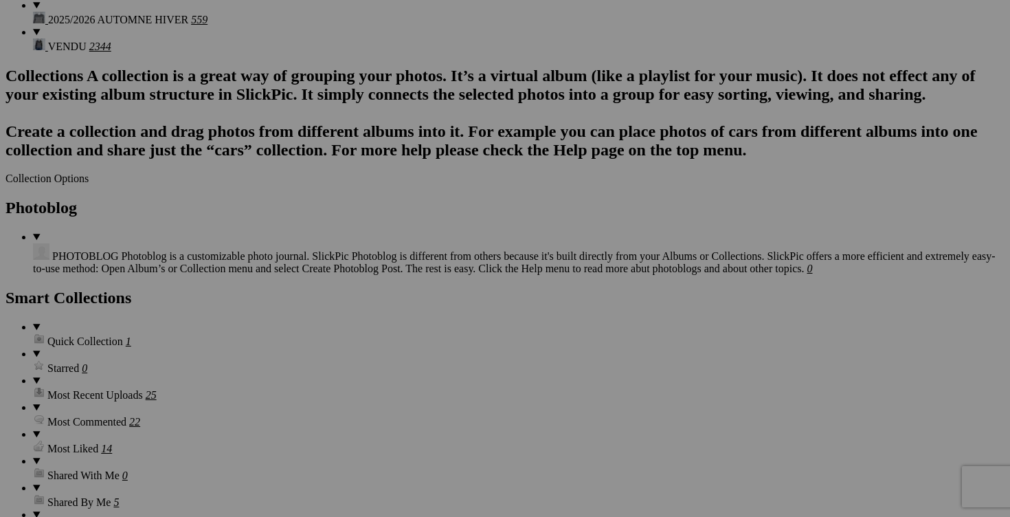
click at [414, 346] on link "Yes" at bounding box center [406, 349] width 16 height 12
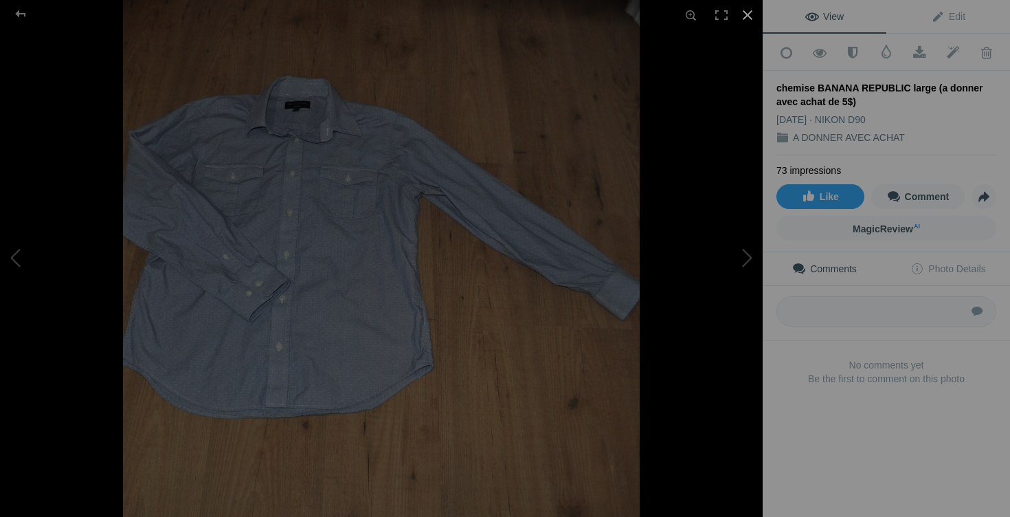
click at [748, 10] on div at bounding box center [748, 15] width 30 height 30
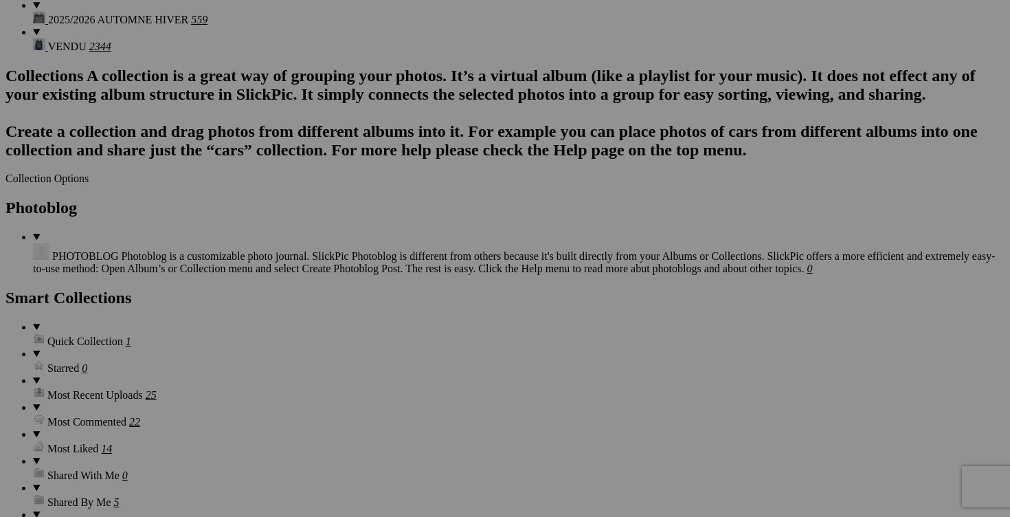
click at [414, 355] on span "Yes" at bounding box center [406, 349] width 16 height 12
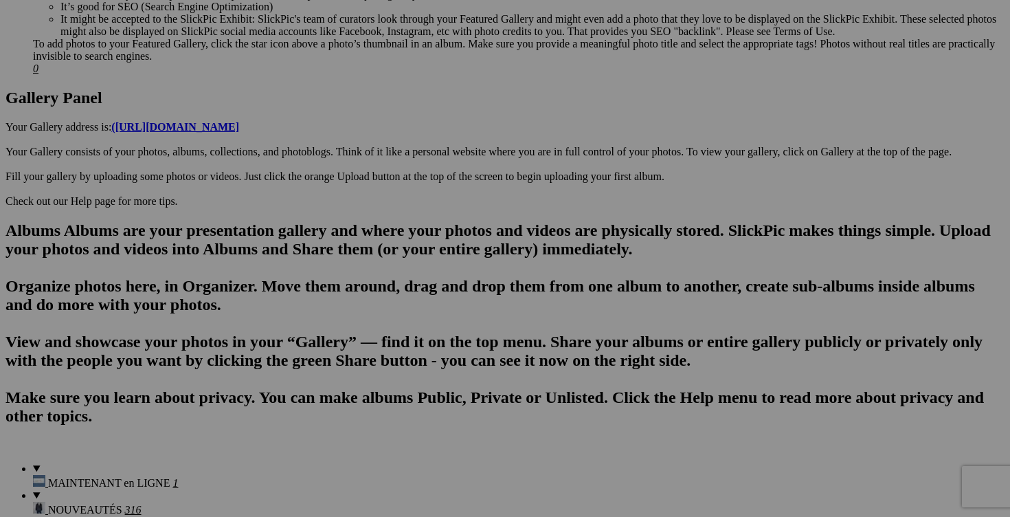
scroll to position [666, 0]
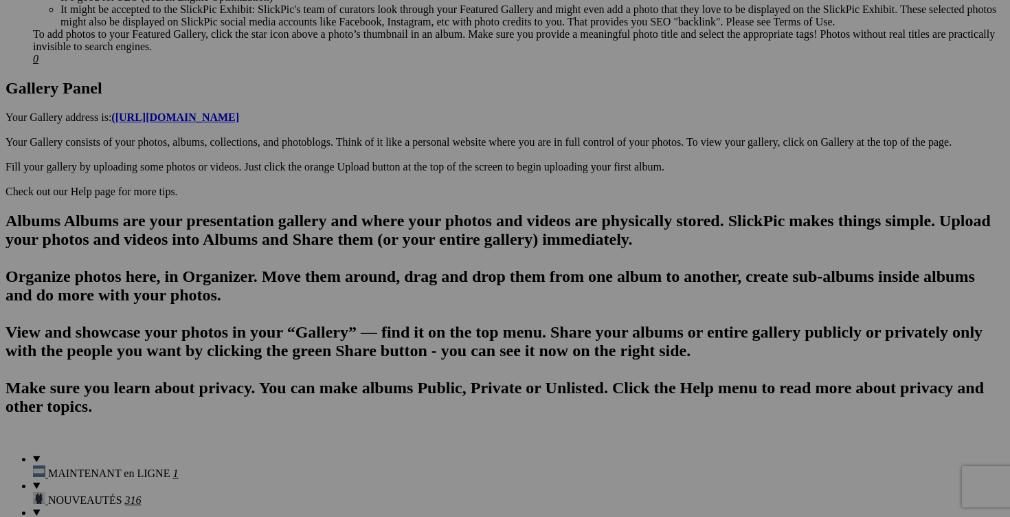
click at [414, 348] on span "Yes" at bounding box center [406, 349] width 16 height 12
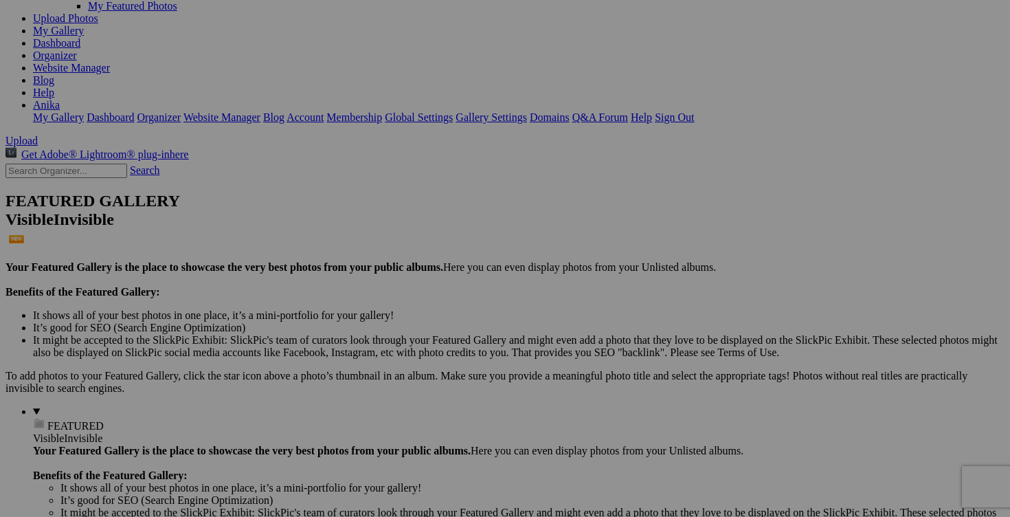
scroll to position [155, 0]
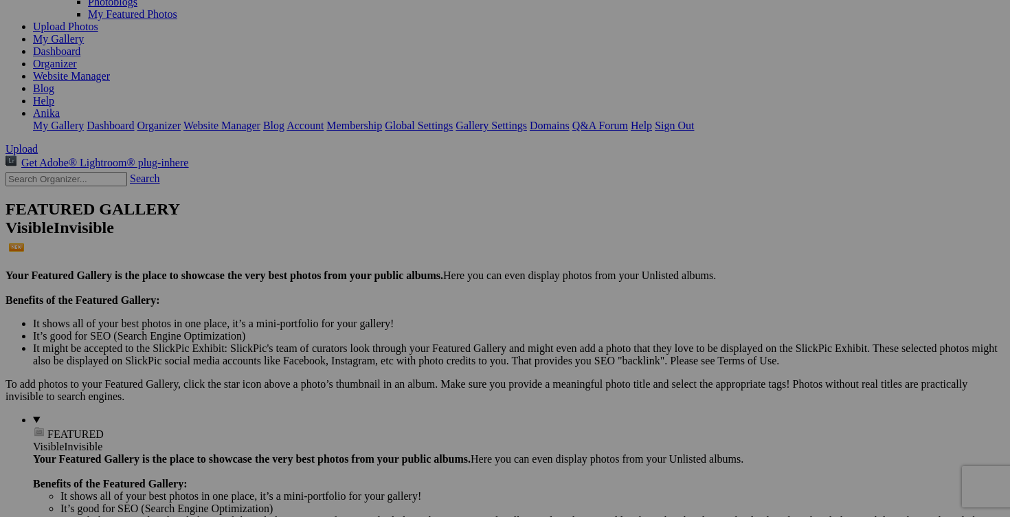
click at [414, 347] on link "Yes" at bounding box center [406, 349] width 16 height 12
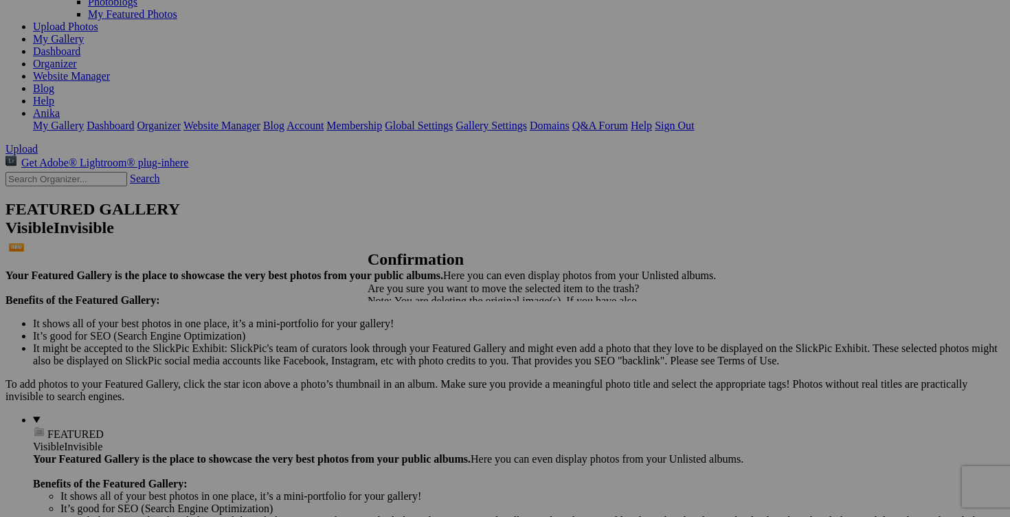
click at [414, 347] on span "Yes" at bounding box center [406, 349] width 16 height 12
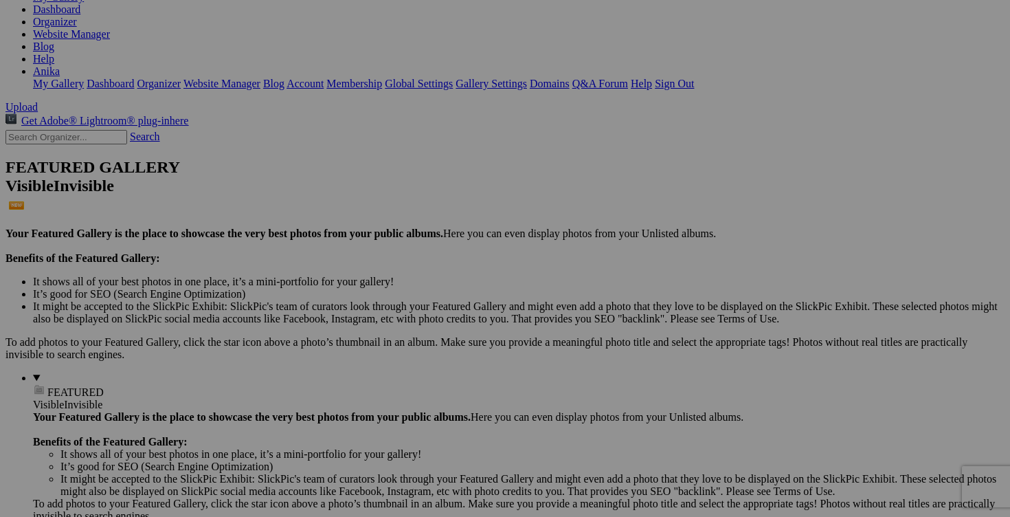
scroll to position [197, 0]
click at [414, 348] on link "Yes" at bounding box center [406, 349] width 16 height 12
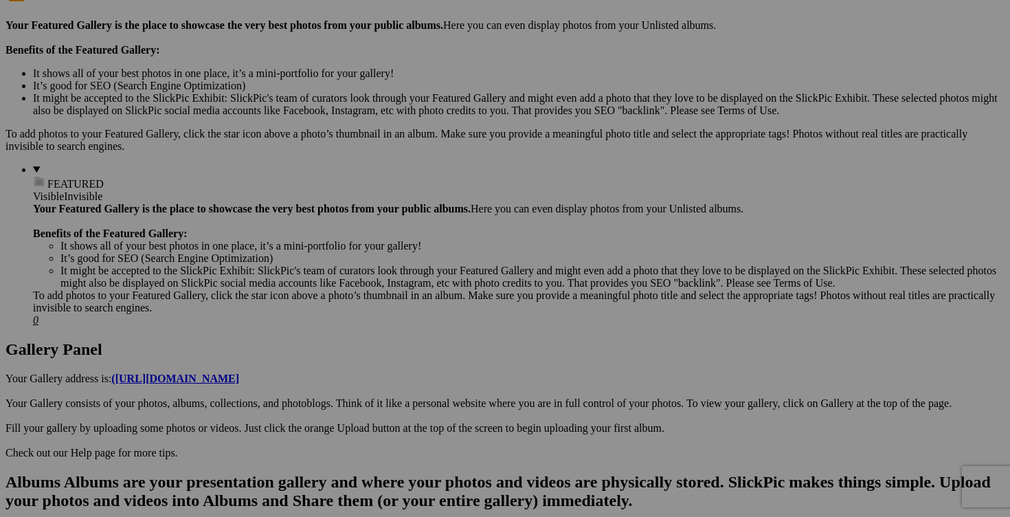
scroll to position [420, 0]
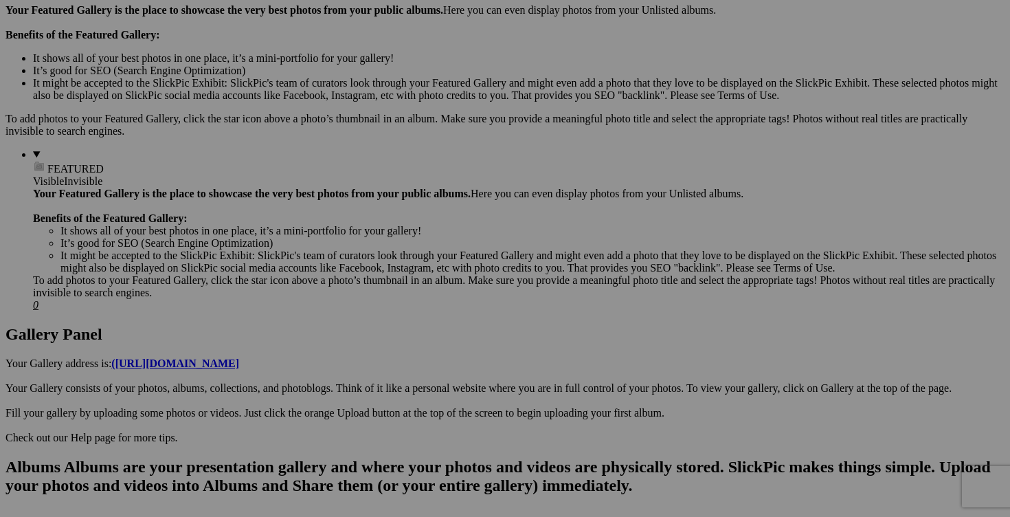
click at [414, 351] on span "Yes" at bounding box center [406, 349] width 16 height 12
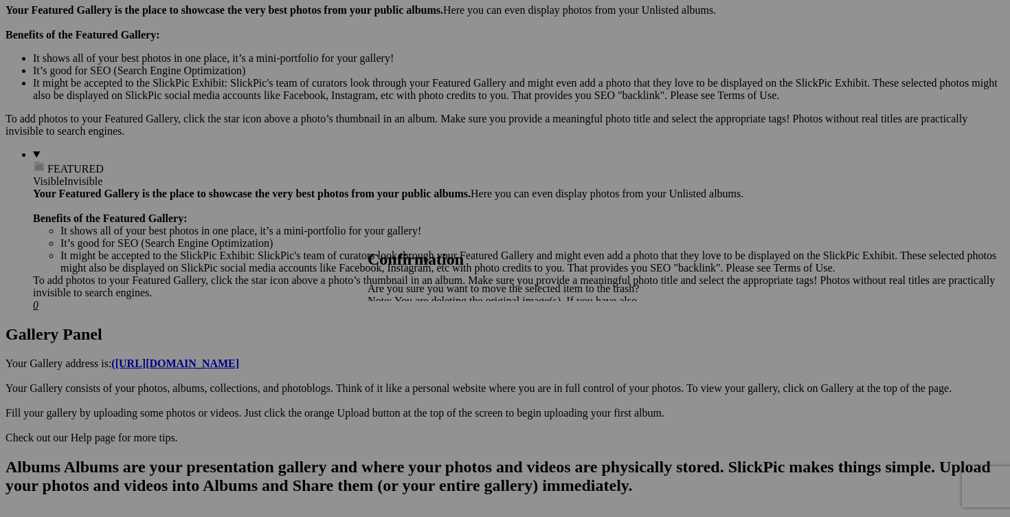
click at [414, 353] on span "Yes" at bounding box center [406, 349] width 16 height 12
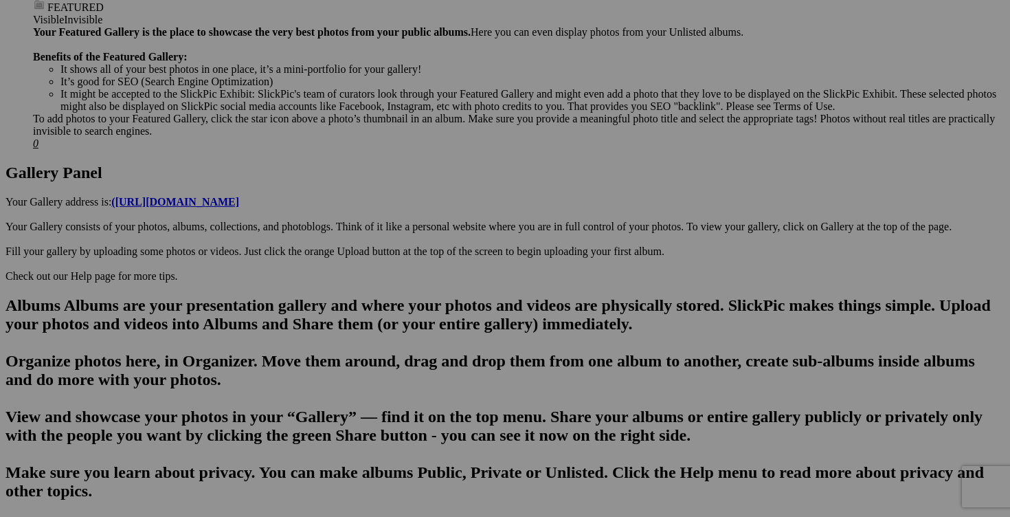
scroll to position [529, 0]
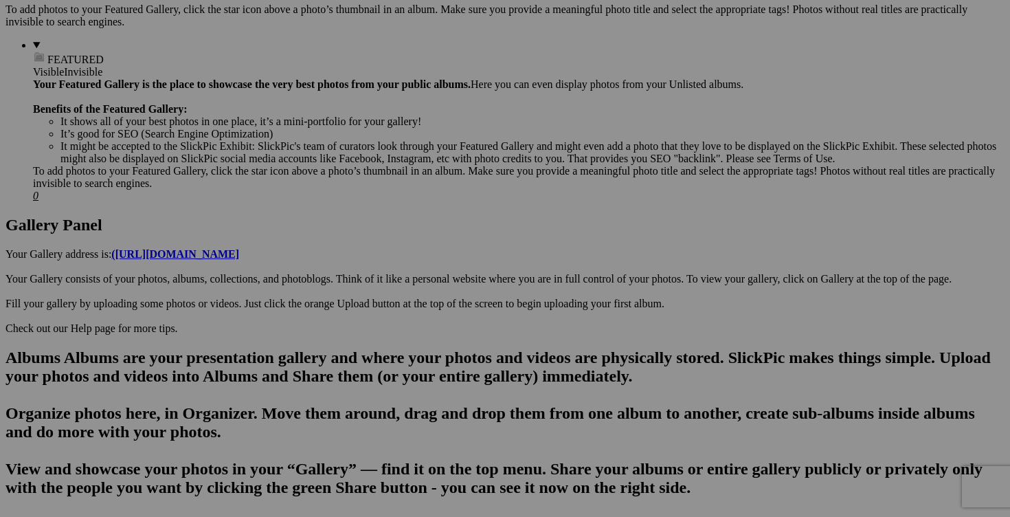
click at [414, 351] on span "Yes" at bounding box center [406, 349] width 16 height 12
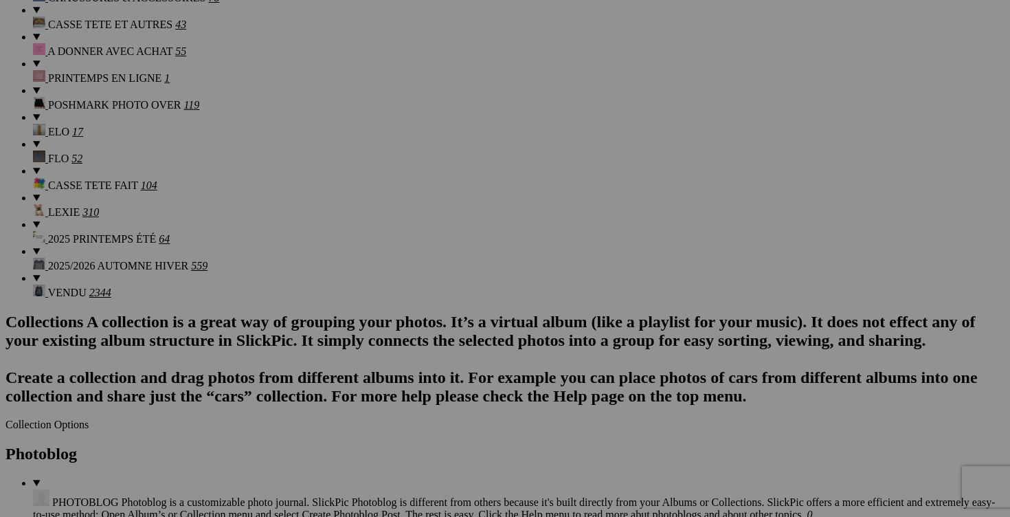
scroll to position [1402, 0]
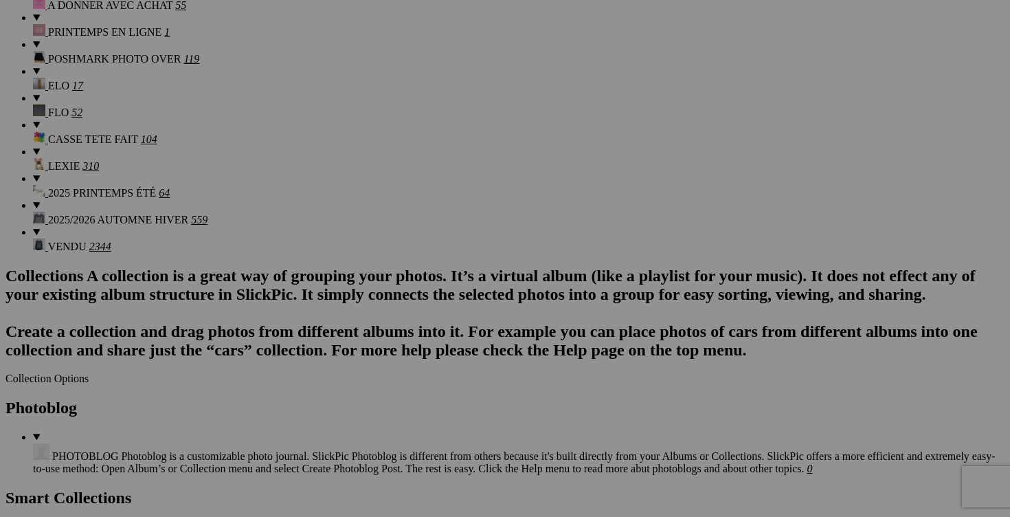
click at [414, 346] on span "Yes" at bounding box center [406, 349] width 16 height 12
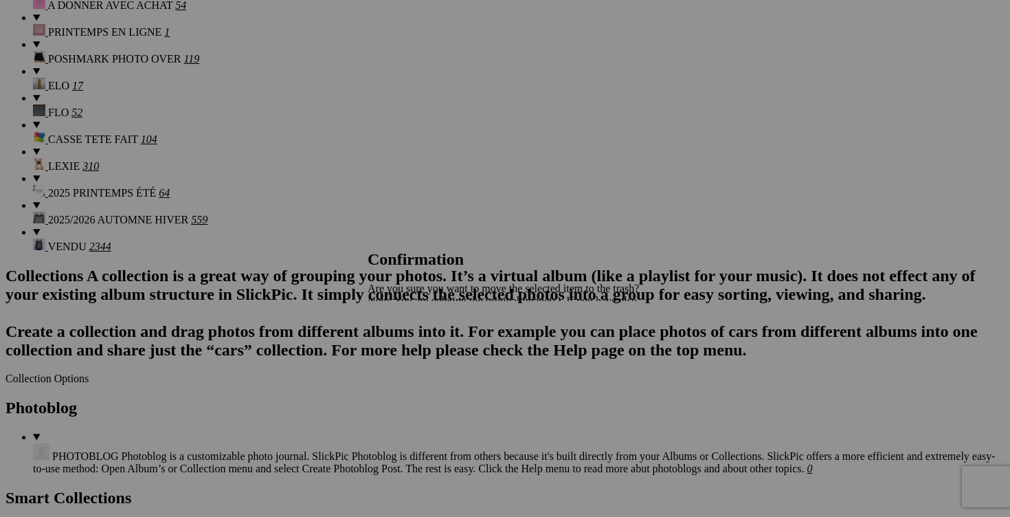
click at [414, 348] on link "Yes" at bounding box center [406, 349] width 16 height 12
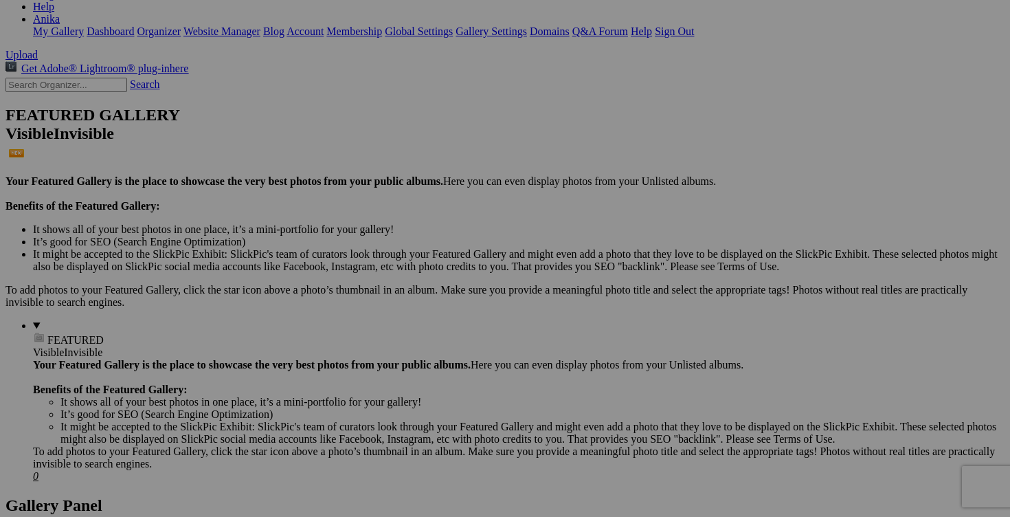
scroll to position [201, 0]
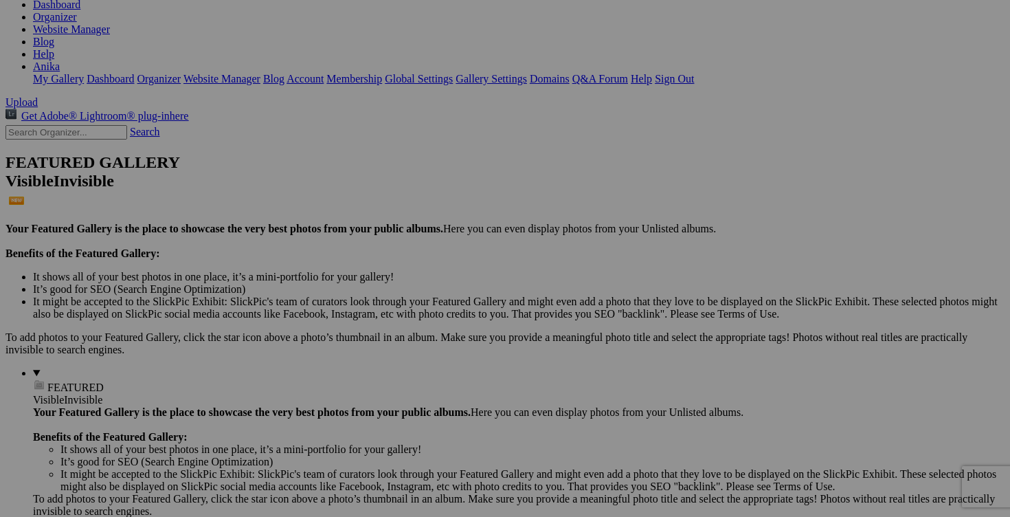
click at [414, 345] on link "Yes" at bounding box center [406, 349] width 16 height 12
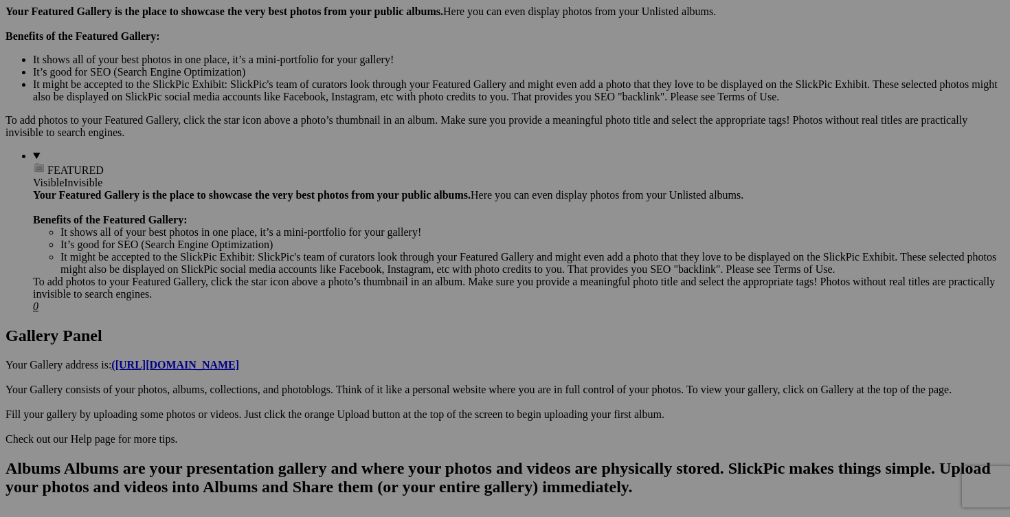
scroll to position [423, 0]
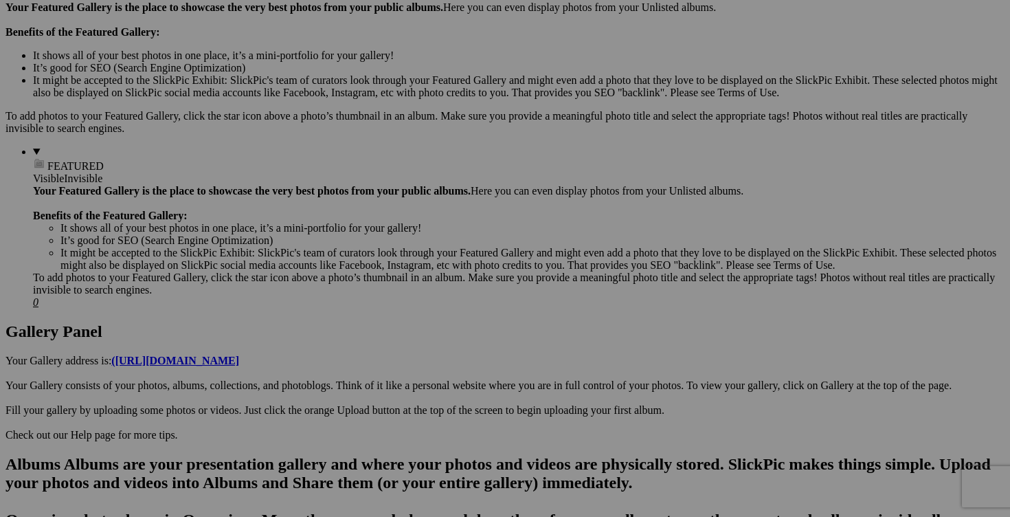
click at [414, 350] on span "Yes" at bounding box center [406, 349] width 16 height 12
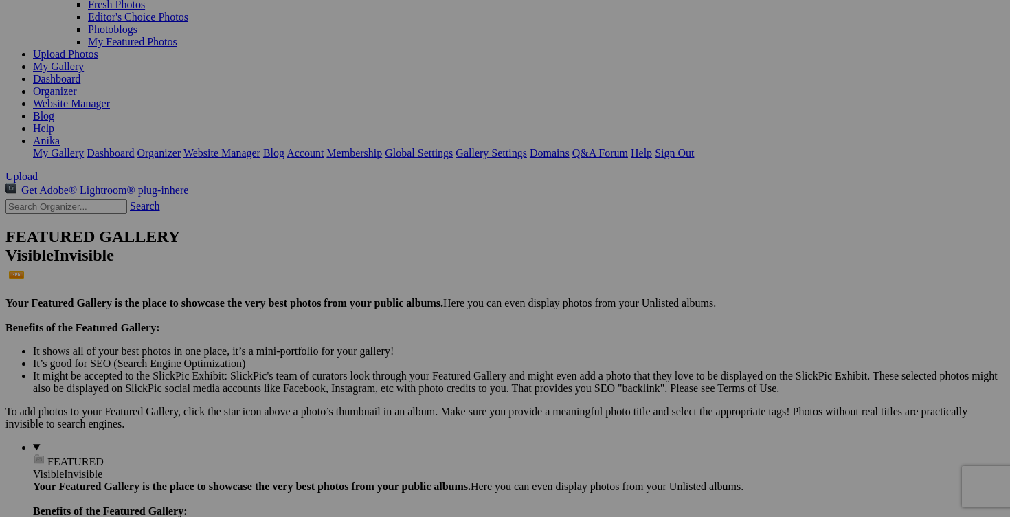
scroll to position [128, 0]
click at [414, 345] on span "Yes" at bounding box center [406, 349] width 16 height 12
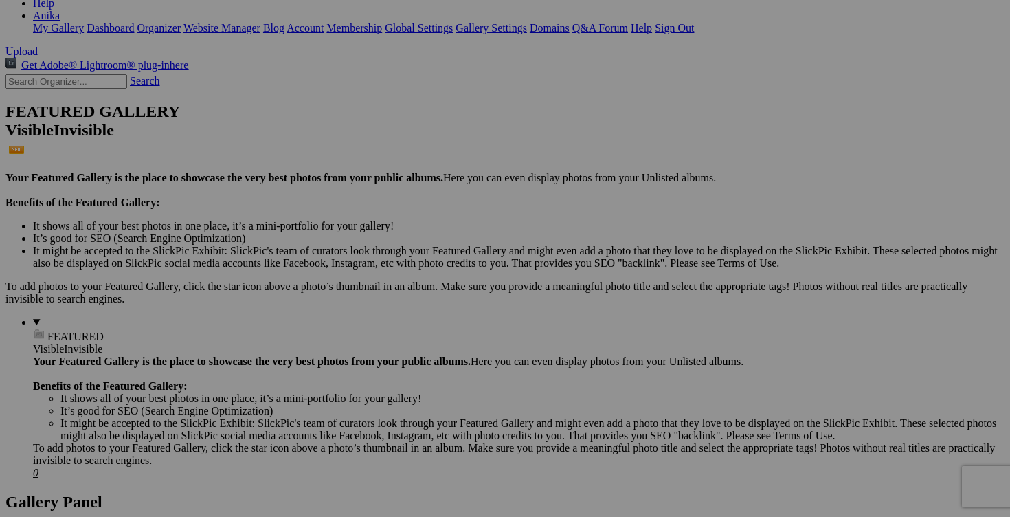
scroll to position [258, 0]
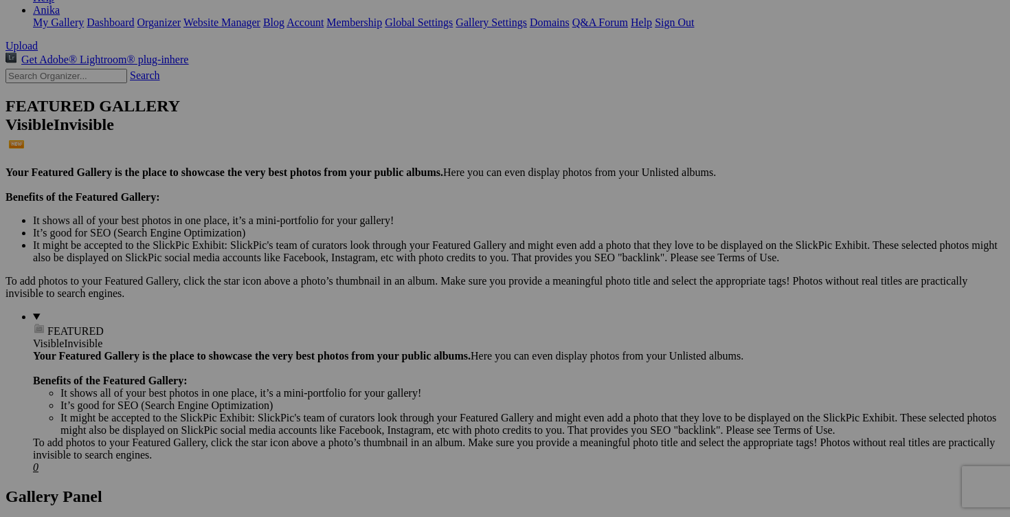
click at [414, 352] on link "Yes" at bounding box center [406, 349] width 16 height 12
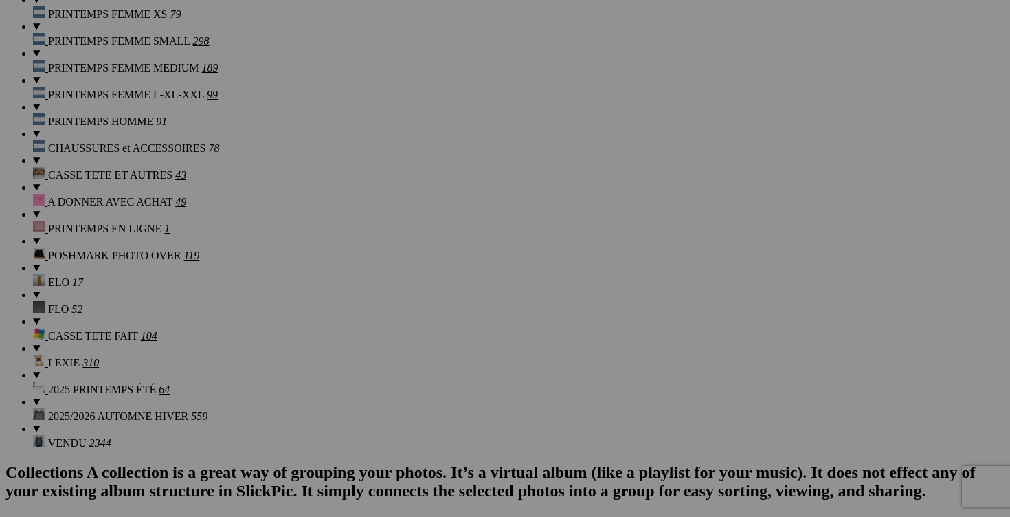
scroll to position [1209, 0]
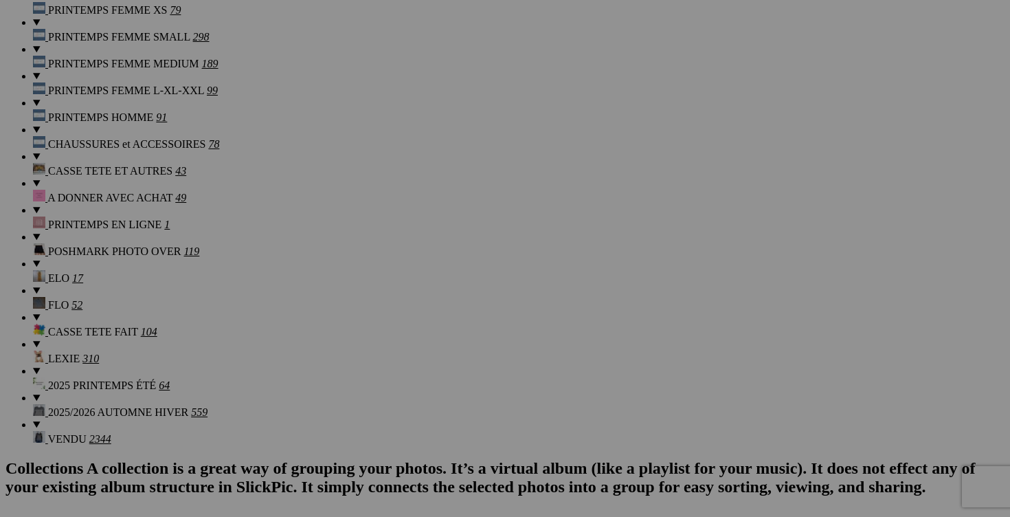
click at [414, 346] on link "Yes" at bounding box center [406, 349] width 16 height 12
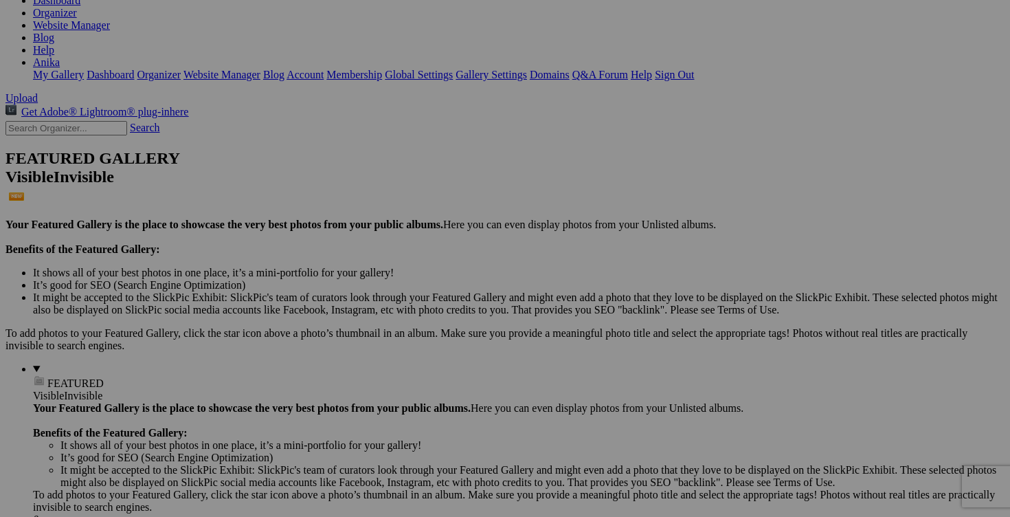
scroll to position [190, 0]
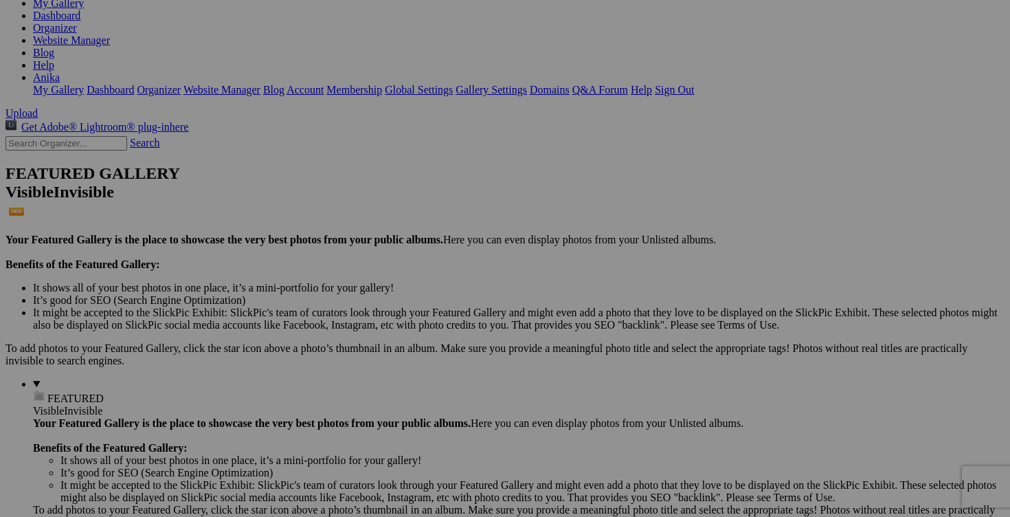
click at [414, 344] on link "Yes" at bounding box center [406, 349] width 16 height 12
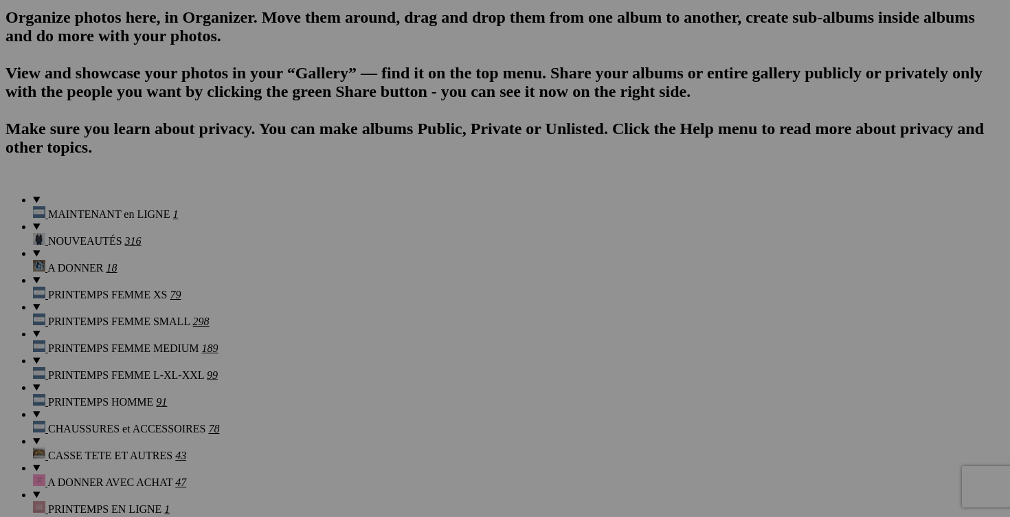
scroll to position [952, 0]
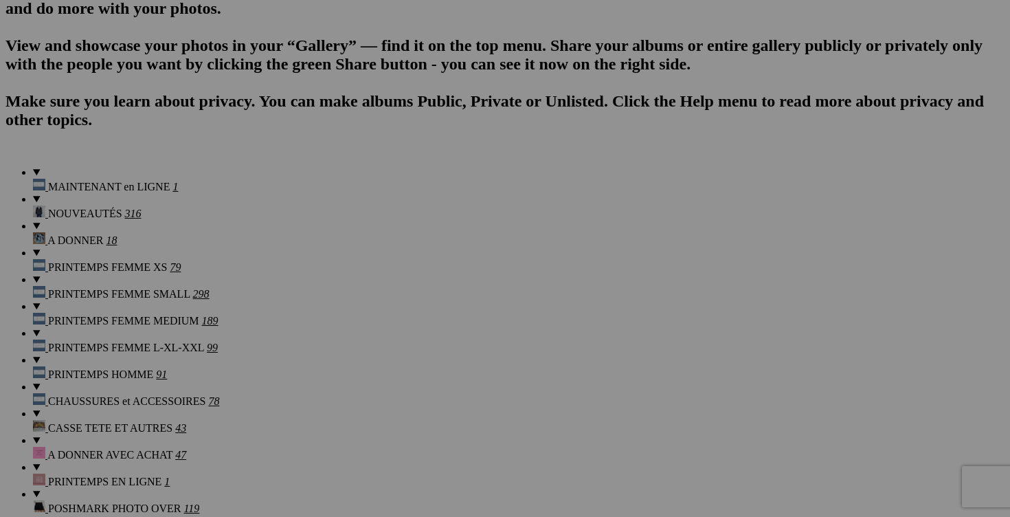
click at [414, 351] on span "Yes" at bounding box center [406, 349] width 16 height 12
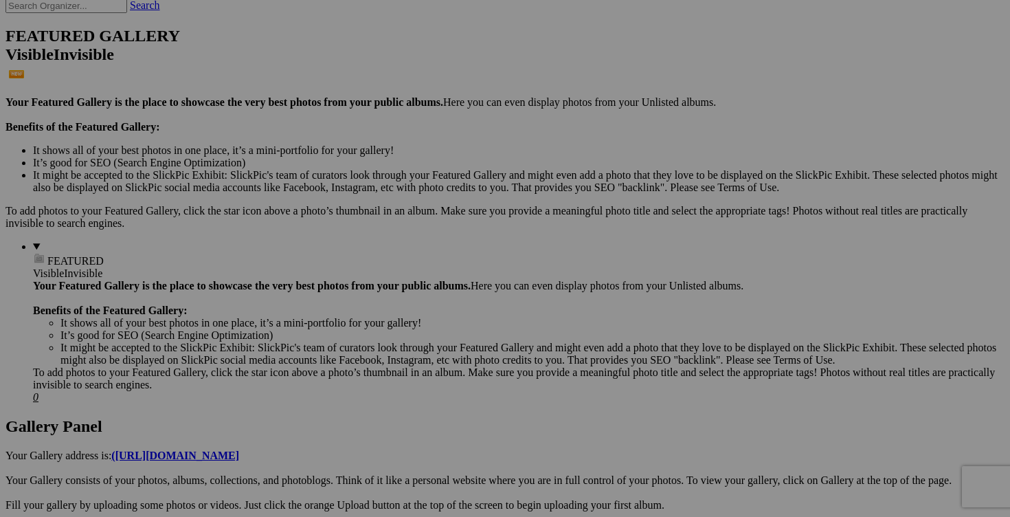
scroll to position [329, 0]
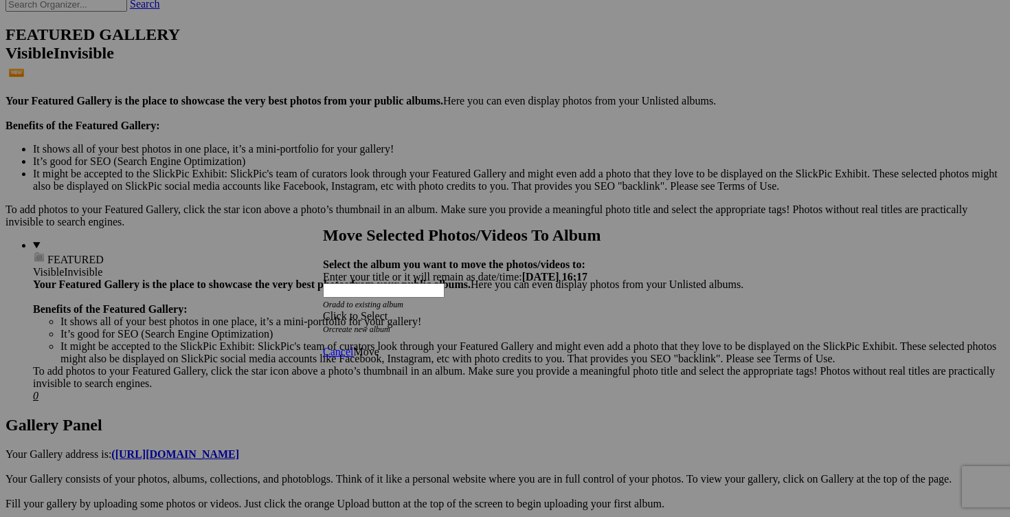
click at [323, 310] on span at bounding box center [323, 316] width 0 height 12
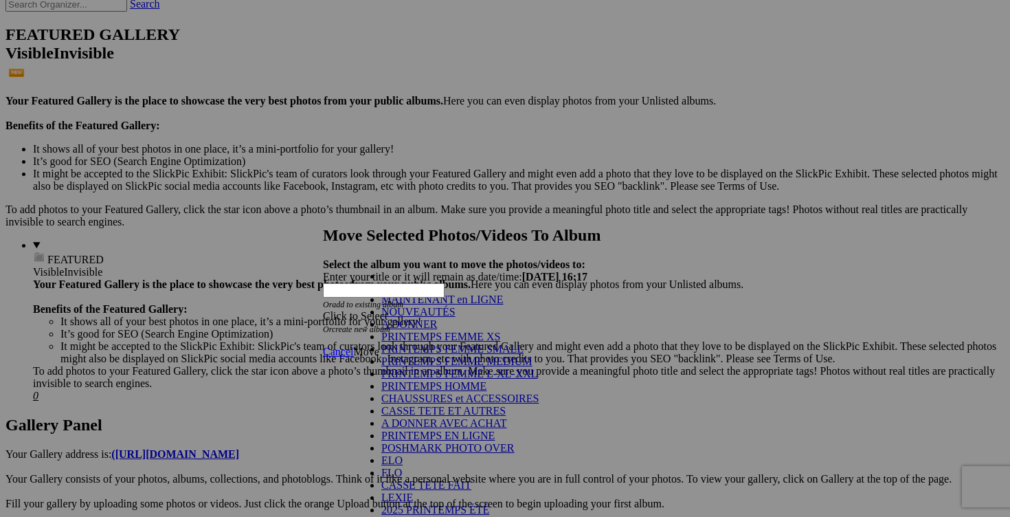
click at [437, 330] on link "A DONNER" at bounding box center [409, 324] width 56 height 12
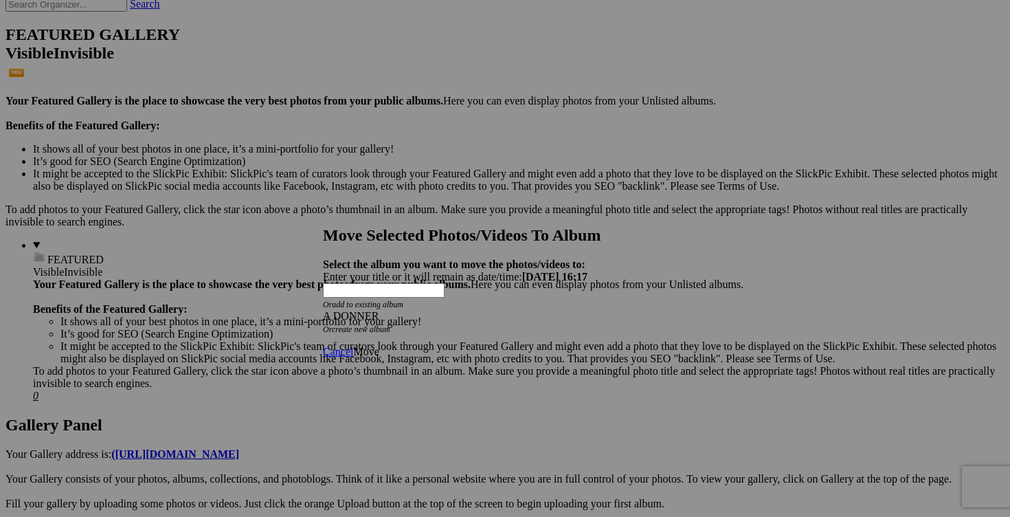
click at [379, 346] on span "Move" at bounding box center [365, 352] width 25 height 12
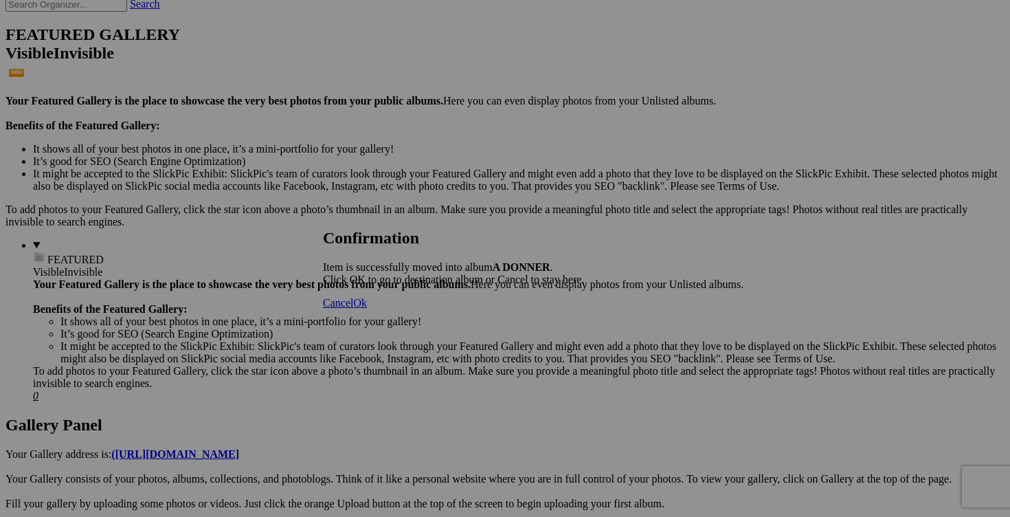
click at [353, 309] on span "Cancel" at bounding box center [338, 303] width 30 height 12
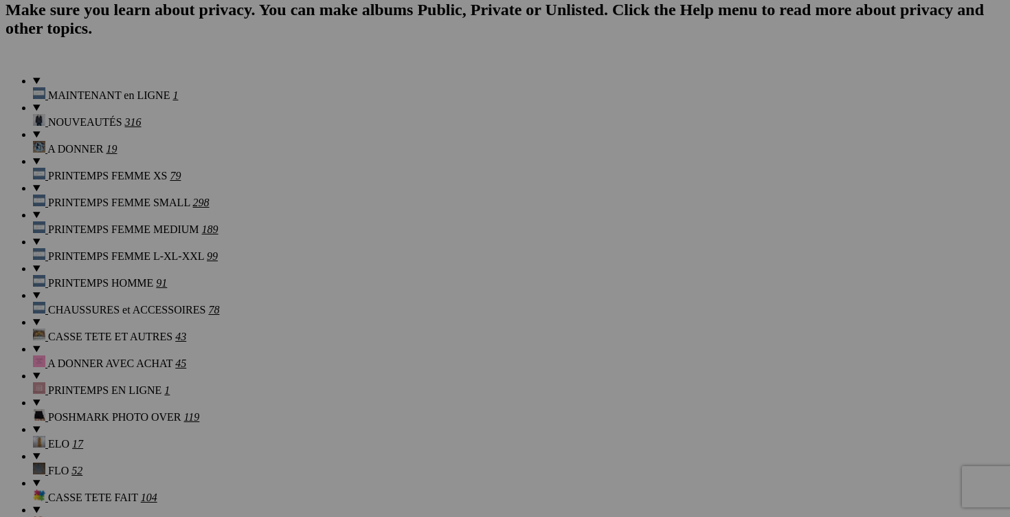
scroll to position [1088, 0]
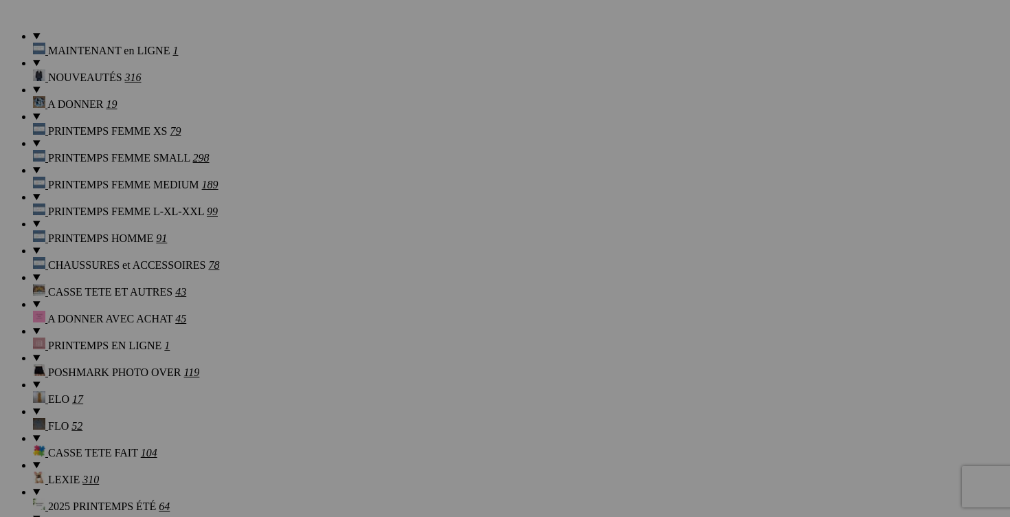
click at [414, 350] on link "Yes" at bounding box center [406, 349] width 16 height 12
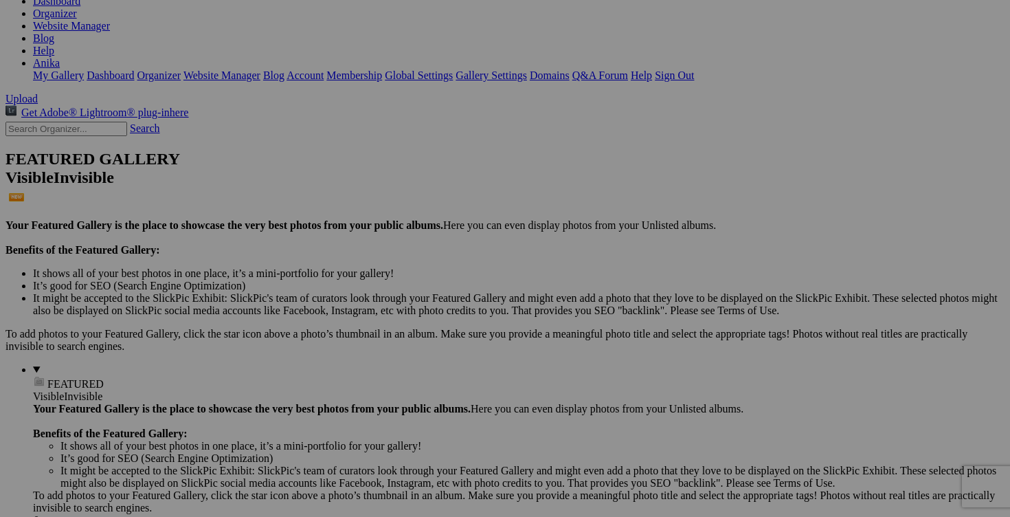
scroll to position [223, 0]
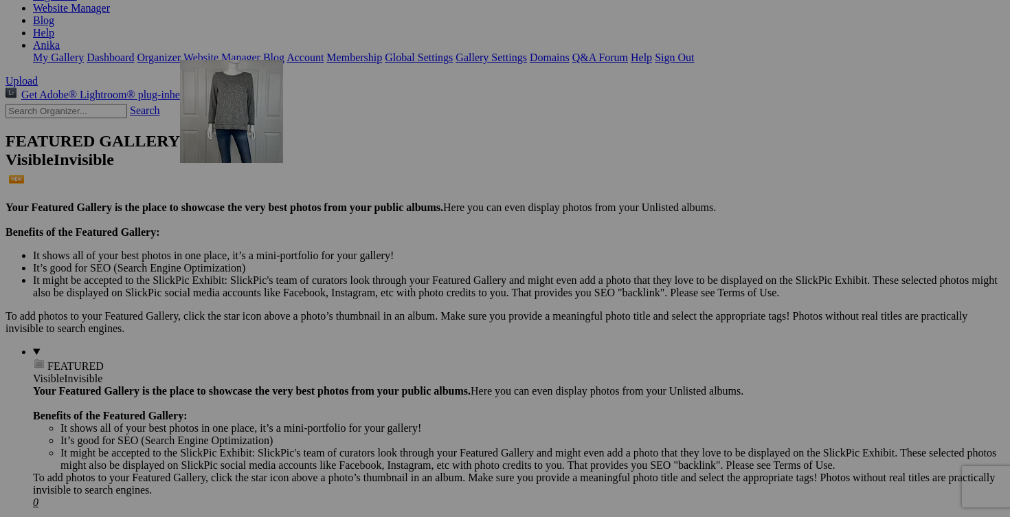
drag, startPoint x: 392, startPoint y: 359, endPoint x: 378, endPoint y: 180, distance: 179.9
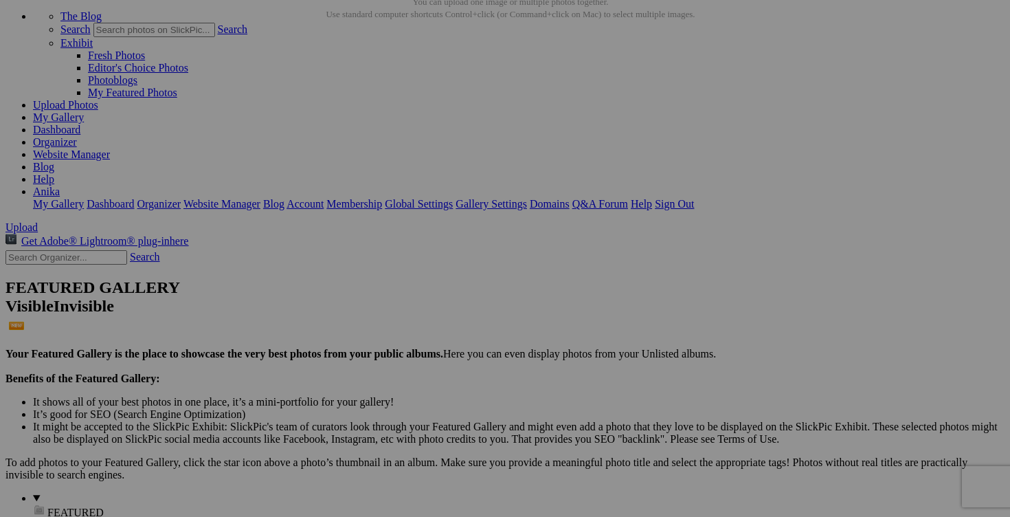
scroll to position [66, 0]
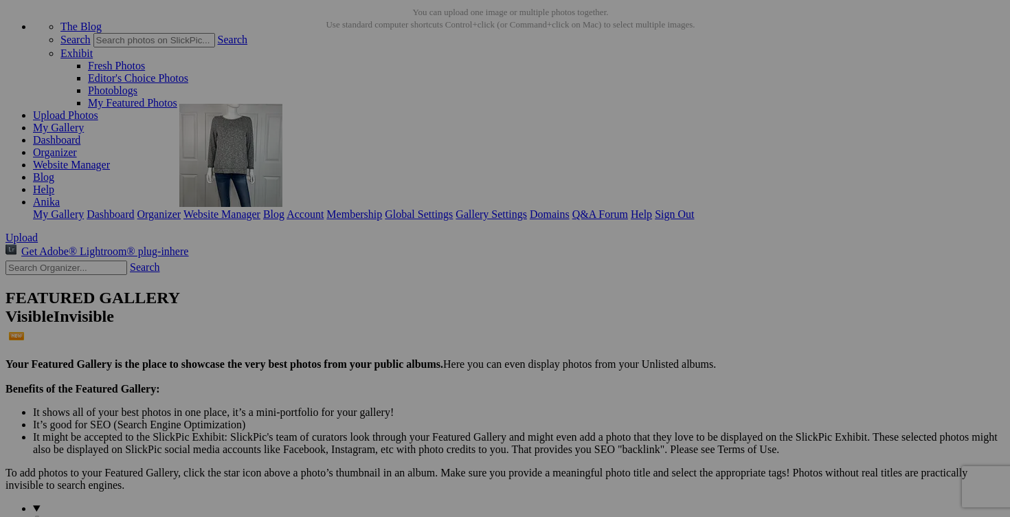
drag, startPoint x: 387, startPoint y: 335, endPoint x: 376, endPoint y: 221, distance: 113.9
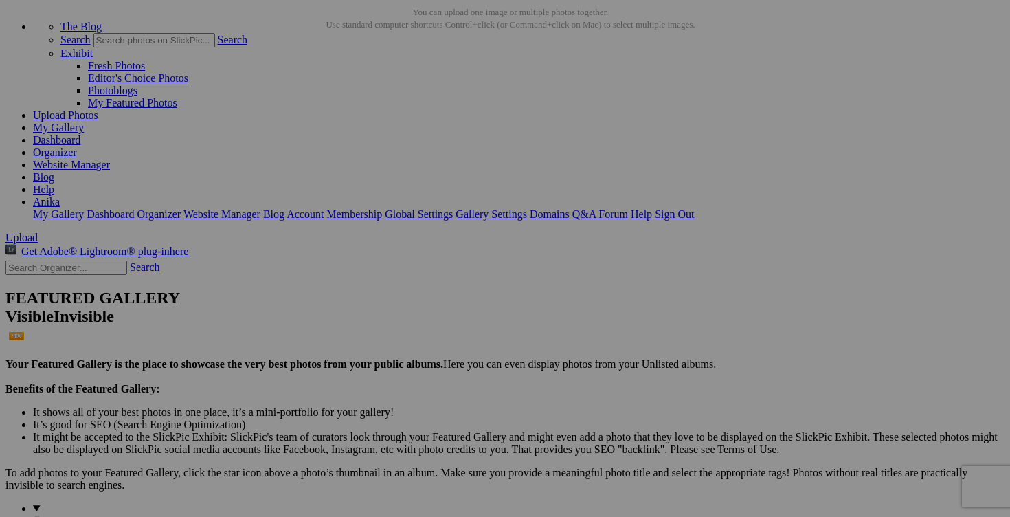
drag, startPoint x: 396, startPoint y: 222, endPoint x: 436, endPoint y: 225, distance: 39.3
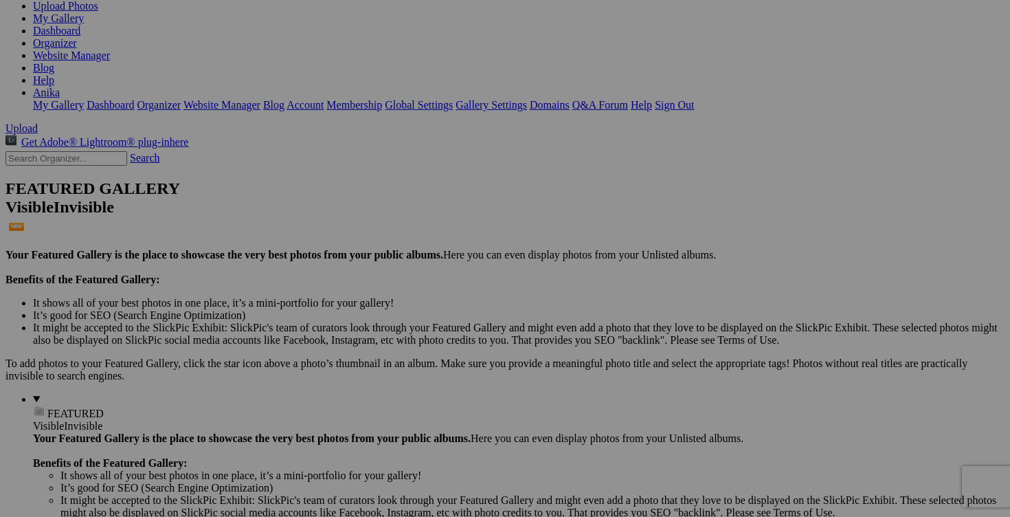
scroll to position [150, 0]
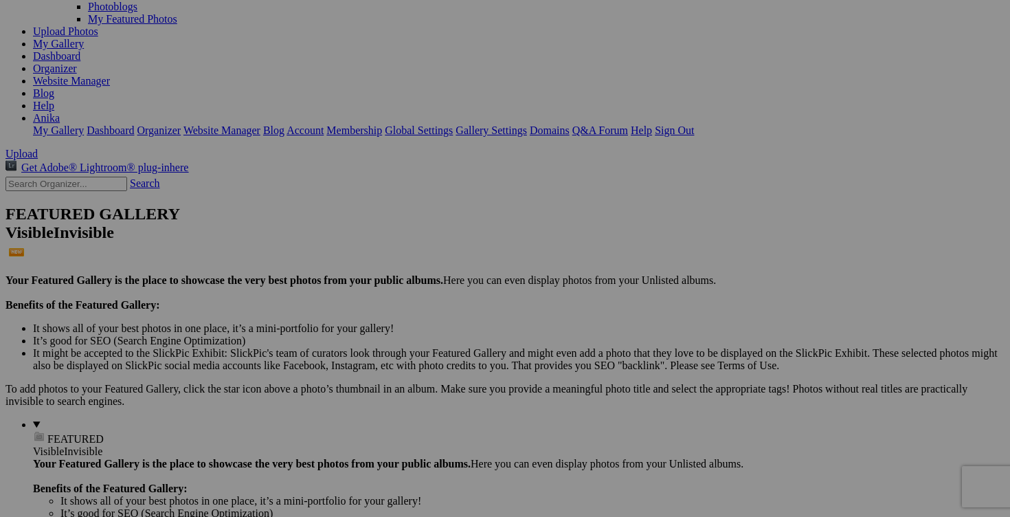
type input "chandail H&M XS (a donner avec achat de 20$)"
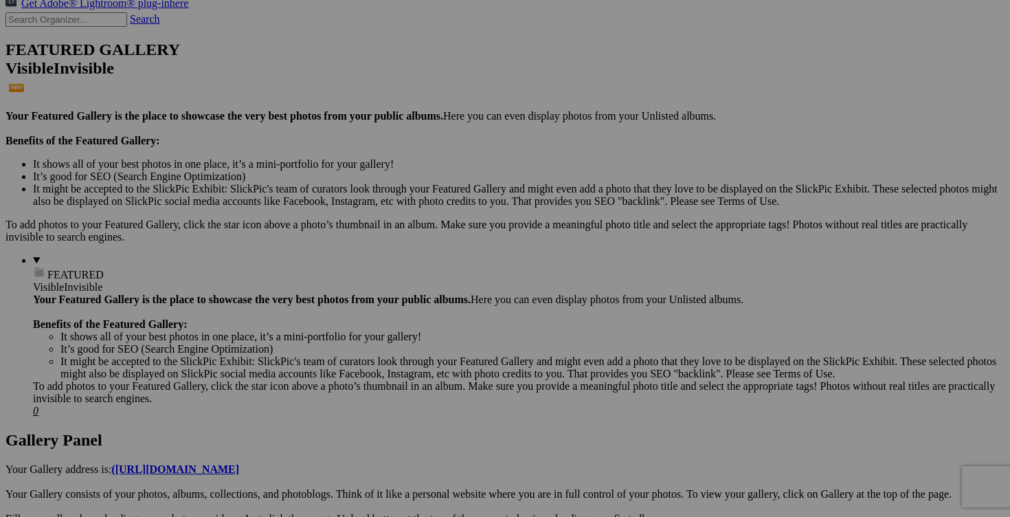
scroll to position [323, 0]
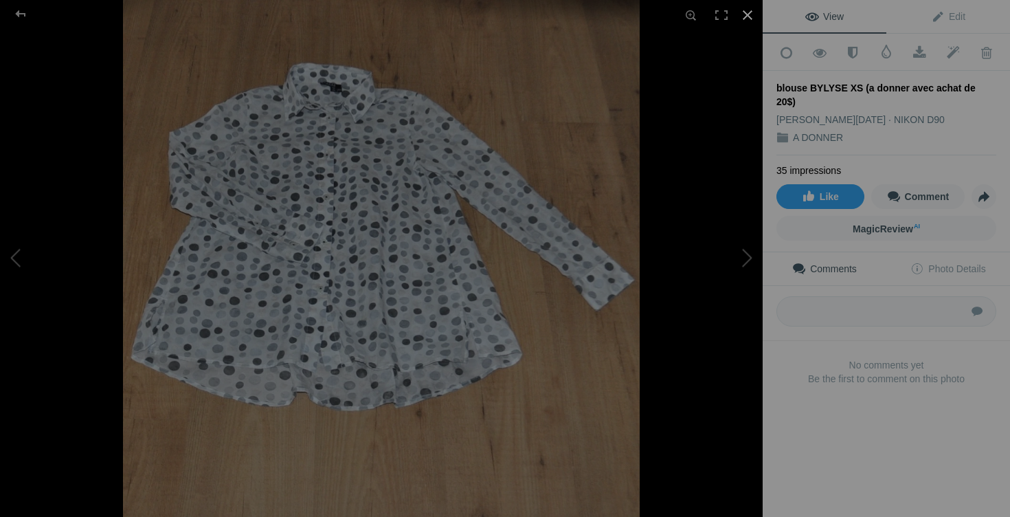
click at [746, 18] on div at bounding box center [748, 15] width 30 height 30
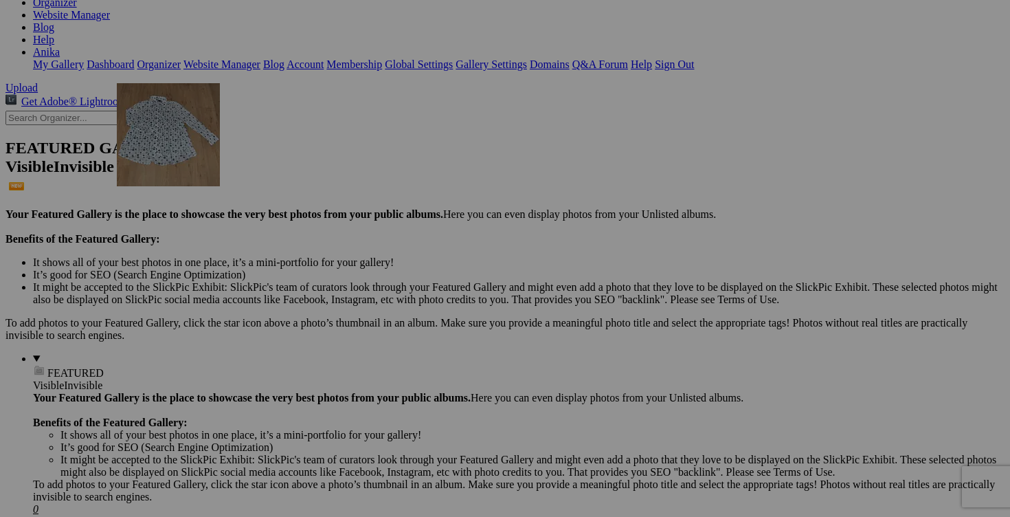
drag, startPoint x: 245, startPoint y: 372, endPoint x: 314, endPoint y: 199, distance: 185.9
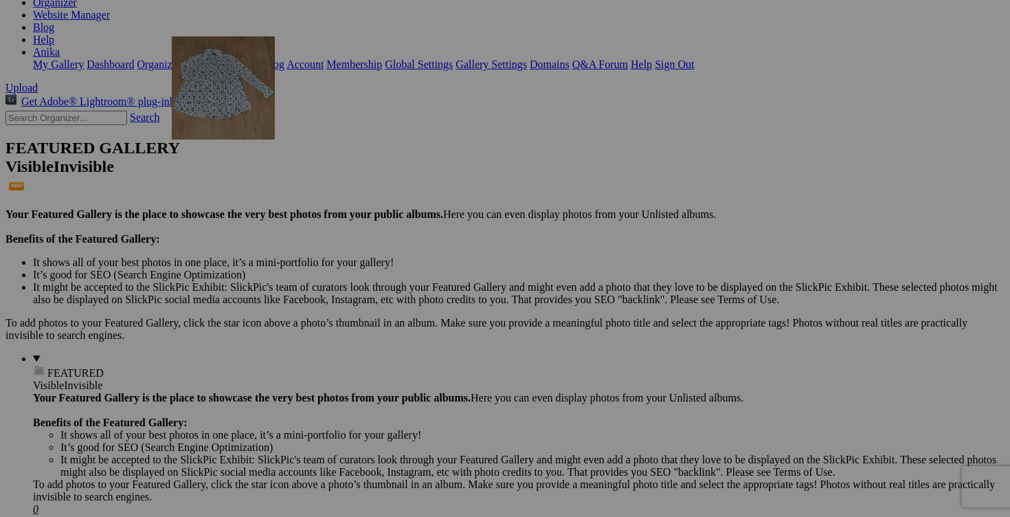
drag, startPoint x: 238, startPoint y: 377, endPoint x: 366, endPoint y: 154, distance: 257.0
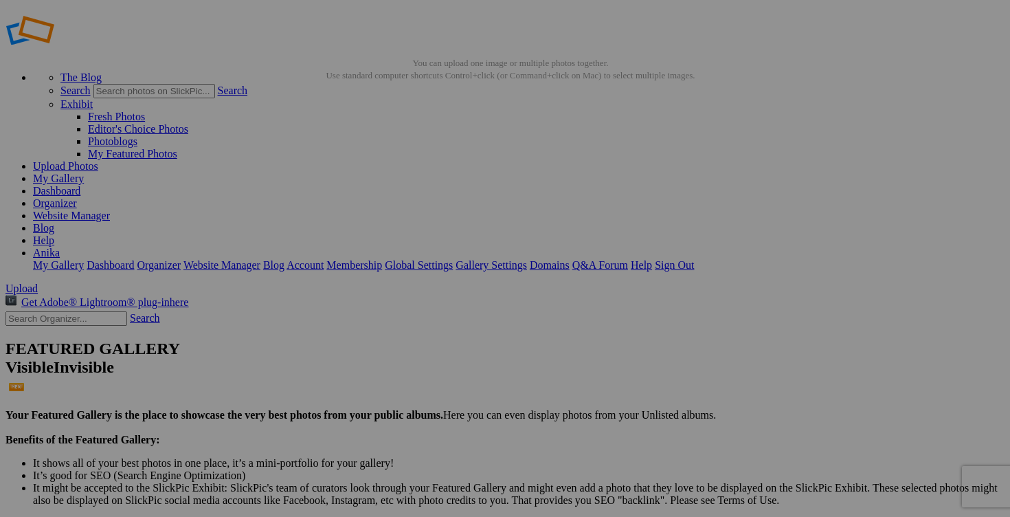
scroll to position [5, 0]
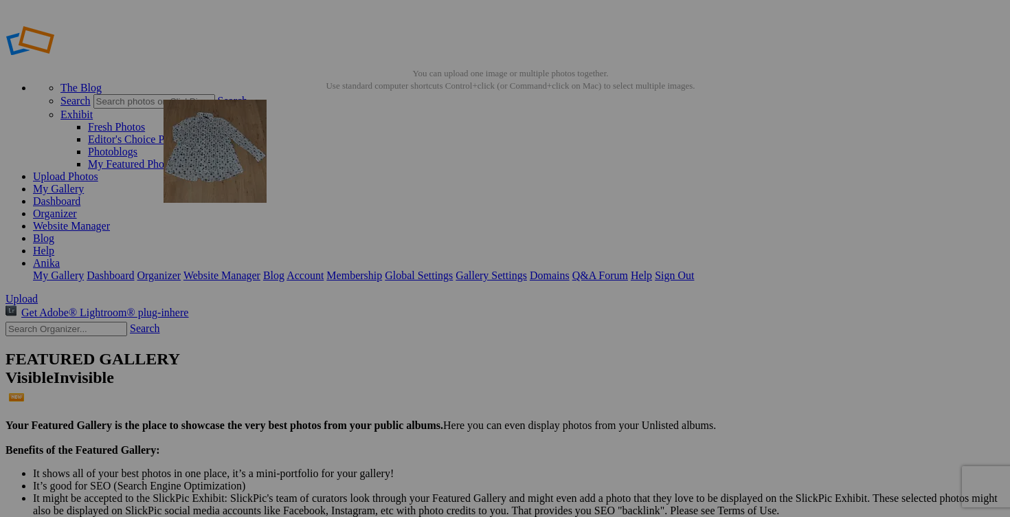
drag, startPoint x: 402, startPoint y: 361, endPoint x: 359, endPoint y: 193, distance: 173.8
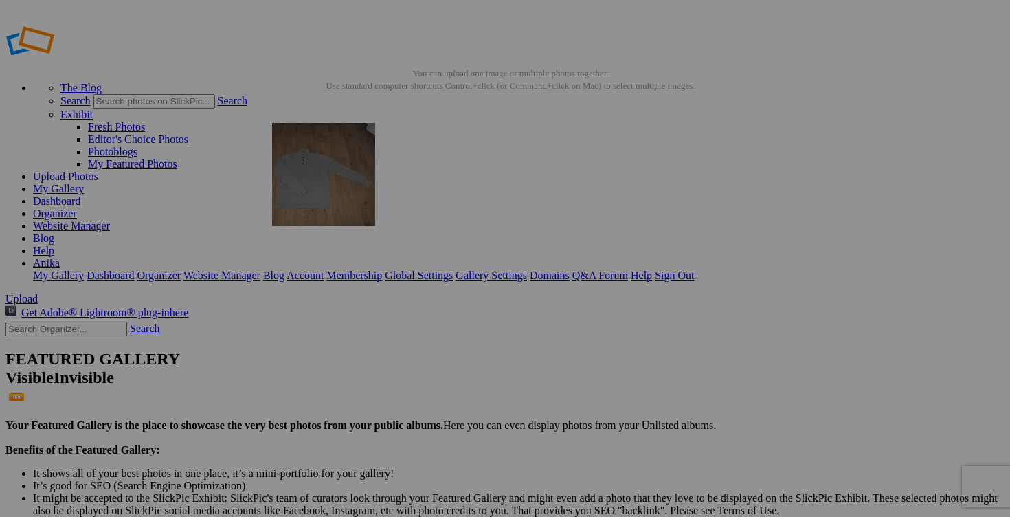
drag, startPoint x: 511, startPoint y: 383, endPoint x: 467, endPoint y: 215, distance: 173.5
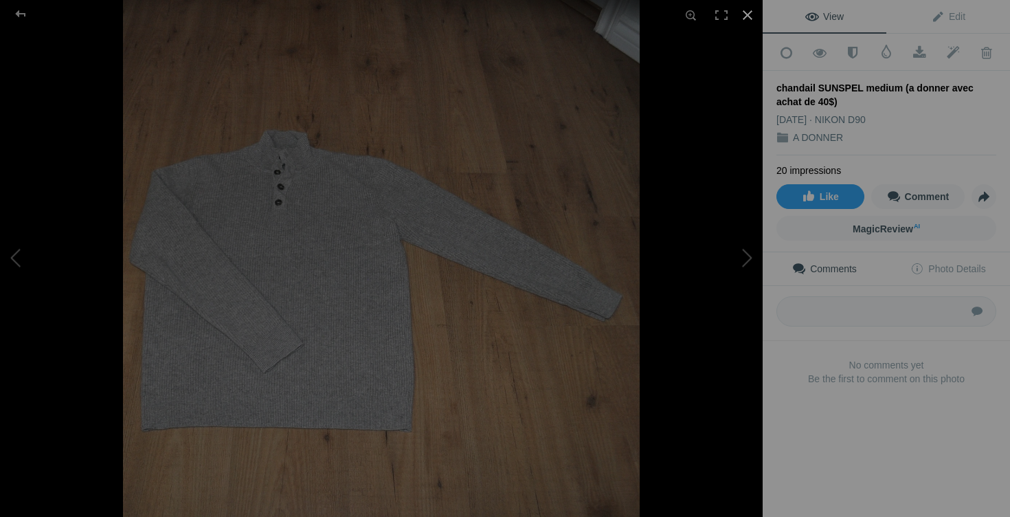
click at [747, 16] on div at bounding box center [748, 15] width 30 height 30
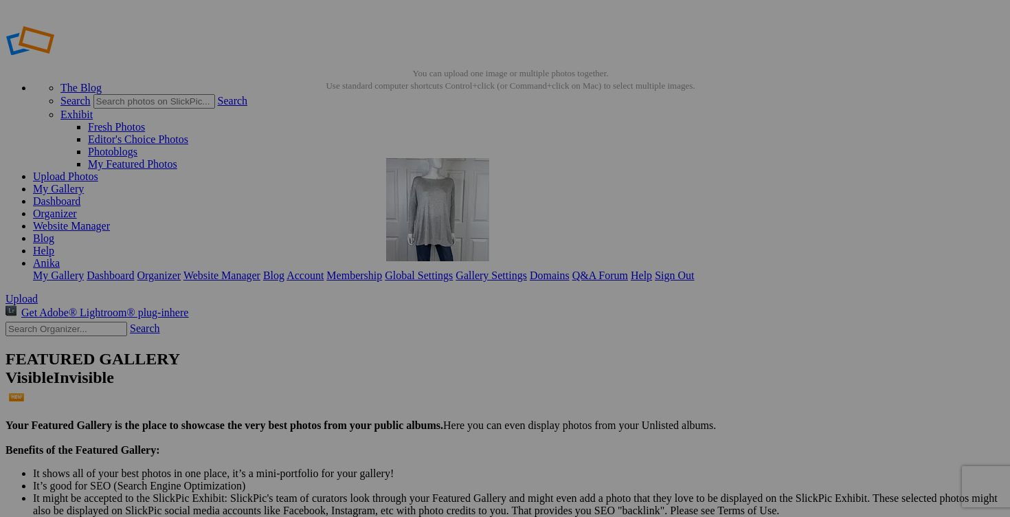
drag, startPoint x: 619, startPoint y: 384, endPoint x: 585, endPoint y: 247, distance: 141.5
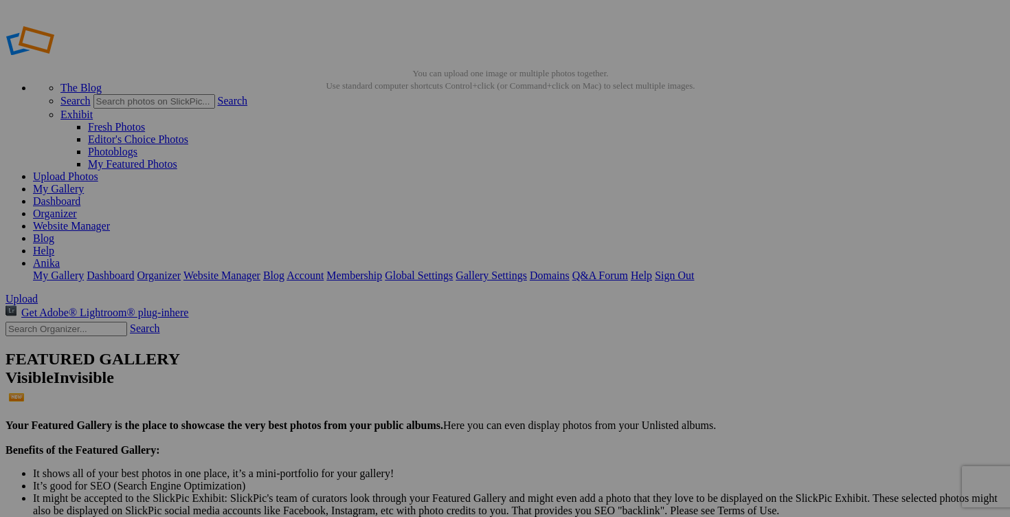
scroll to position [0, 75]
drag, startPoint x: 629, startPoint y: 262, endPoint x: 691, endPoint y: 262, distance: 61.8
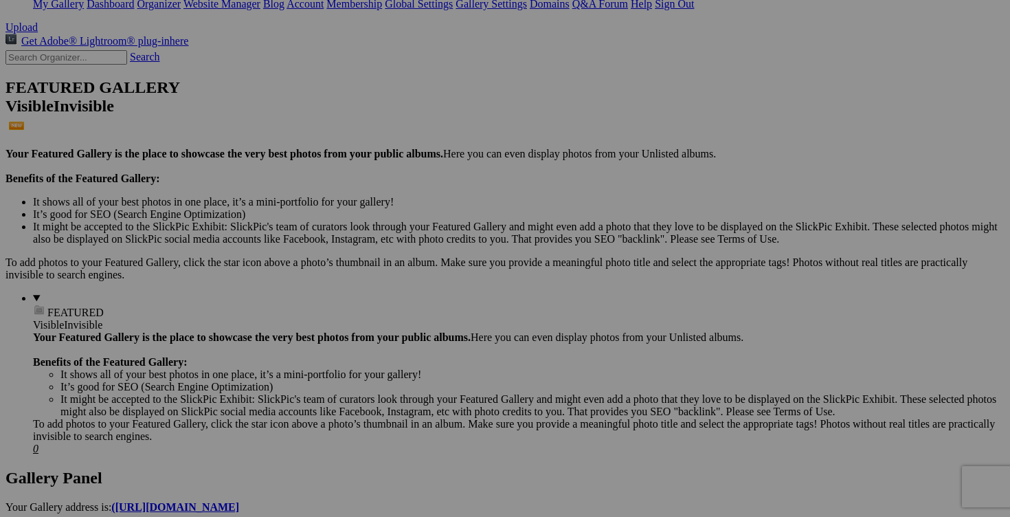
scroll to position [278, 0]
type input "chandail ELOGY large (a donner avec achat de 20$)"
drag, startPoint x: 883, startPoint y: 186, endPoint x: 952, endPoint y: 186, distance: 69.4
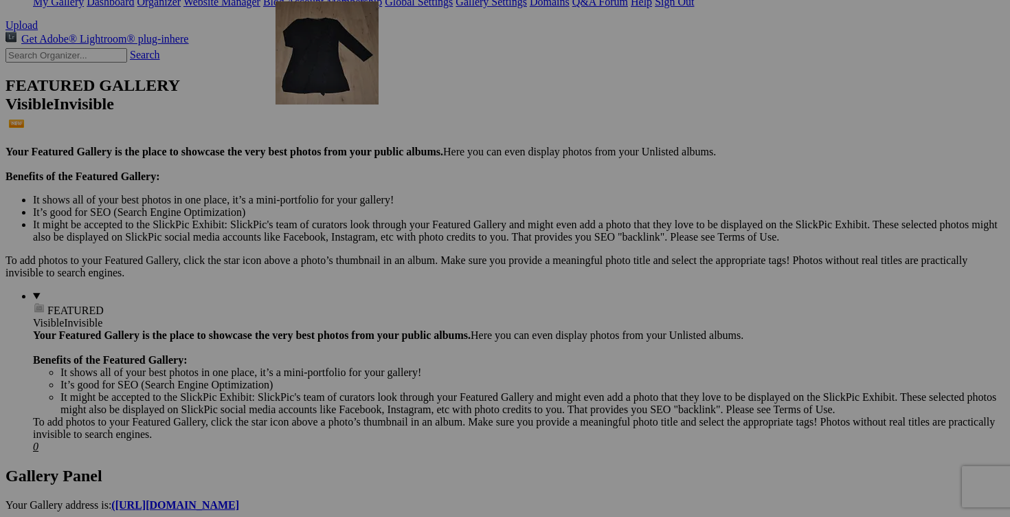
drag, startPoint x: 871, startPoint y: 135, endPoint x: 474, endPoint y: 122, distance: 396.7
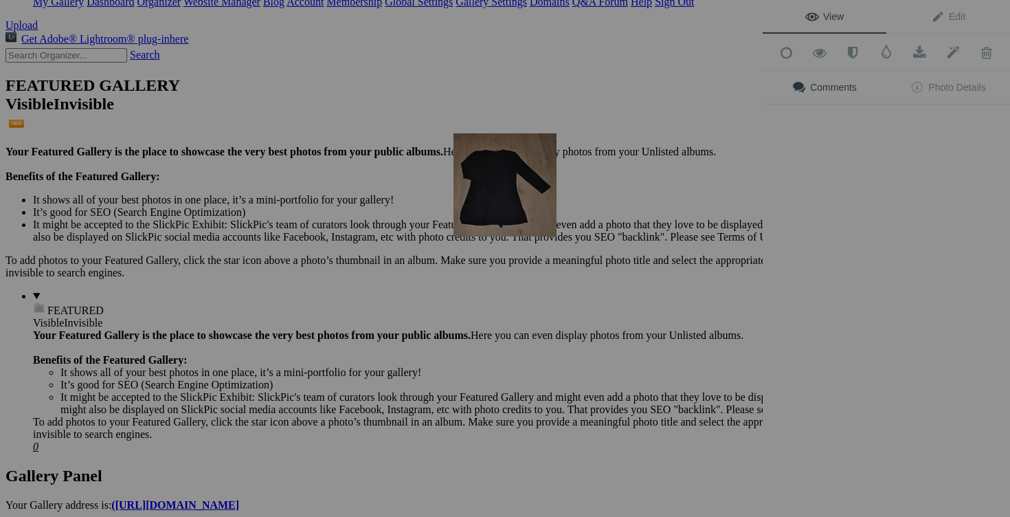
scroll to position [216, 0]
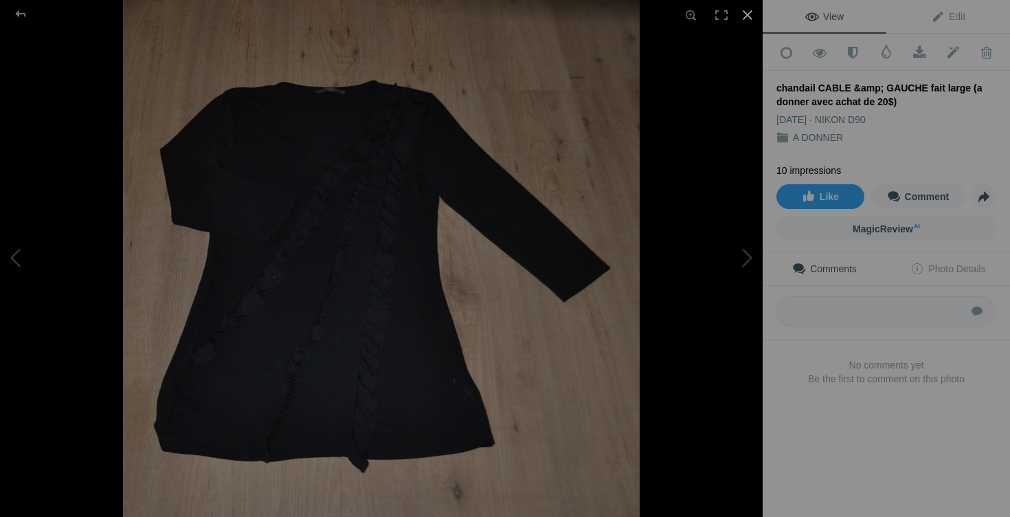
click at [748, 14] on div at bounding box center [748, 15] width 30 height 30
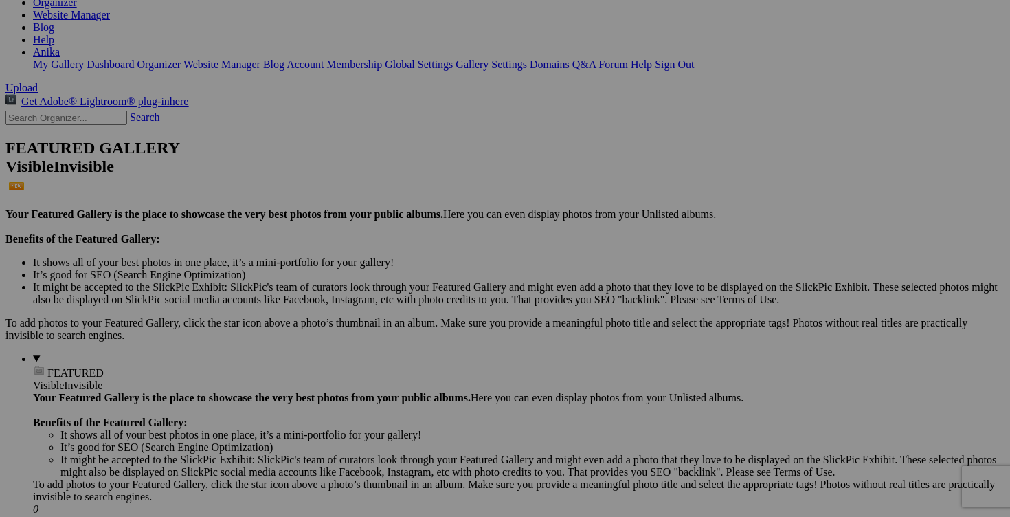
click at [414, 343] on link "Yes" at bounding box center [406, 349] width 16 height 12
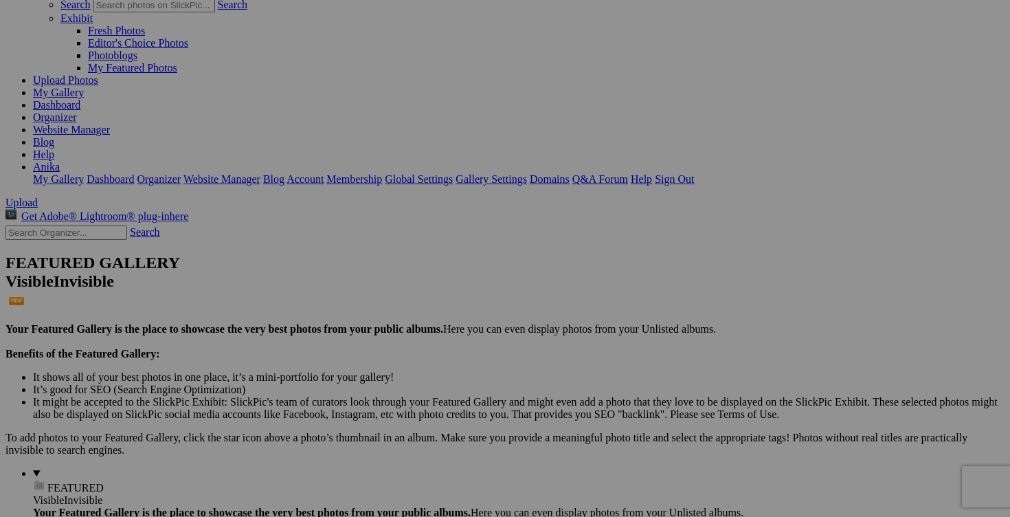
scroll to position [99, 0]
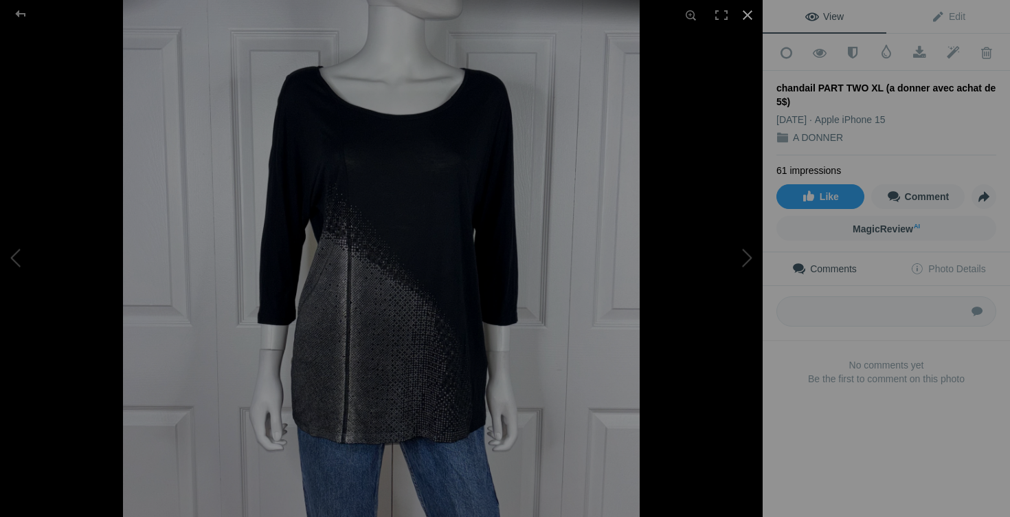
click at [748, 14] on div at bounding box center [748, 15] width 30 height 30
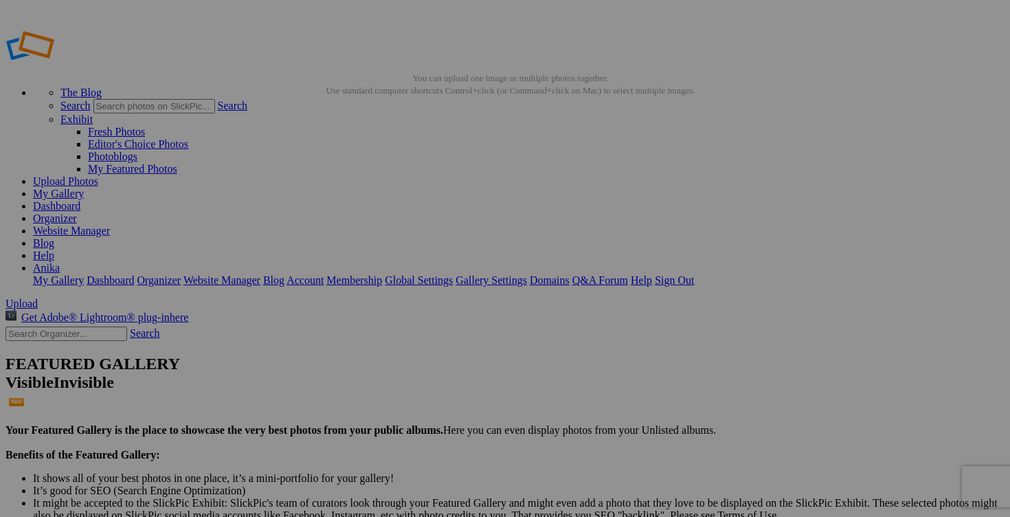
scroll to position [0, 74]
drag, startPoint x: 405, startPoint y: 268, endPoint x: 448, endPoint y: 269, distance: 43.3
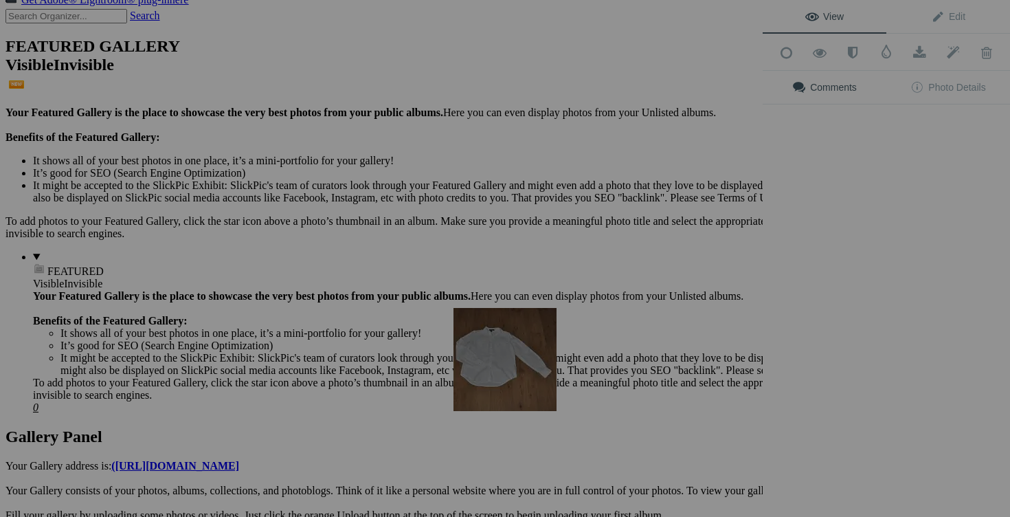
scroll to position [216, 0]
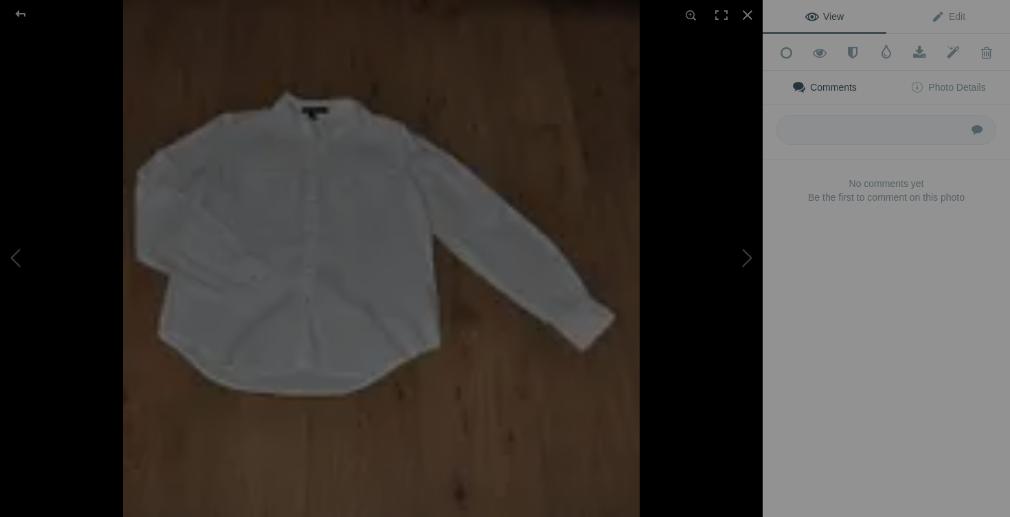
type input "chandail PART TWO XL (a donner avec achat de 10$)"
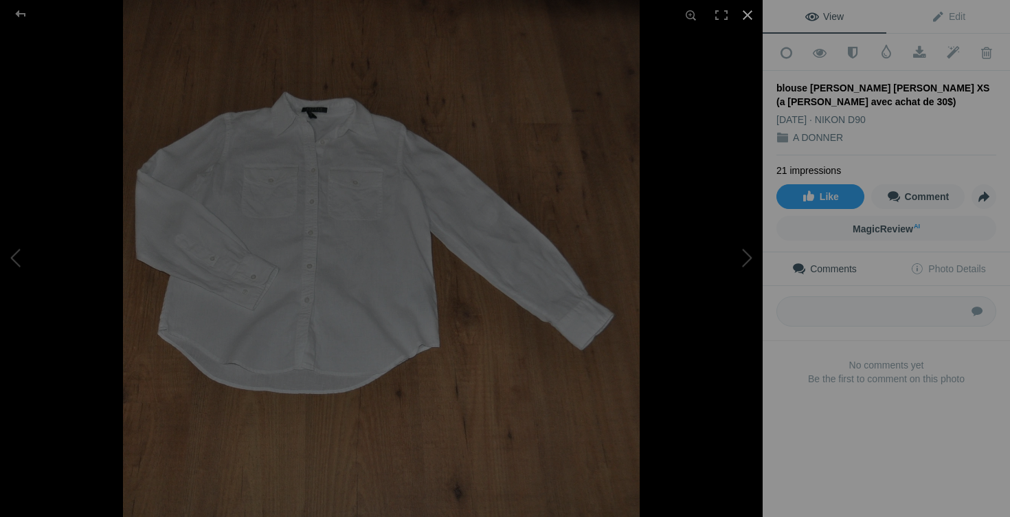
click at [748, 11] on div at bounding box center [748, 15] width 30 height 30
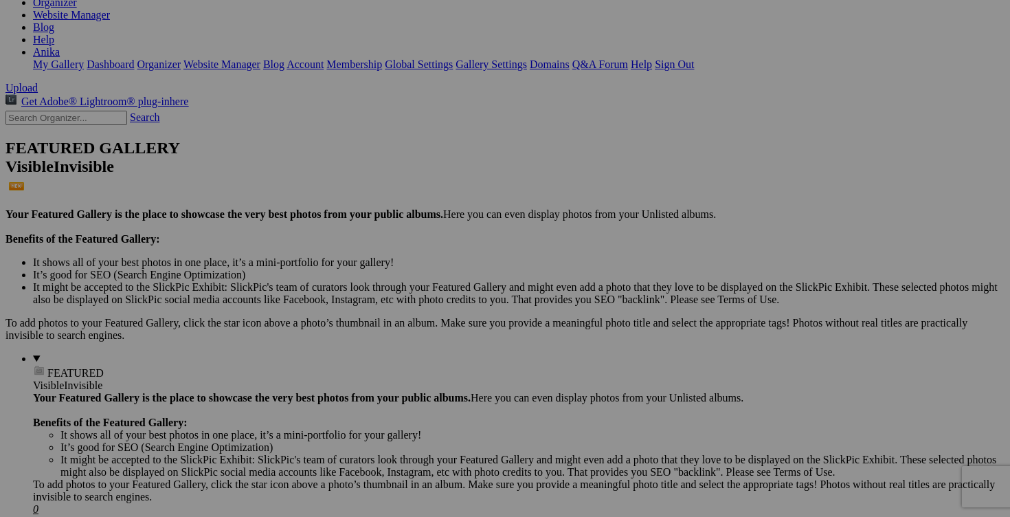
scroll to position [0, 90]
drag, startPoint x: 502, startPoint y: 418, endPoint x: 583, endPoint y: 421, distance: 81.1
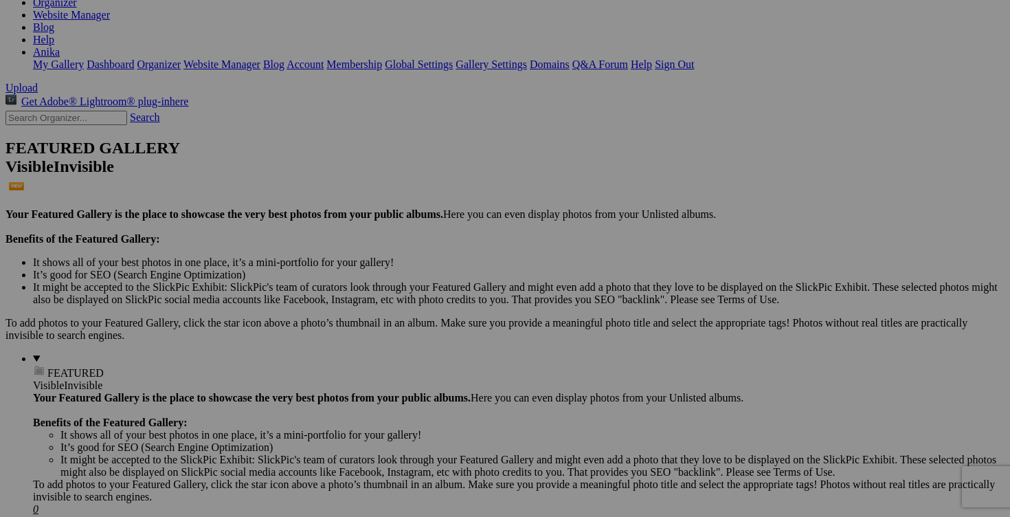
type input "blouse [PERSON_NAME] [PERSON_NAME] XS (a [PERSON_NAME] avec achat de 20$)"
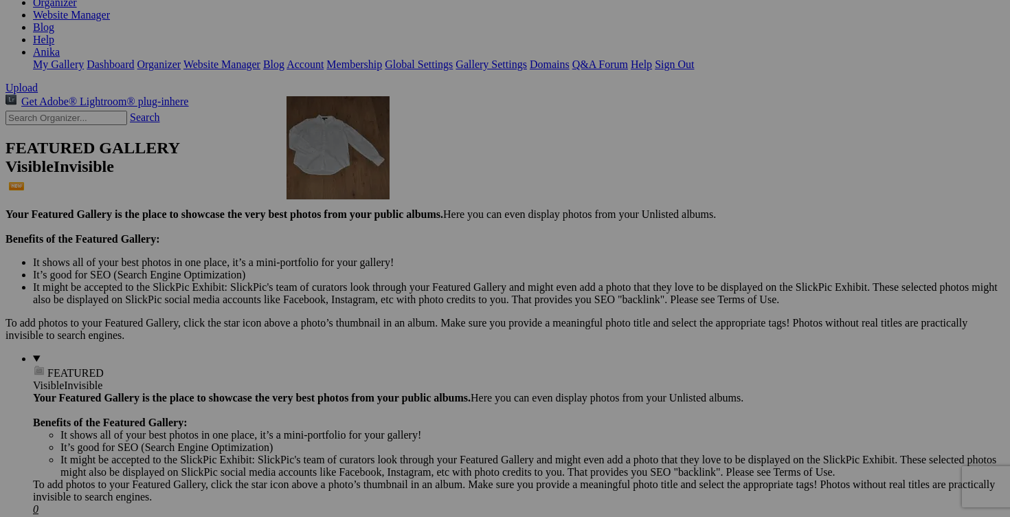
drag, startPoint x: 504, startPoint y: 375, endPoint x: 484, endPoint y: 220, distance: 155.9
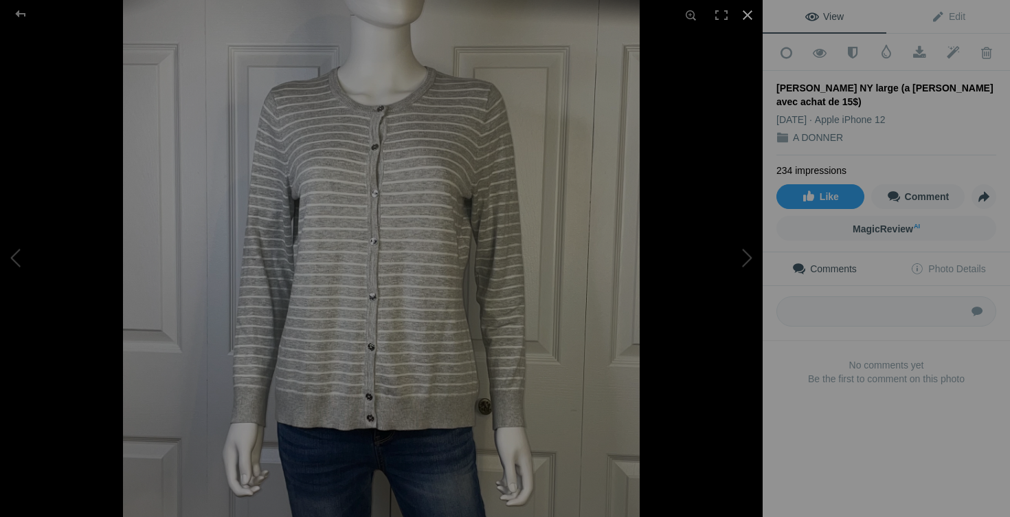
click at [746, 15] on div at bounding box center [748, 15] width 30 height 30
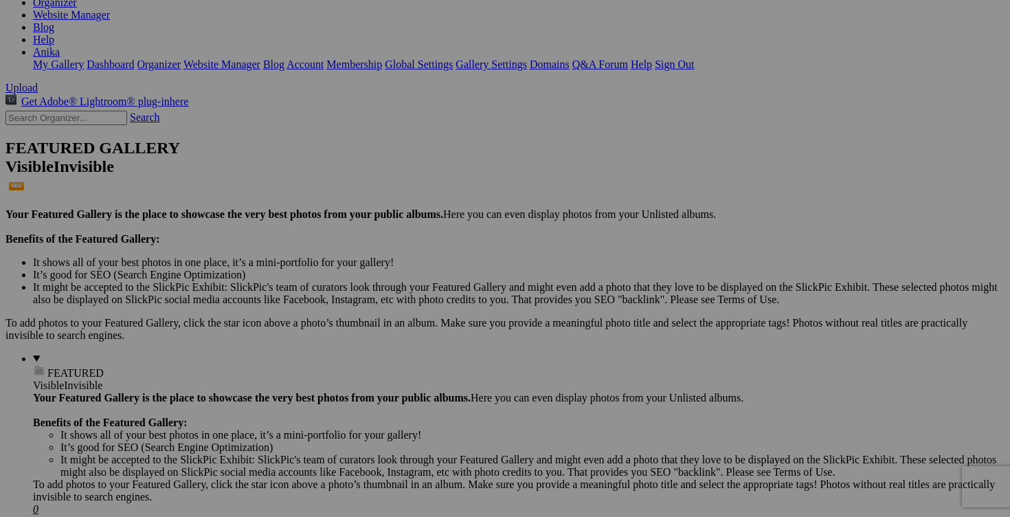
drag, startPoint x: 306, startPoint y: 422, endPoint x: 323, endPoint y: 422, distance: 16.5
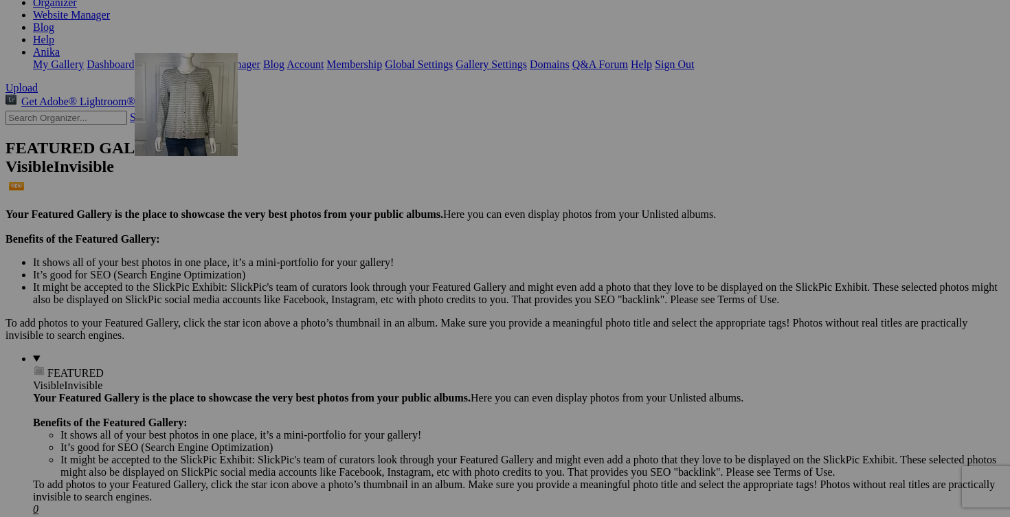
drag, startPoint x: 267, startPoint y: 372, endPoint x: 332, endPoint y: 174, distance: 208.8
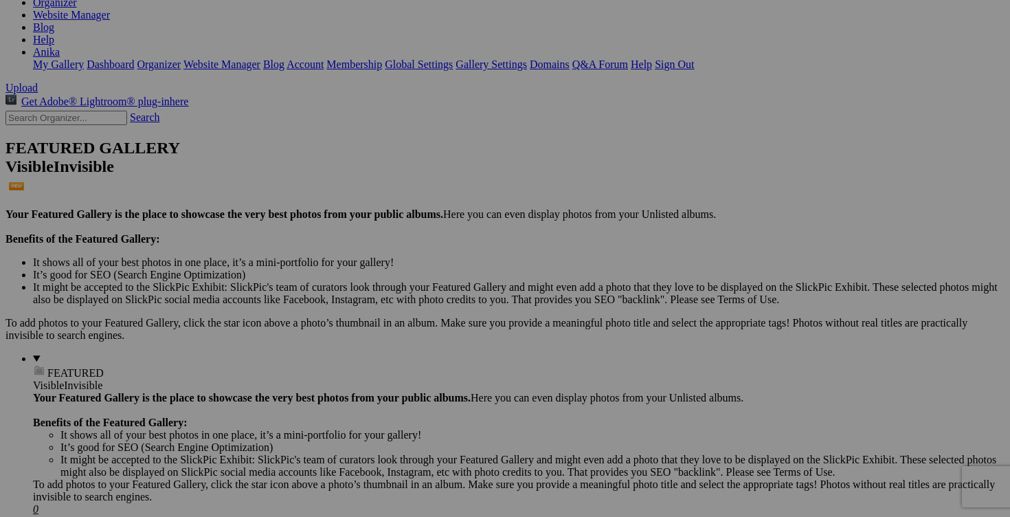
scroll to position [0, 93]
drag, startPoint x: 404, startPoint y: 420, endPoint x: 438, endPoint y: 420, distance: 33.7
type input "chandail [PERSON_NAME] (a donner avec achat de 20$)"
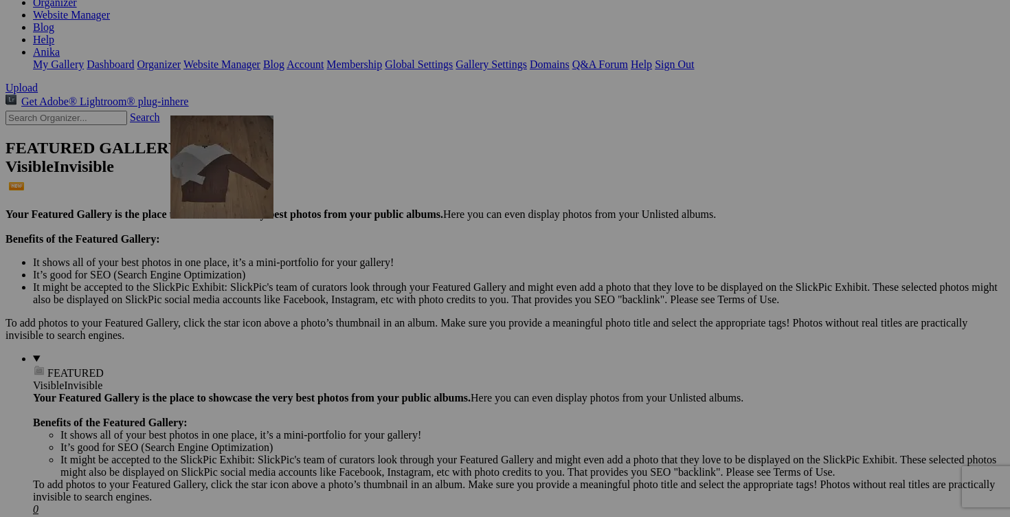
drag, startPoint x: 414, startPoint y: 394, endPoint x: 368, endPoint y: 236, distance: 164.6
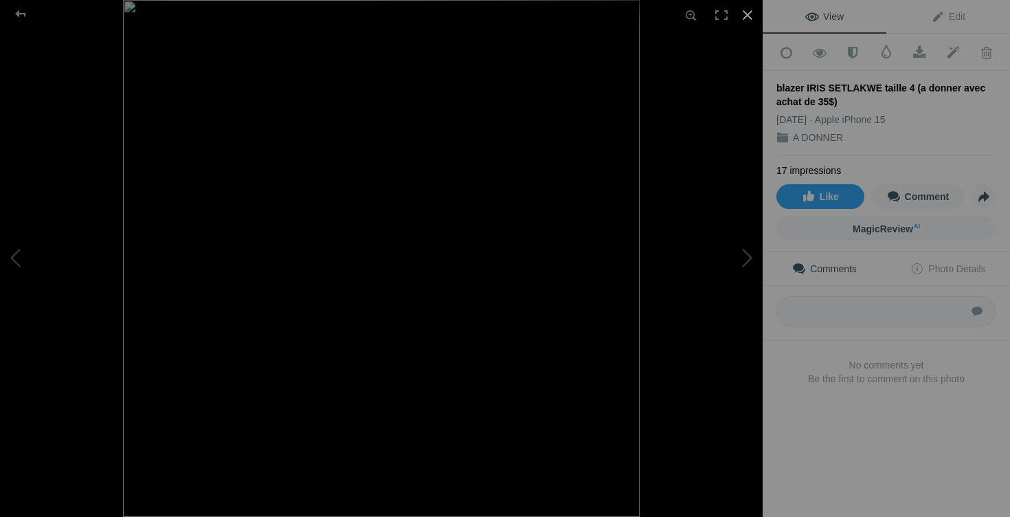
click at [750, 18] on div at bounding box center [748, 15] width 30 height 30
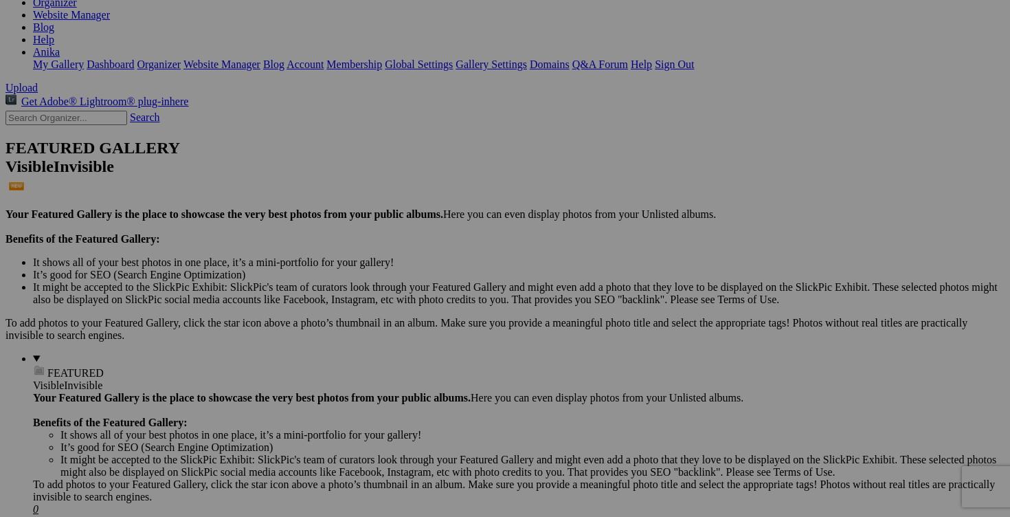
click at [614, 353] on div "Cancel Yes" at bounding box center [505, 349] width 275 height 12
click at [414, 350] on span "Yes" at bounding box center [406, 349] width 16 height 12
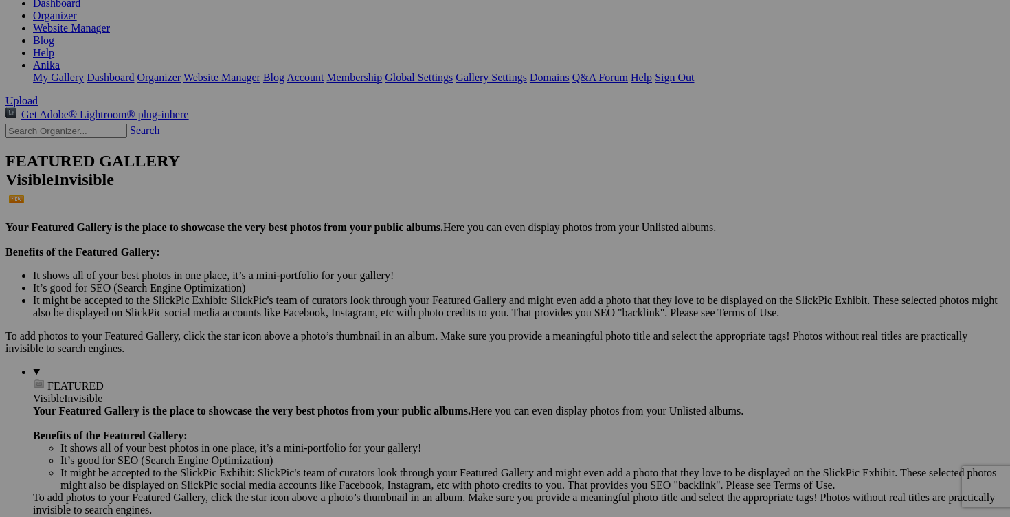
scroll to position [219, 0]
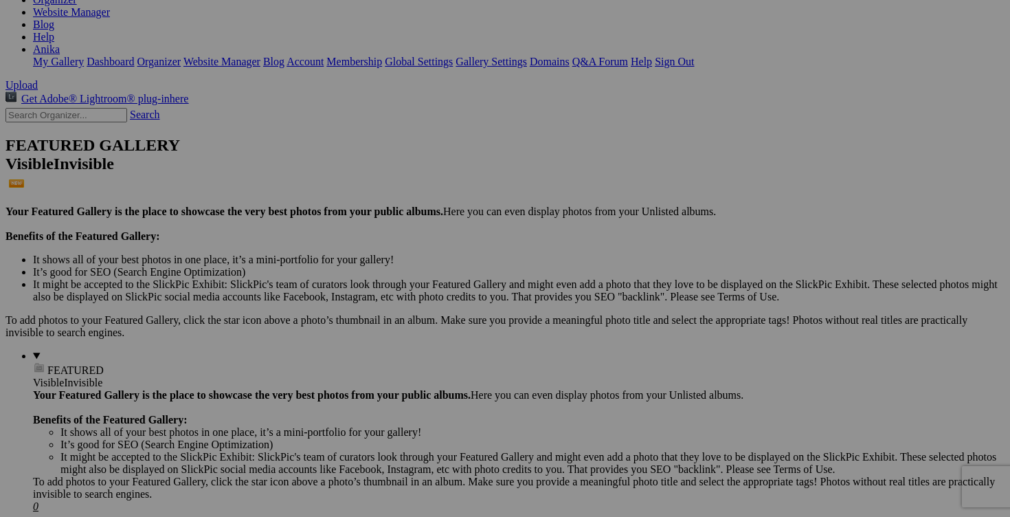
drag, startPoint x: 770, startPoint y: 422, endPoint x: 807, endPoint y: 421, distance: 36.4
drag, startPoint x: 794, startPoint y: 418, endPoint x: 803, endPoint y: 418, distance: 8.2
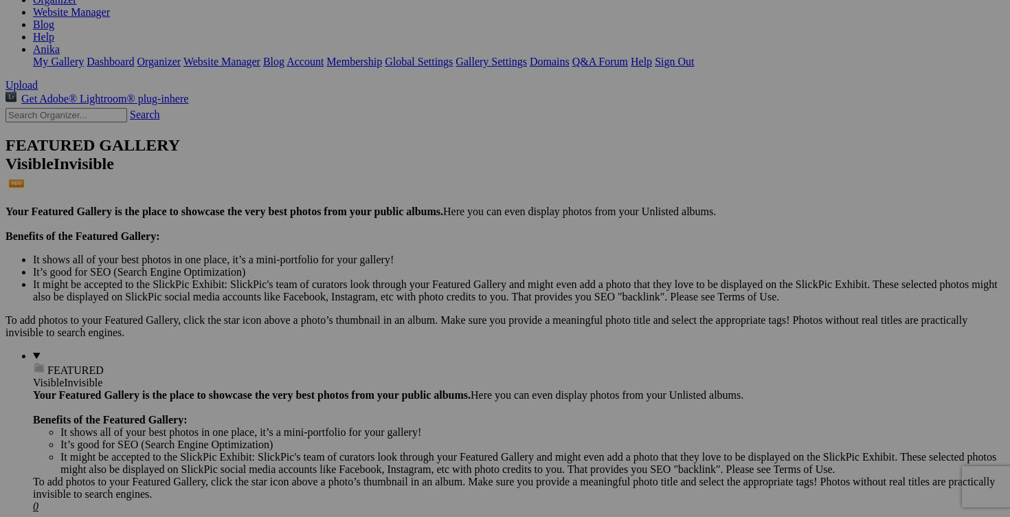
type input "blouse FRANSA XS (a donner avec achat de 20$)"
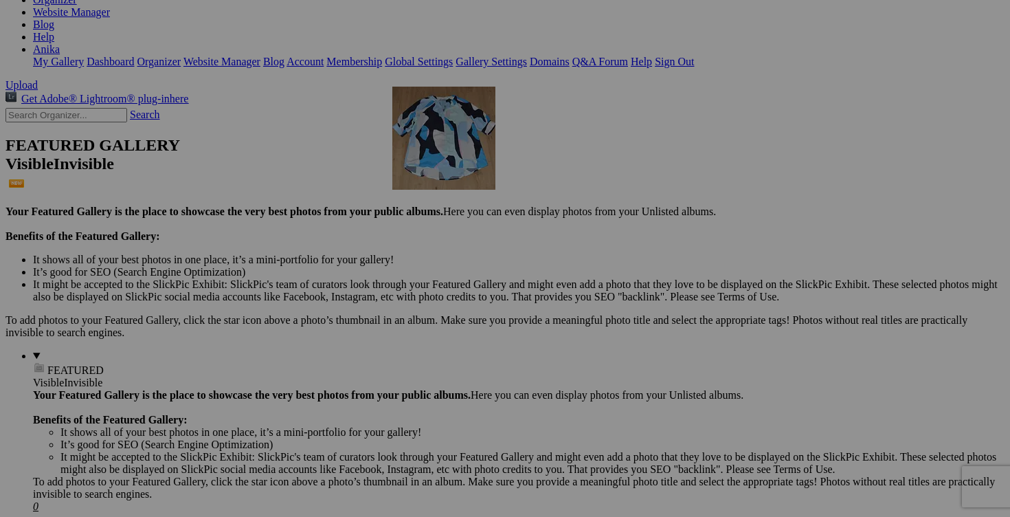
drag, startPoint x: 772, startPoint y: 371, endPoint x: 590, endPoint y: 205, distance: 246.1
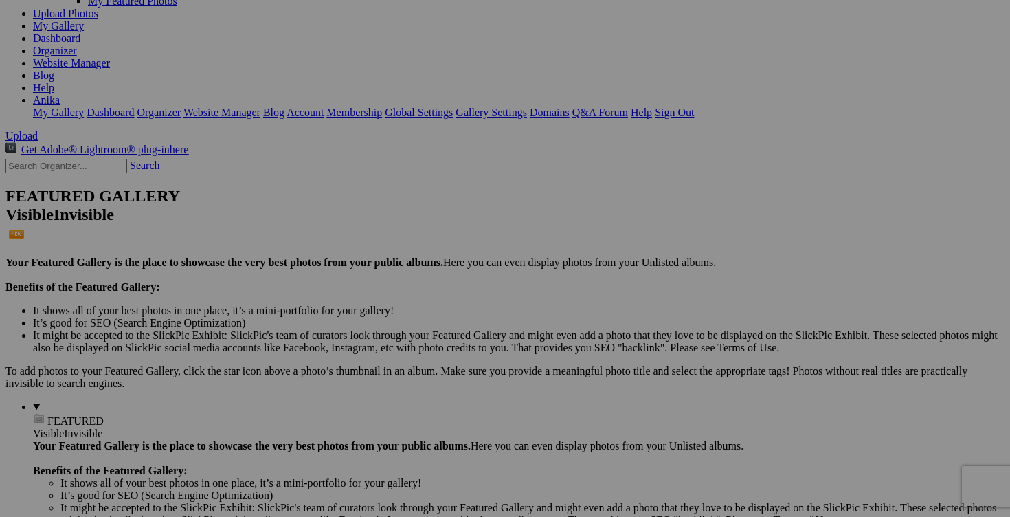
scroll to position [133, 0]
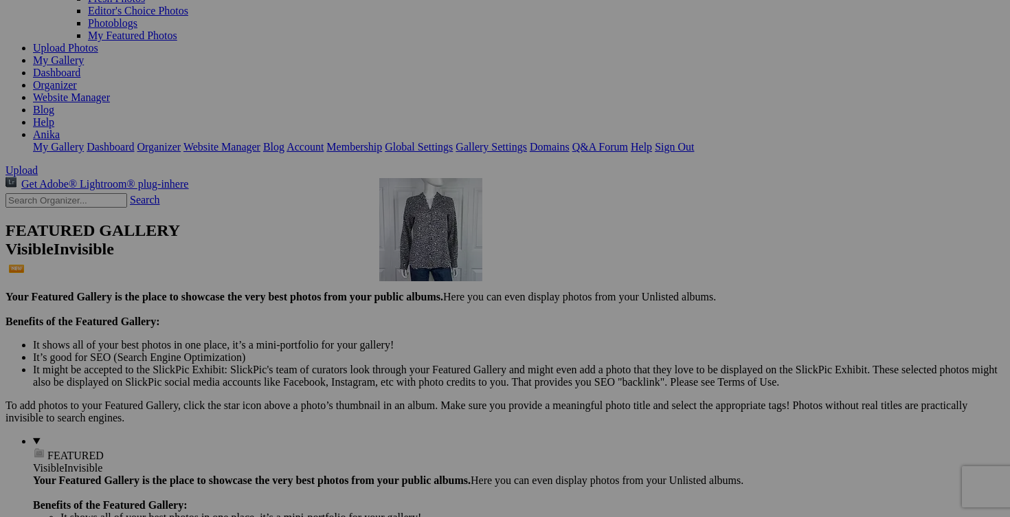
drag, startPoint x: 755, startPoint y: 435, endPoint x: 576, endPoint y: 289, distance: 231.0
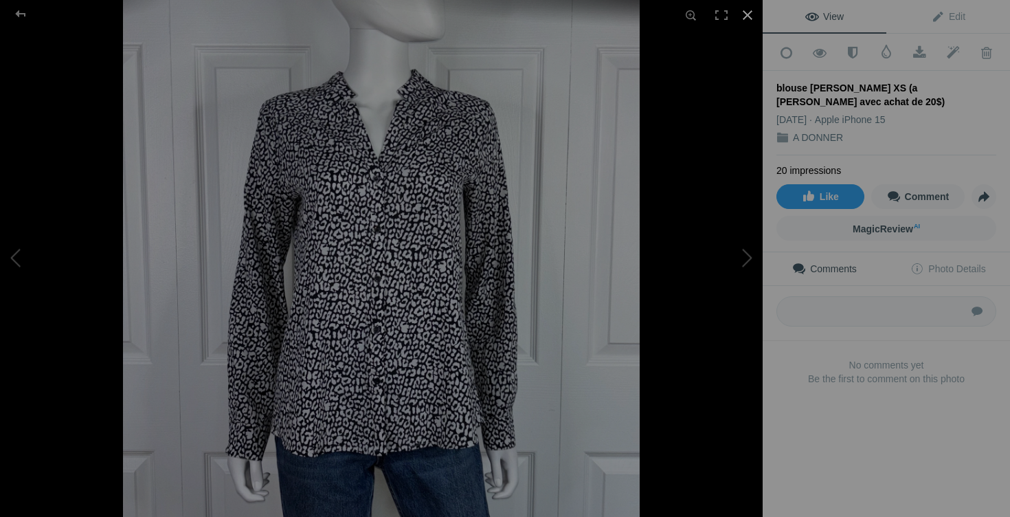
click at [750, 17] on div at bounding box center [748, 15] width 30 height 30
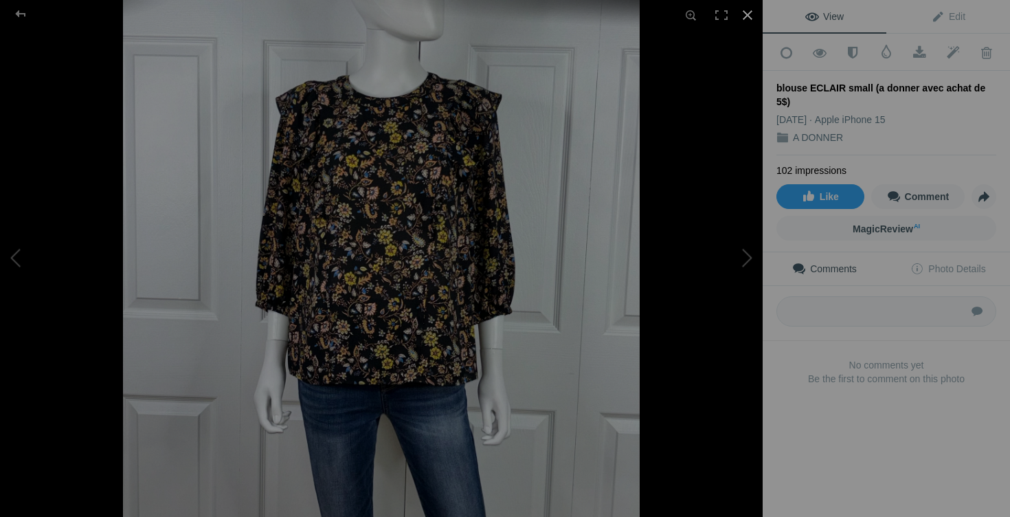
click at [745, 13] on div at bounding box center [748, 15] width 30 height 30
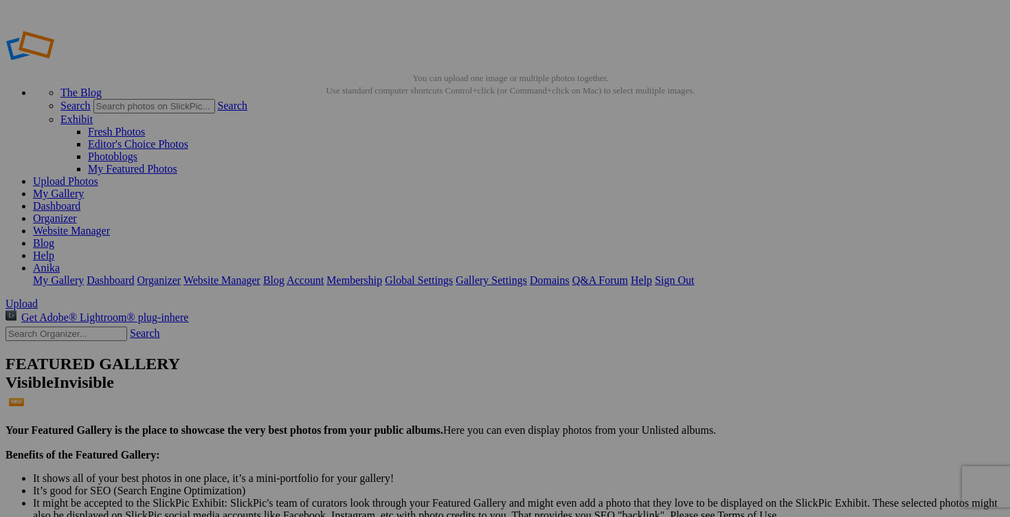
scroll to position [0, 65]
drag, startPoint x: 404, startPoint y: 268, endPoint x: 453, endPoint y: 269, distance: 48.8
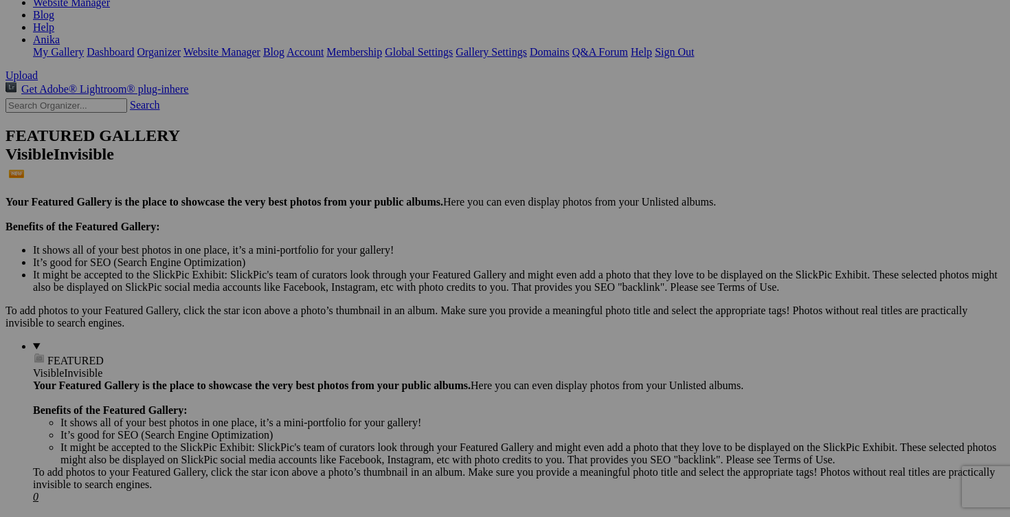
scroll to position [122, 0]
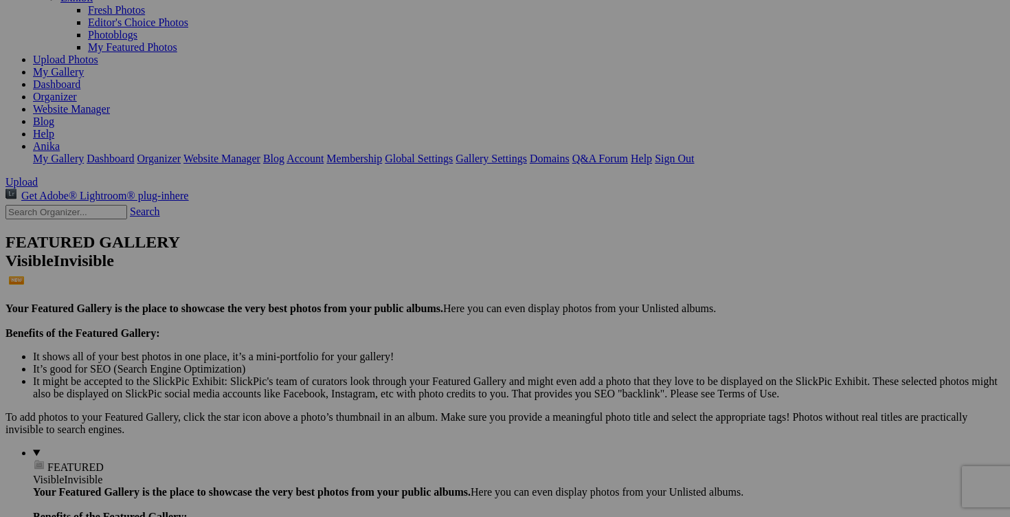
type input "blouse ECLAIR small (a donner avec achat de 10$)"
